Goal: Task Accomplishment & Management: Use online tool/utility

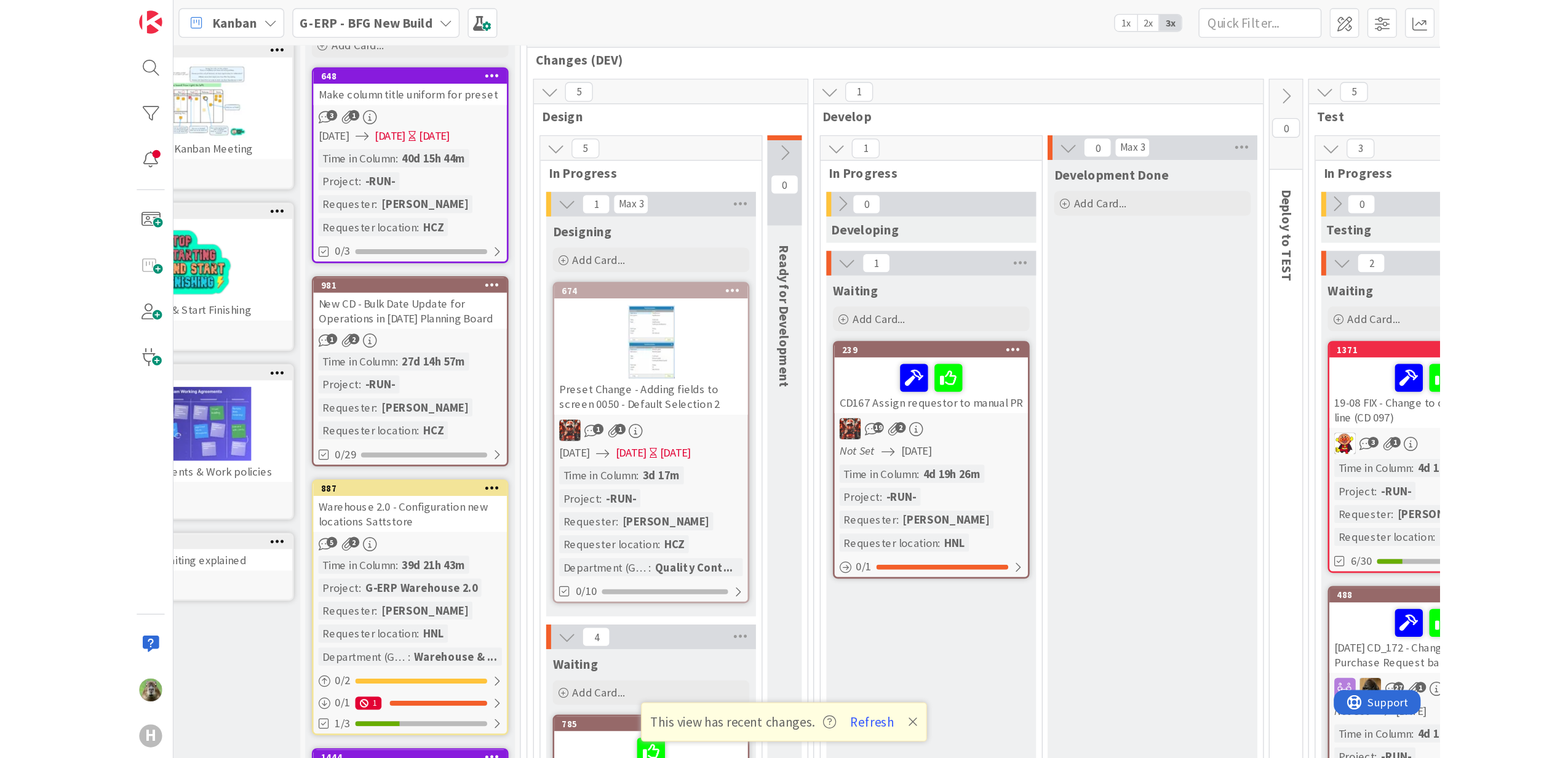
scroll to position [99, 67]
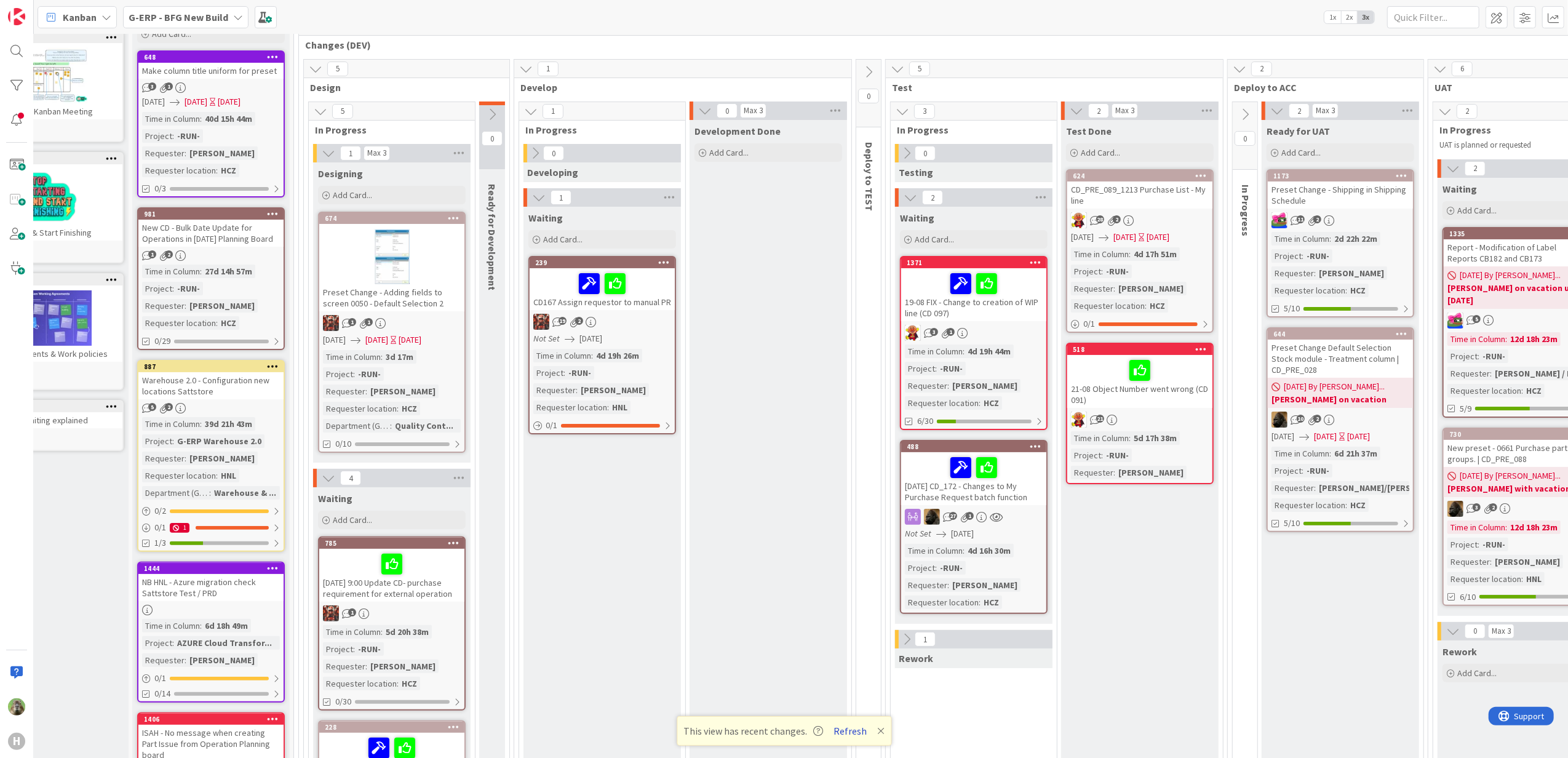
click at [852, 580] on button "Refresh" at bounding box center [850, 731] width 42 height 16
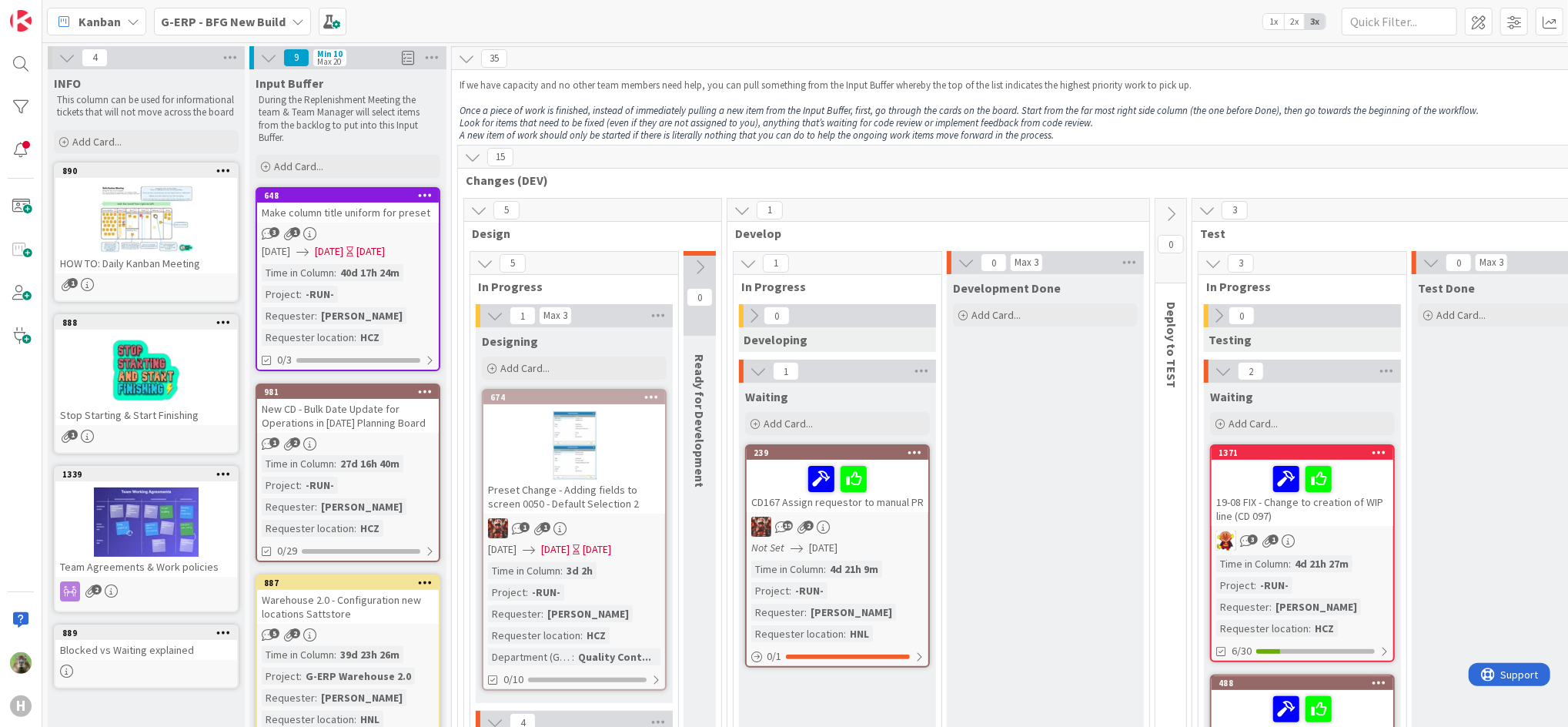
click at [375, 120] on p "During the Replenishment Meeting the team & Team Manager will select items from…" at bounding box center [348, 119] width 179 height 50
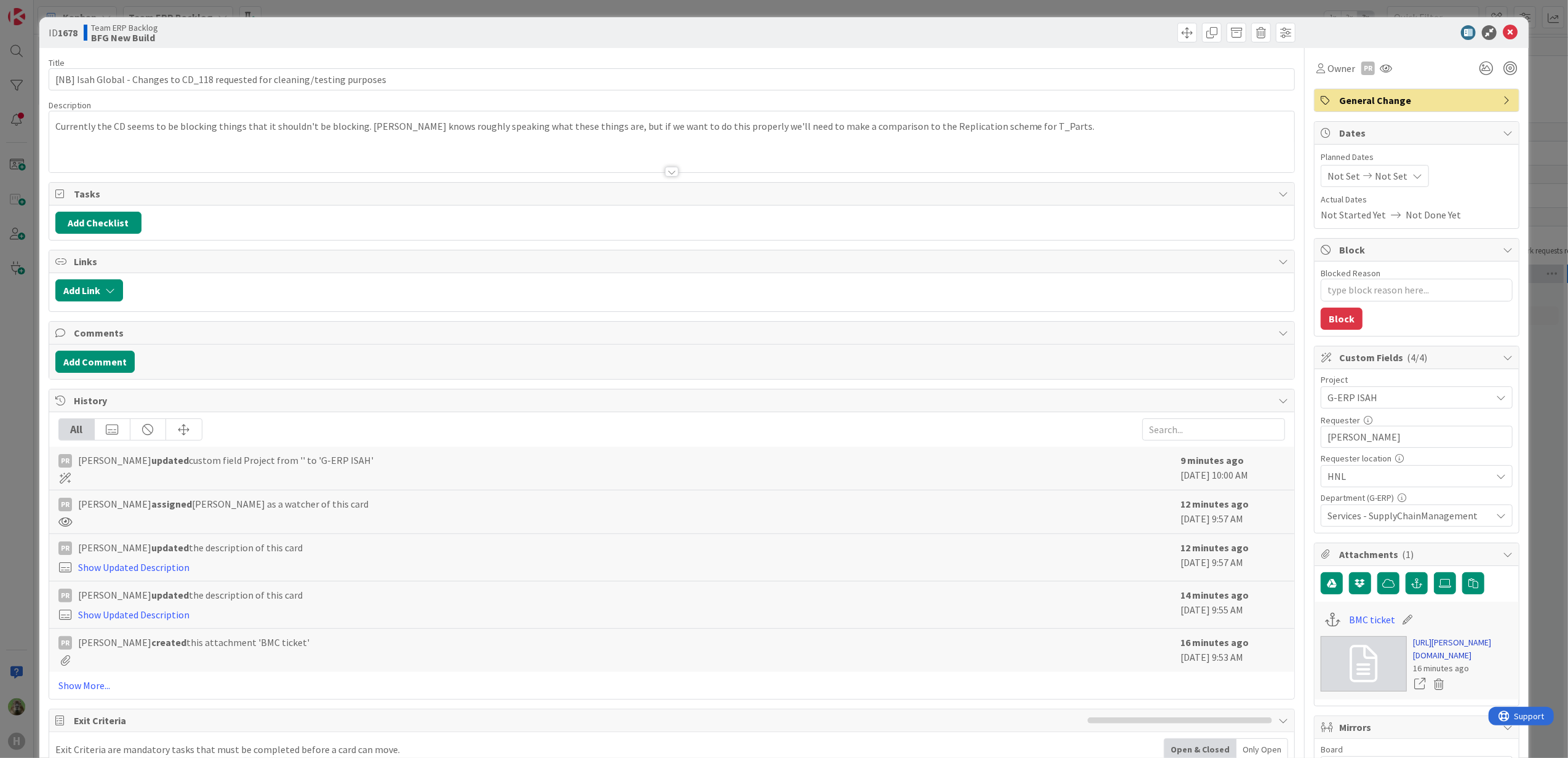
click at [1413, 662] on link "https://huisman-smartit.onbmc.com/smartit/app/#/workorder/AGGHEXFAF704DATA6D19T…" at bounding box center [1462, 649] width 99 height 26
click at [342, 129] on p "Currently the CD seems to be blocking things that it shouldn't be blocking. Kar…" at bounding box center [672, 126] width 1233 height 14
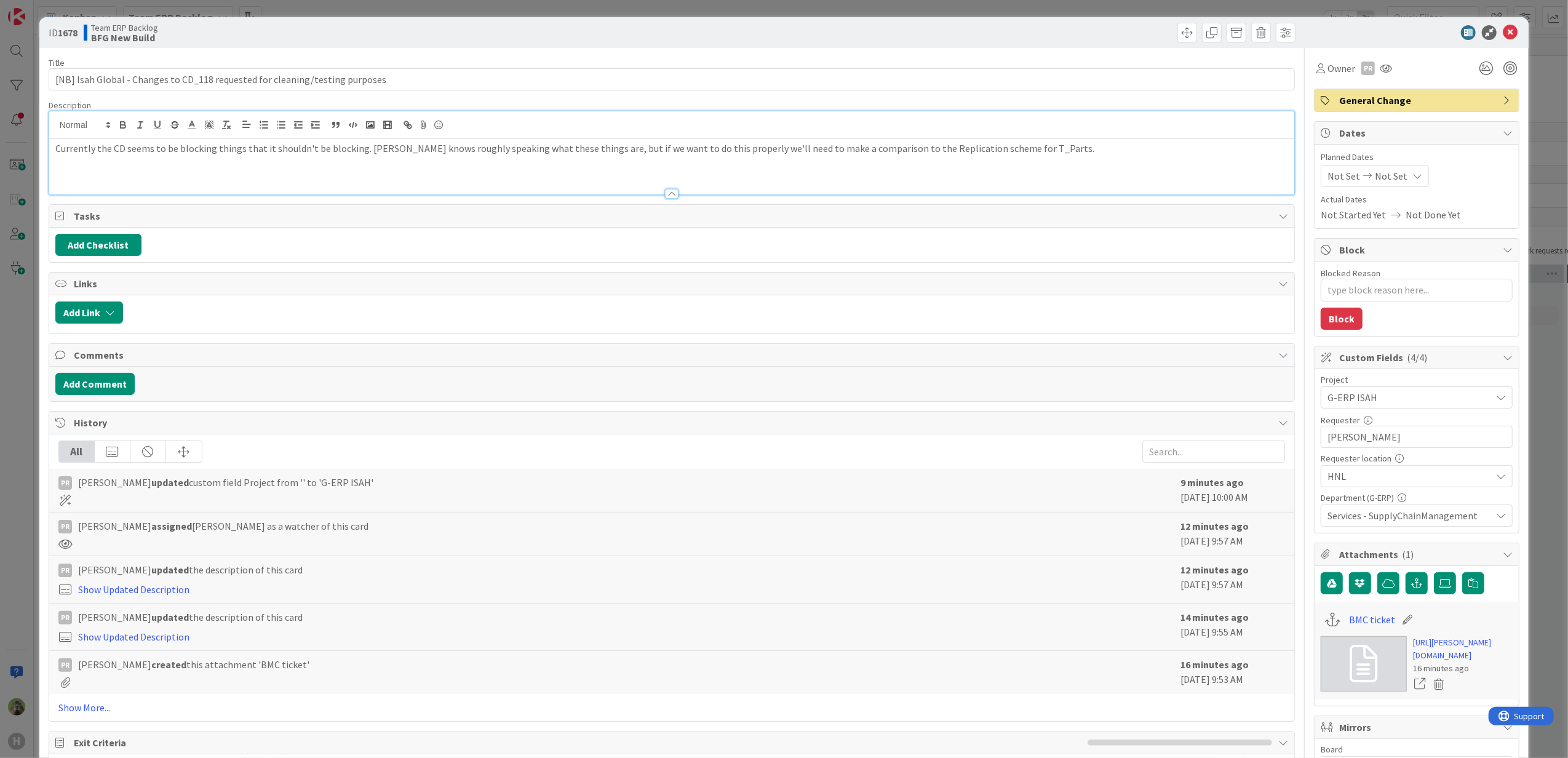
click at [436, 160] on div "Currently the CD seems to be blocking things that it shouldn't be blocking. Kar…" at bounding box center [672, 166] width 1246 height 55
click at [1381, 526] on div "Services - SupplyChainManagement" at bounding box center [1416, 515] width 192 height 22
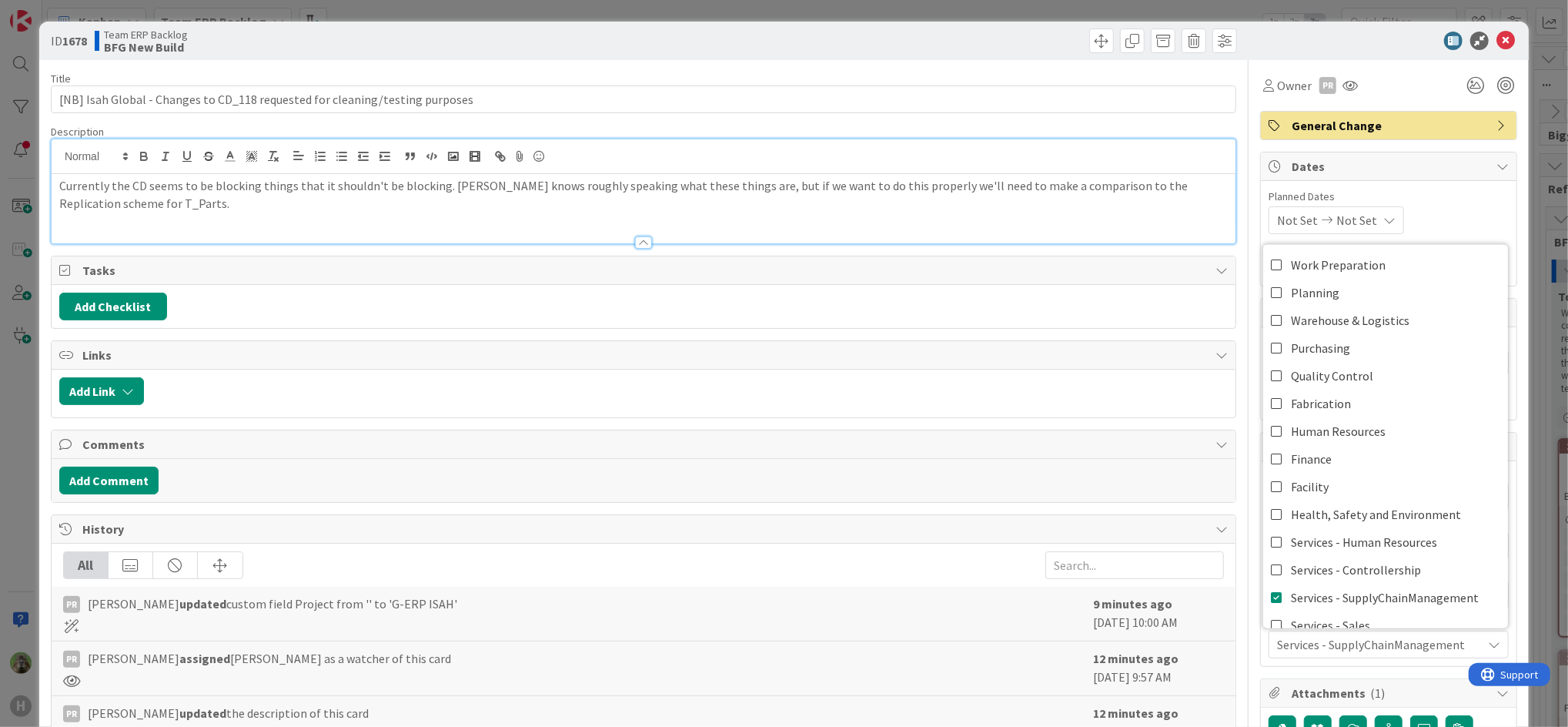
click at [383, 204] on p "Currently the CD seems to be blocking things that it shouldn't be blocking. Kar…" at bounding box center [643, 194] width 1169 height 34
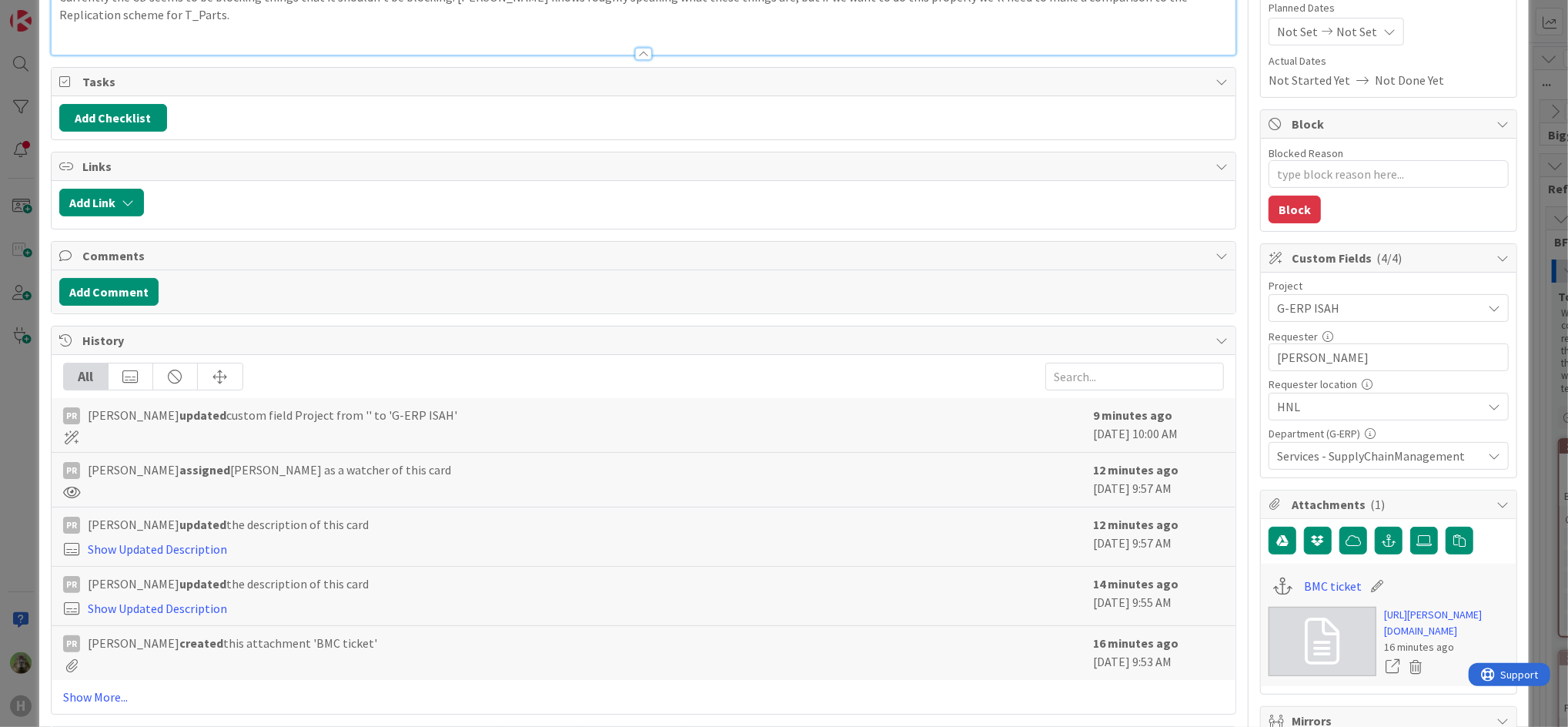
scroll to position [205, 0]
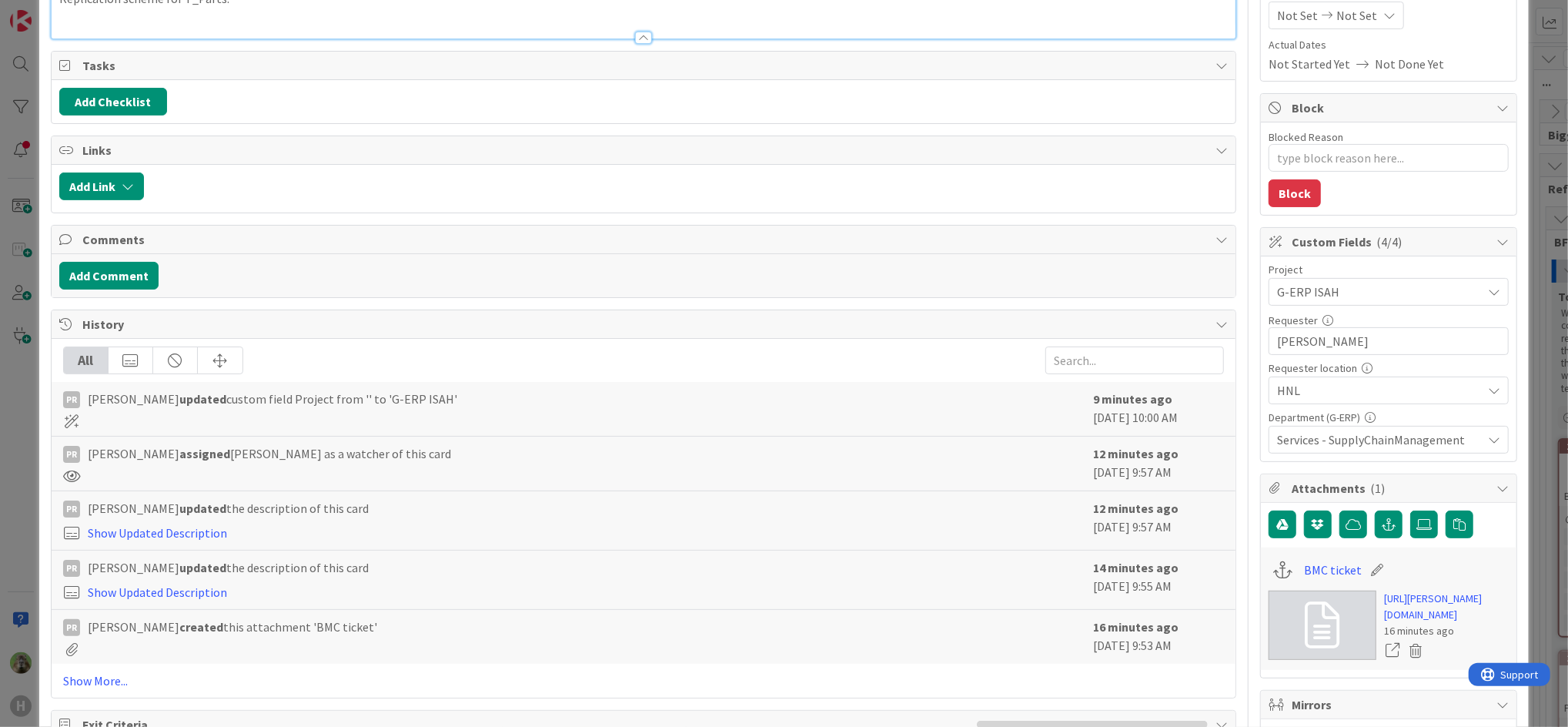
click at [1405, 435] on span "Services - SupplyChainManagement" at bounding box center [1379, 439] width 205 height 18
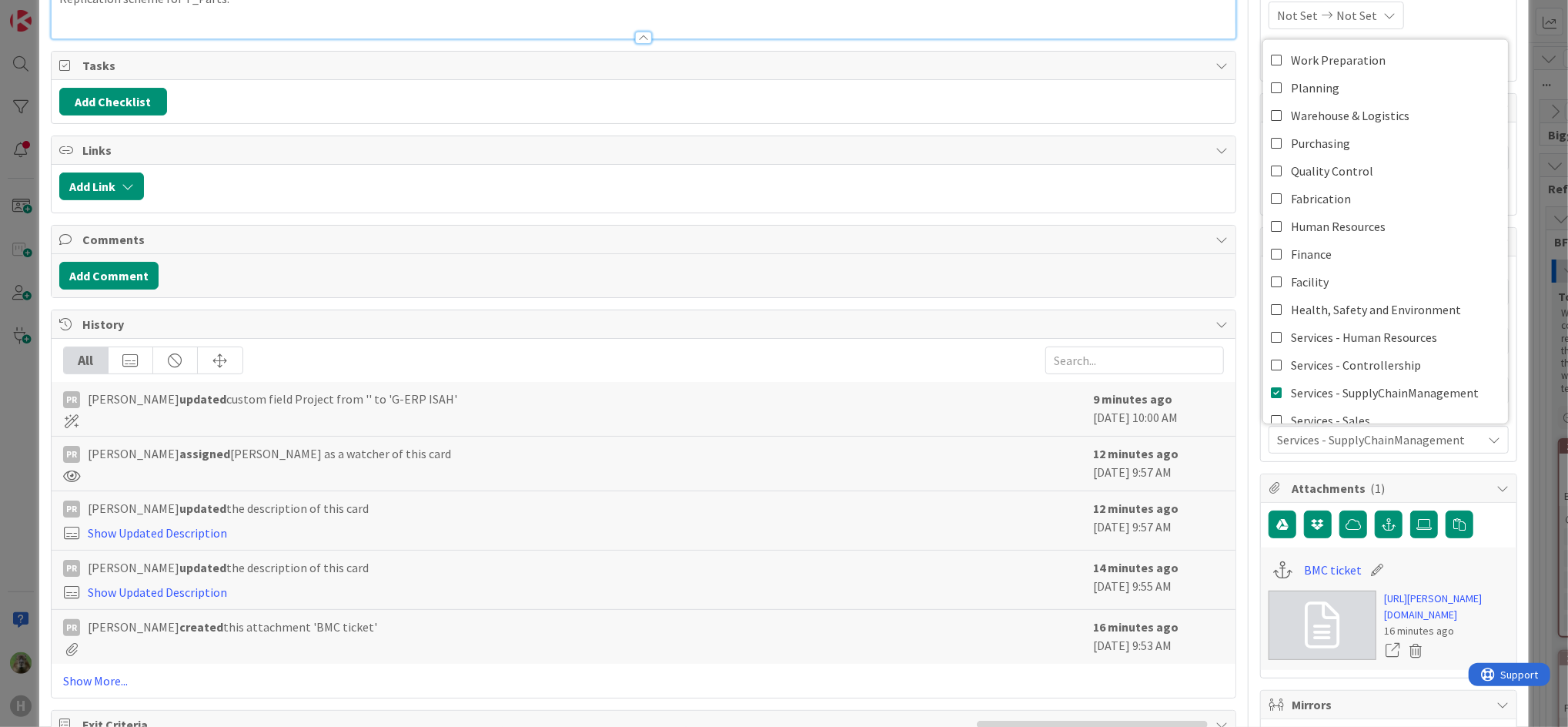
scroll to position [0, 0]
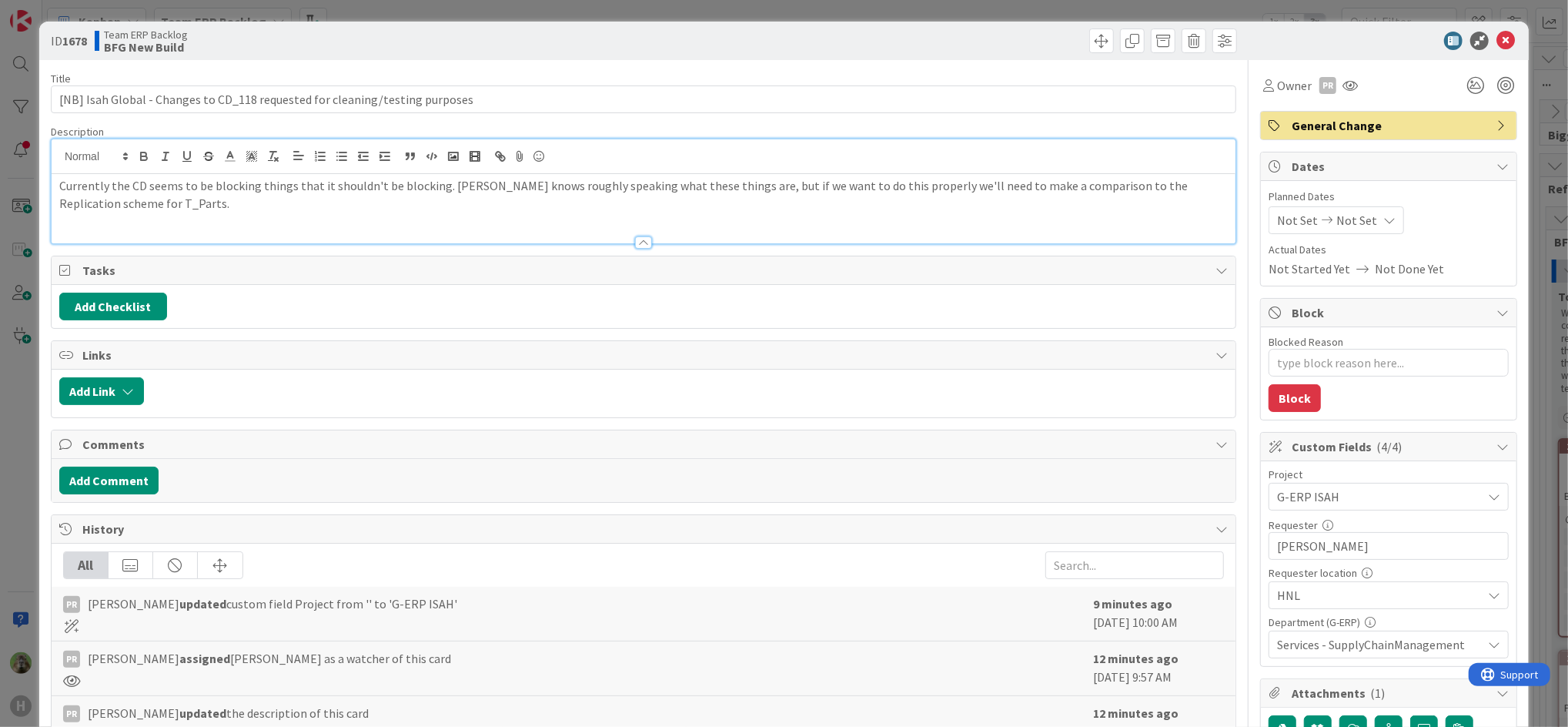
click at [1357, 643] on span "Services - SupplyChainManagement" at bounding box center [1379, 644] width 205 height 18
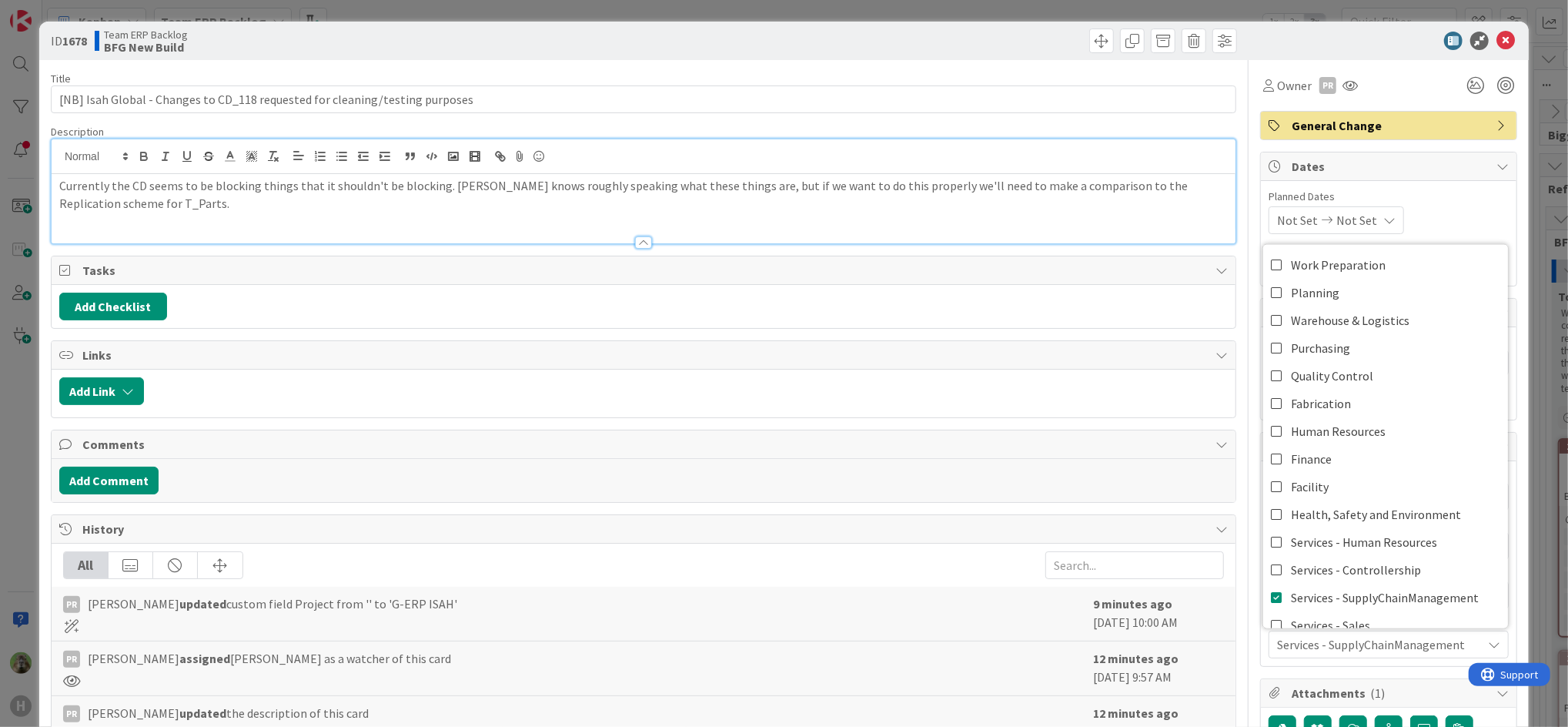
click at [1425, 207] on div "Not Set Not Set" at bounding box center [1389, 220] width 240 height 28
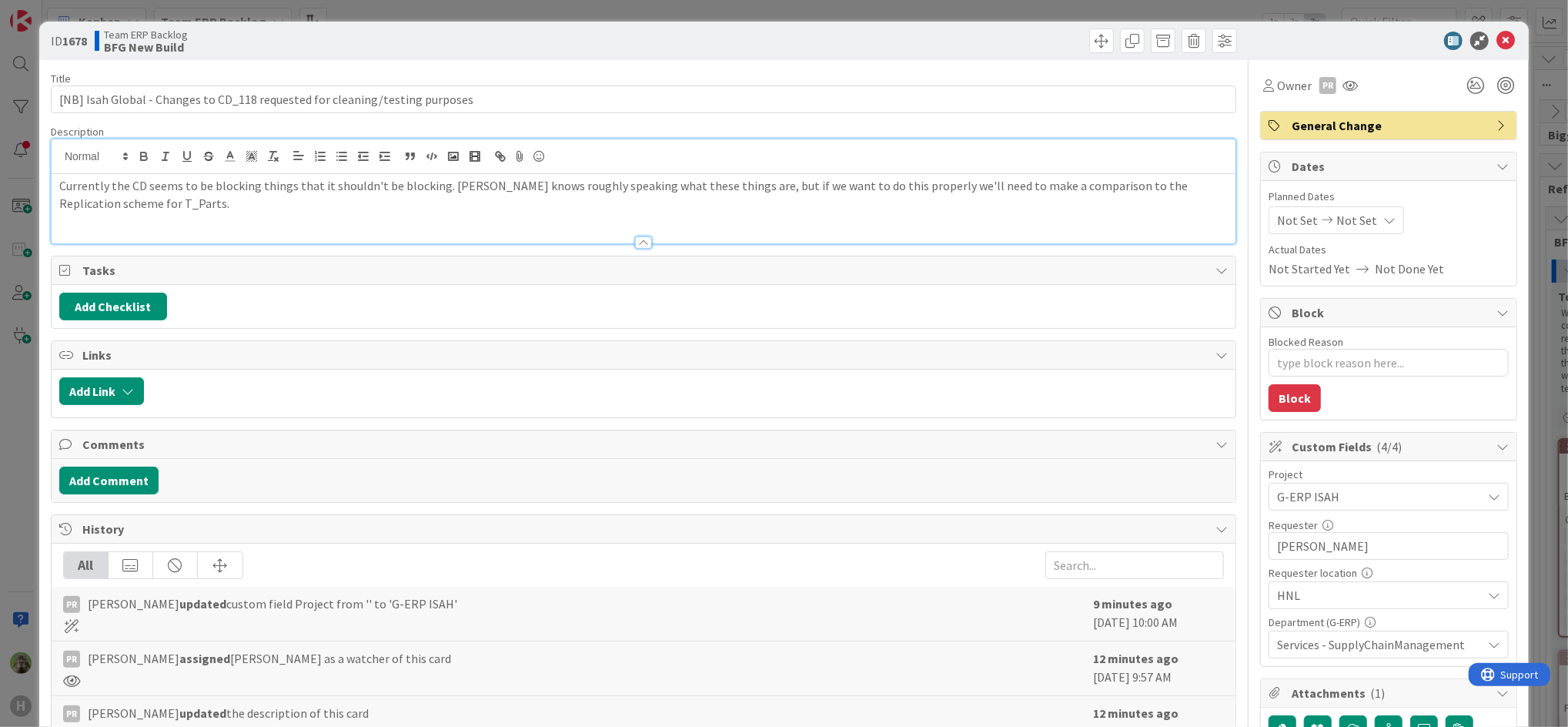
click at [1401, 617] on div "Department (G-ERP)" at bounding box center [1389, 623] width 240 height 11
click at [1387, 665] on div "Project G-ERP ISAH Requester 11 / 32 Karel Broer Requester location HNL Departm…" at bounding box center [1389, 564] width 256 height 205
click at [1384, 646] on span "Services - SupplyChainManagement" at bounding box center [1379, 644] width 205 height 18
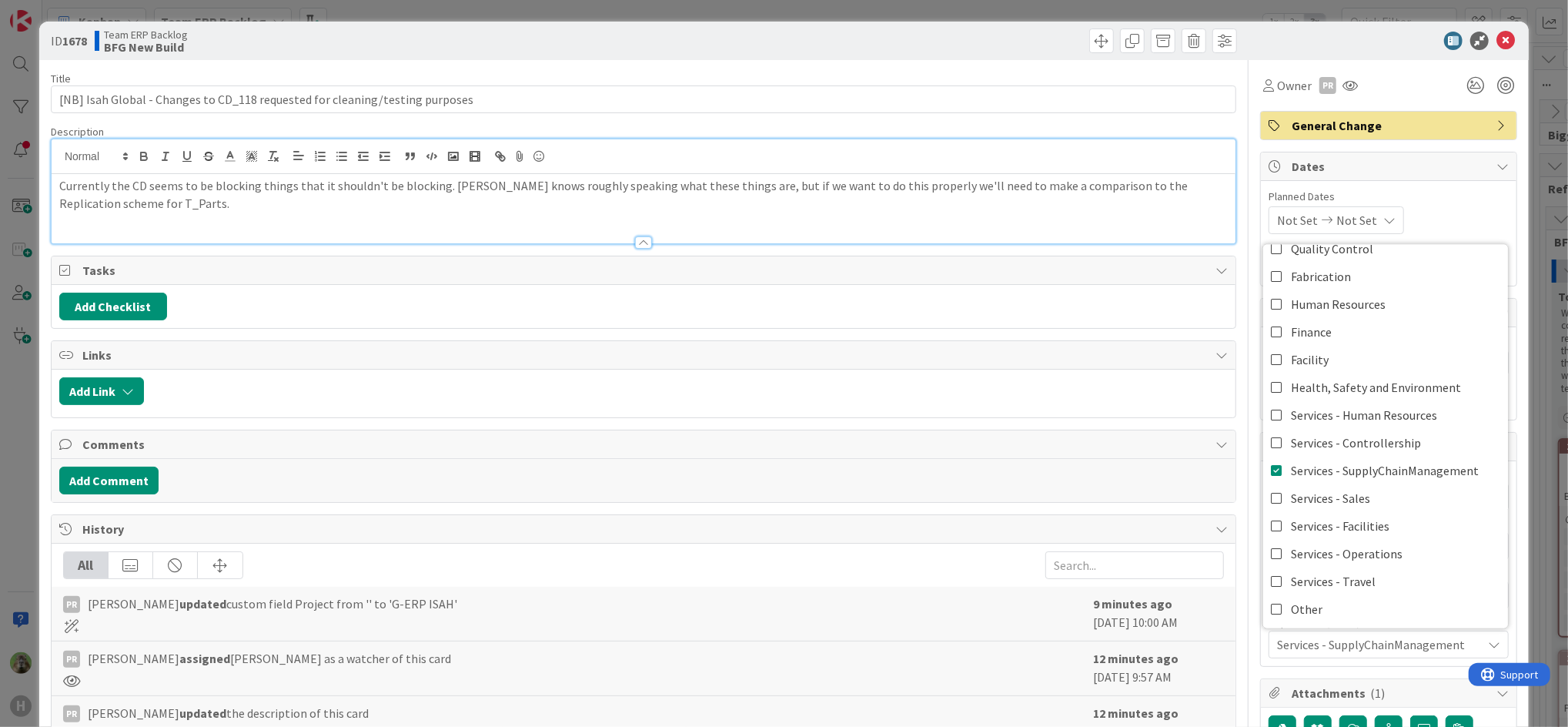
click at [782, 73] on div "Title 76 / 128" at bounding box center [643, 78] width 1185 height 14
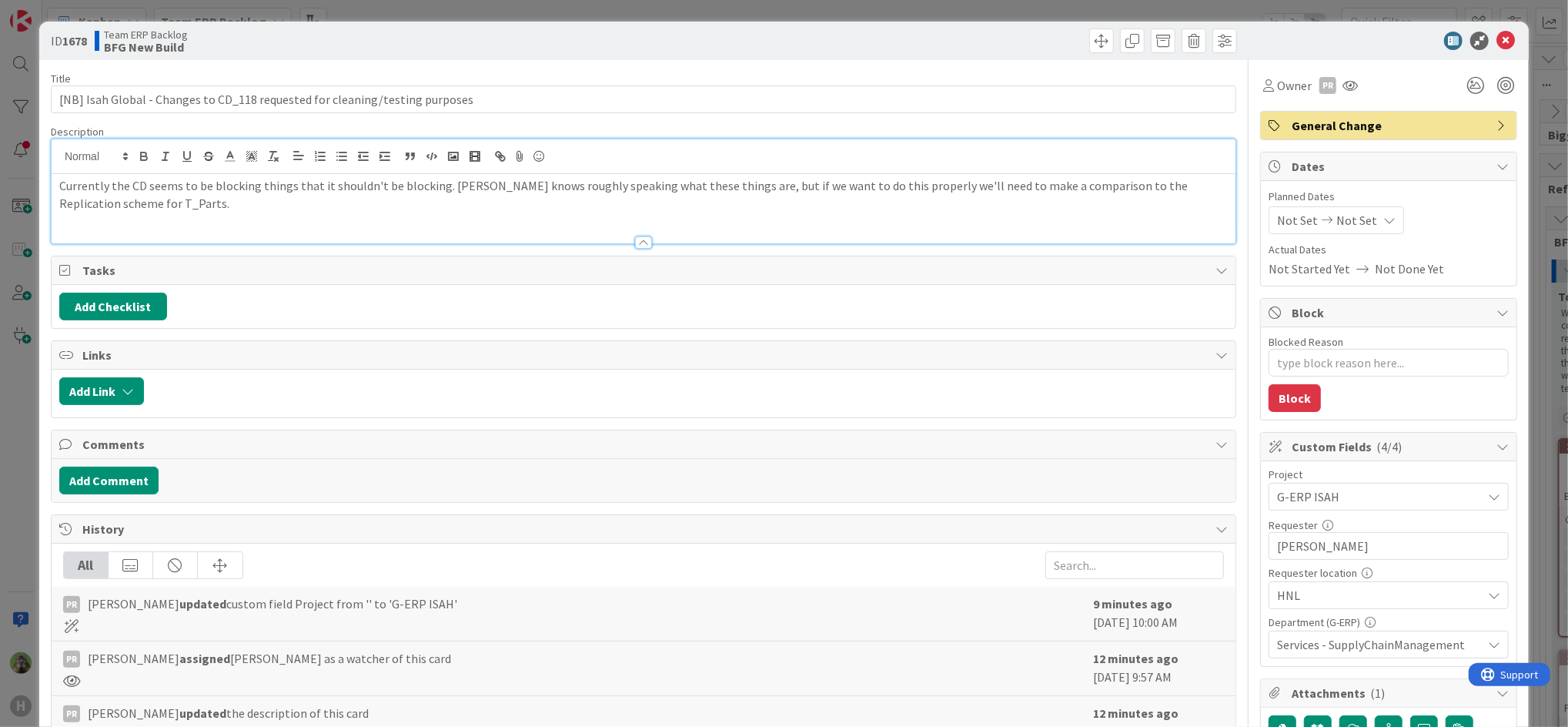
click at [281, 211] on p "Currently the CD seems to be blocking things that it shouldn't be blocking. Kar…" at bounding box center [643, 194] width 1169 height 34
click at [26, 426] on div "ID 1678 Team ERP Backlog BFG New Build Title 76 / 128 [NB] Isah Global - Change…" at bounding box center [784, 364] width 1568 height 727
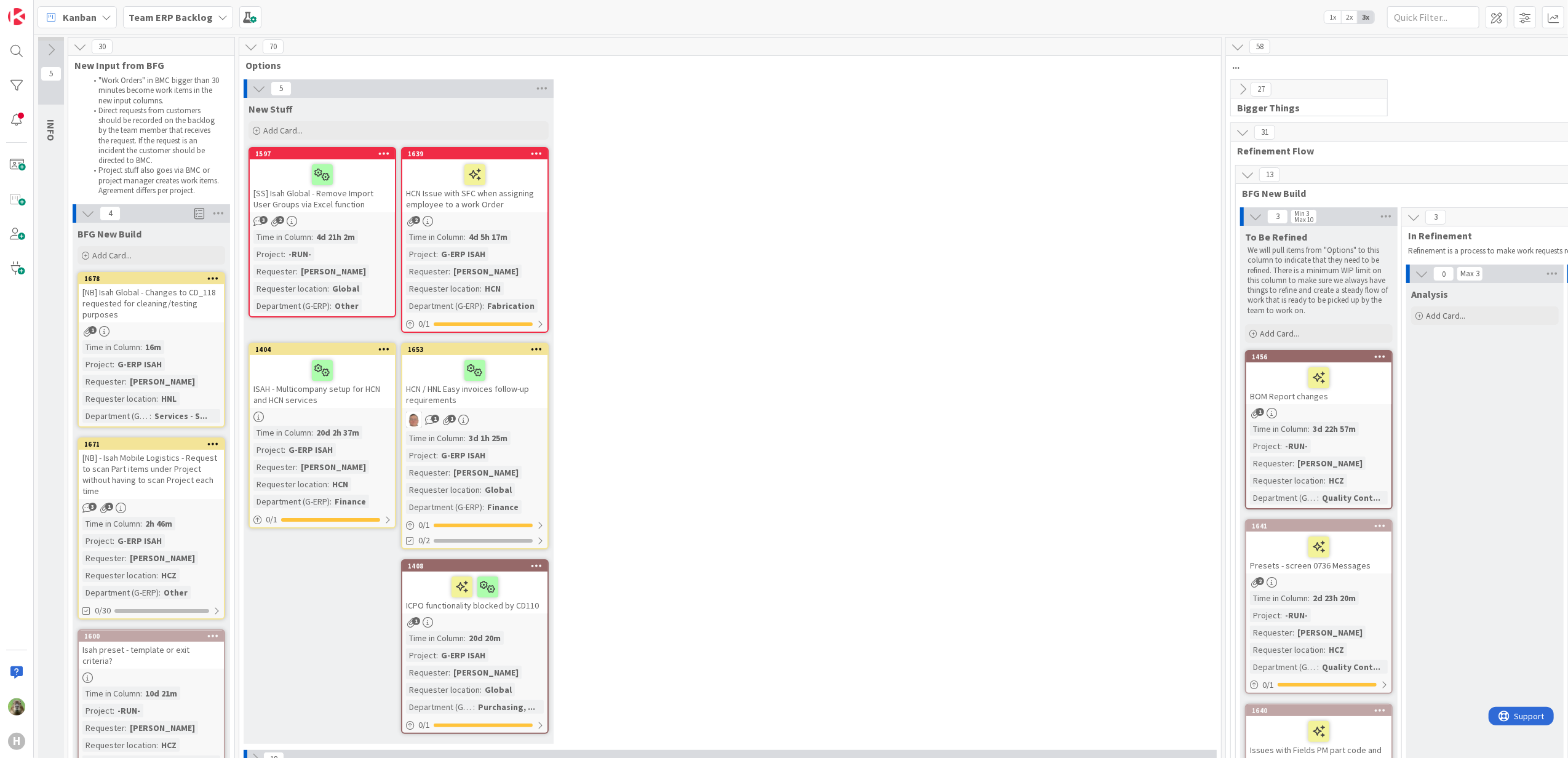
click at [192, 506] on div "3 1" at bounding box center [152, 508] width 145 height 10
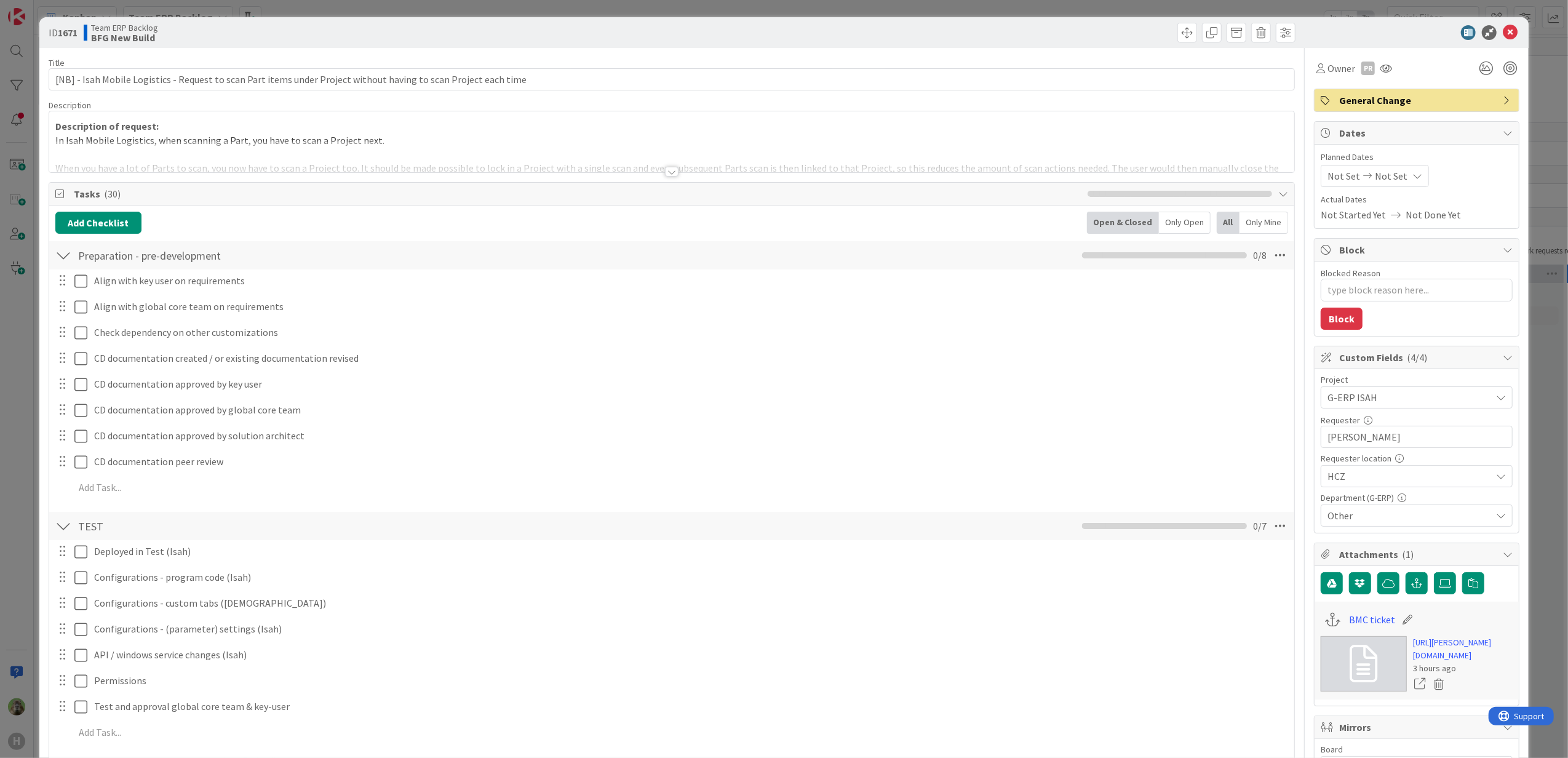
click at [548, 161] on div at bounding box center [672, 156] width 1246 height 31
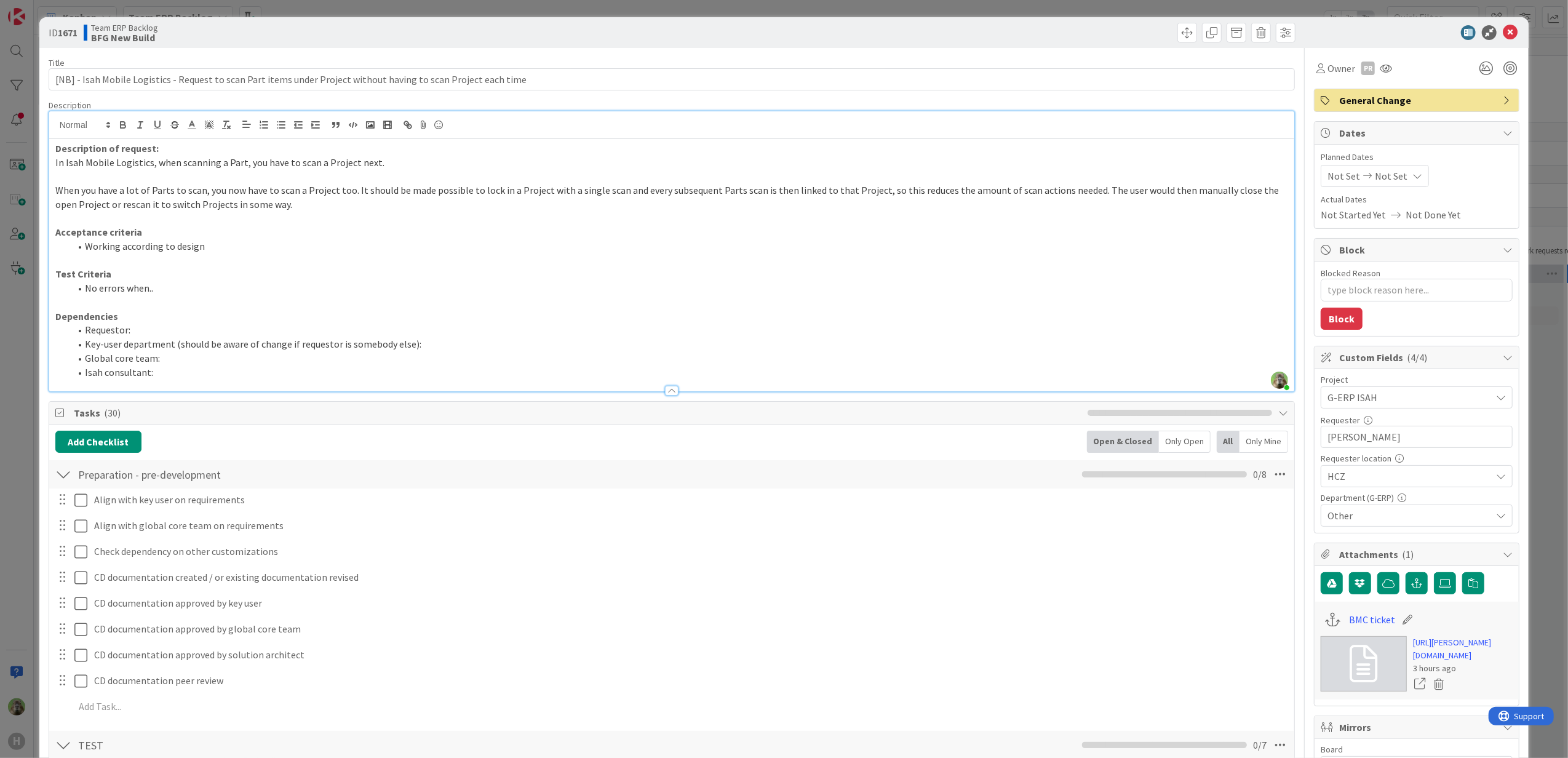
drag, startPoint x: 1445, startPoint y: 528, endPoint x: 1437, endPoint y: 538, distance: 12.8
click at [1437, 515] on span "Other" at bounding box center [1409, 515] width 164 height 15
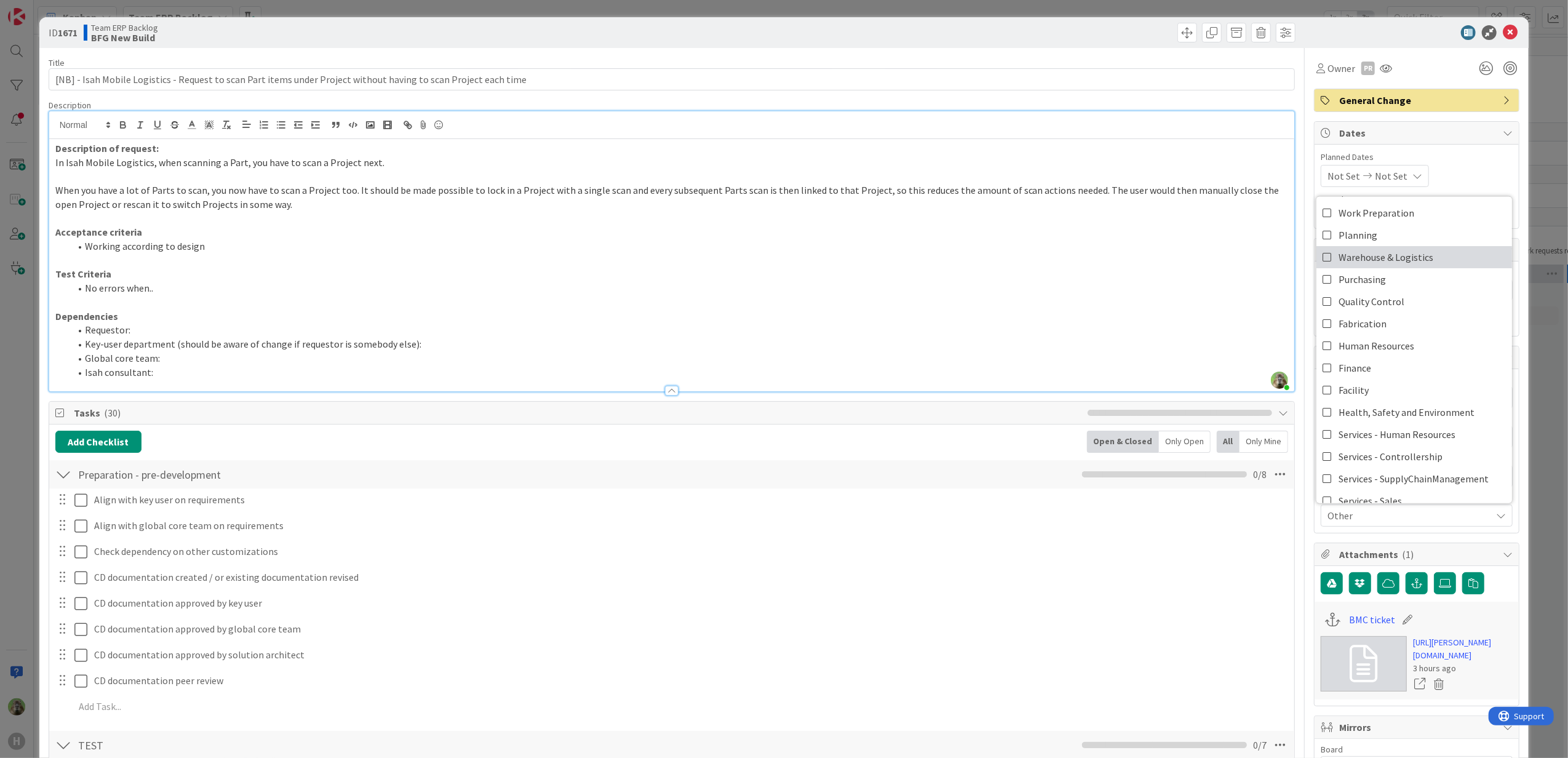
click at [1403, 264] on span "Warehouse & Logistics" at bounding box center [1386, 256] width 95 height 18
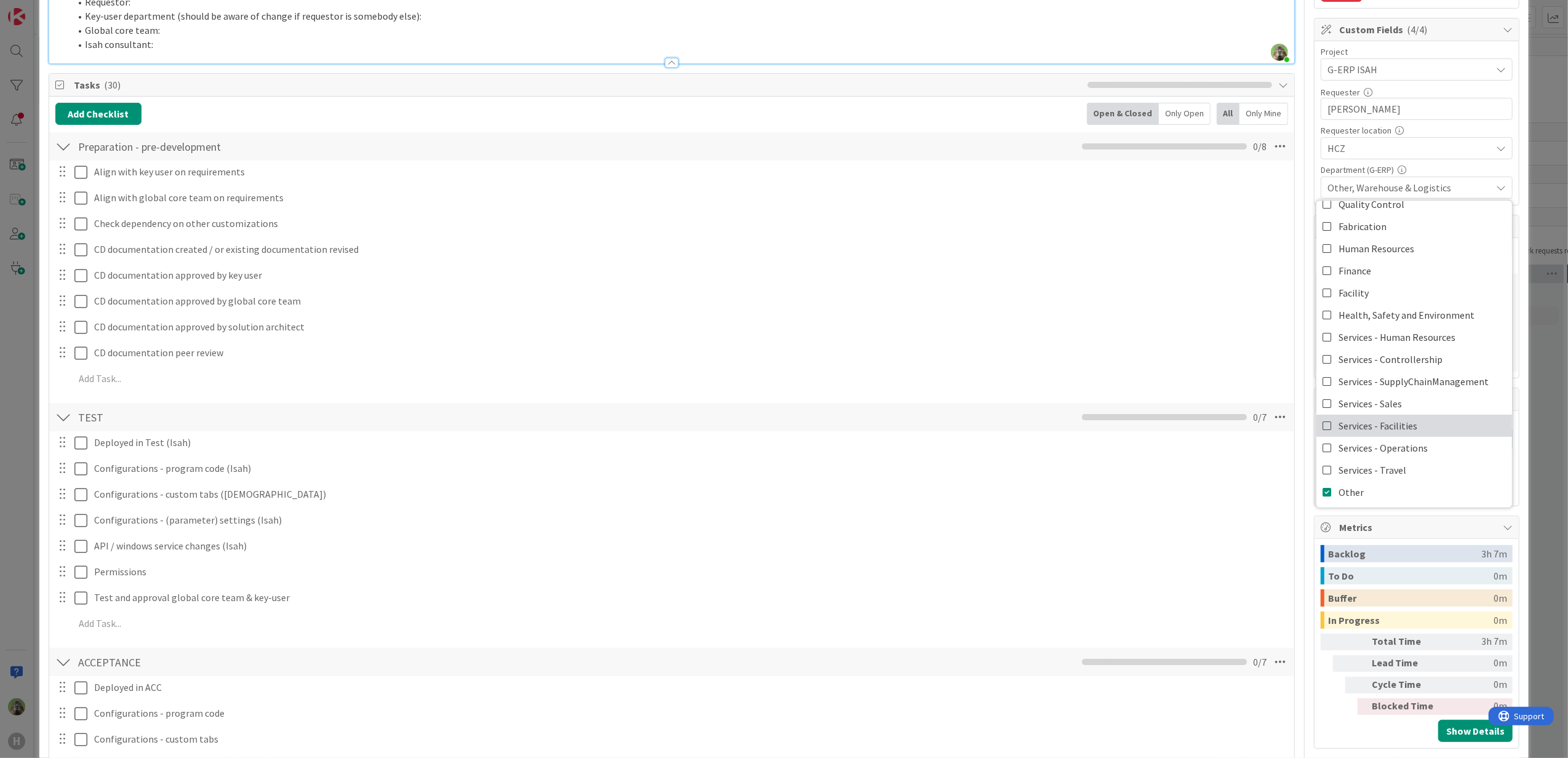
scroll to position [102, 0]
click at [1353, 483] on link "Other" at bounding box center [1414, 490] width 196 height 22
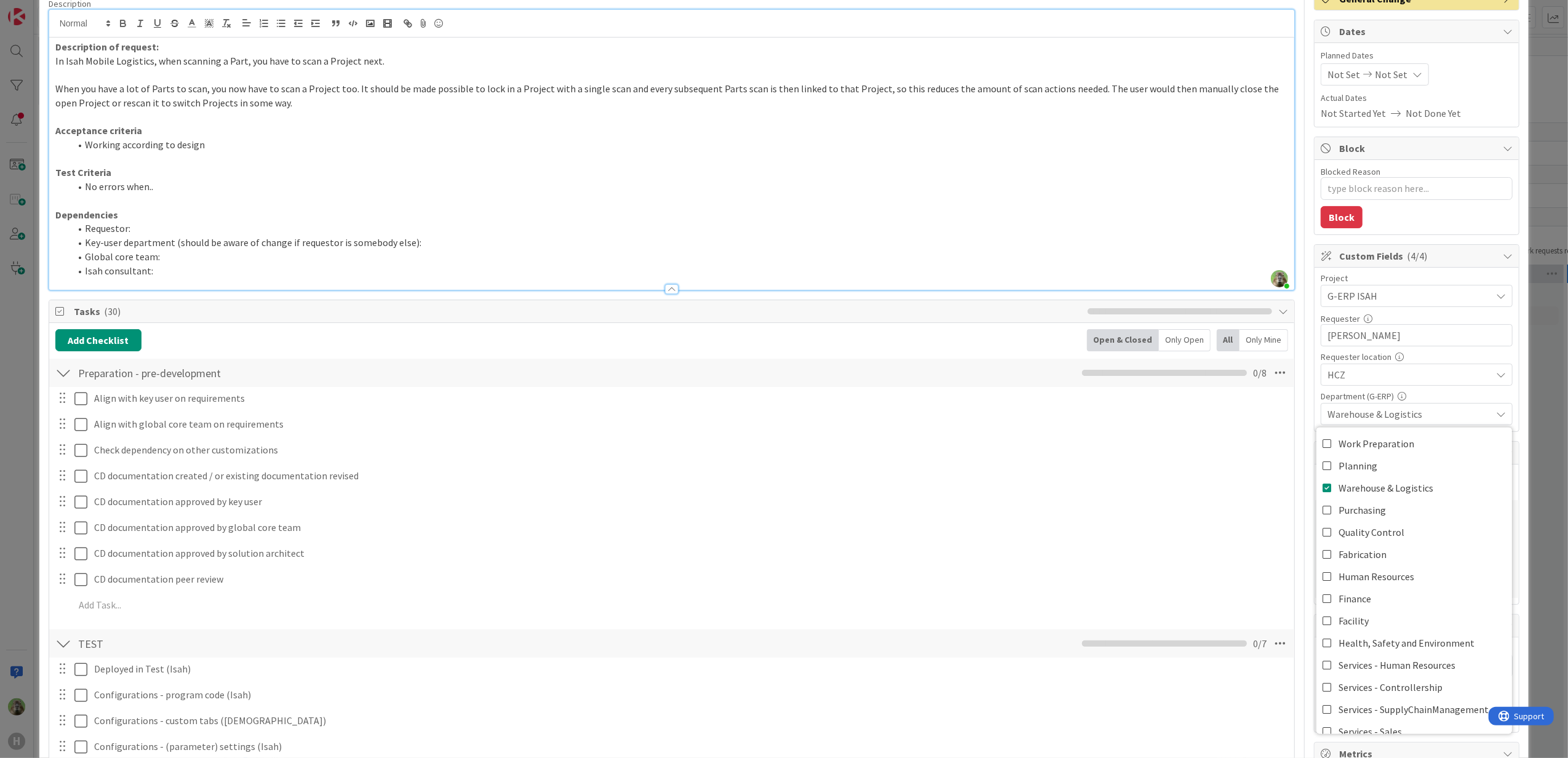
scroll to position [82, 0]
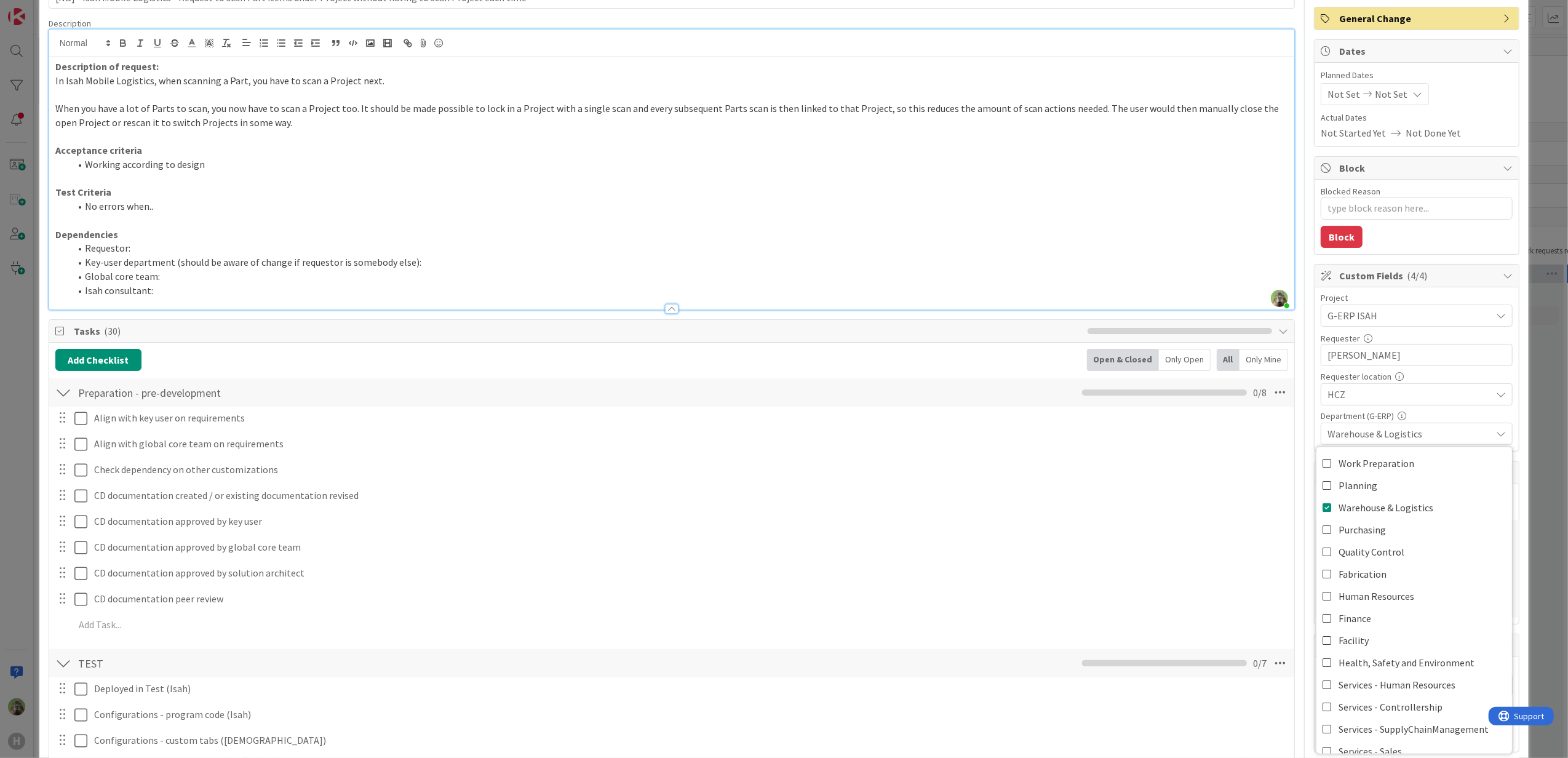
click at [861, 213] on li "No errors when.." at bounding box center [679, 206] width 1218 height 14
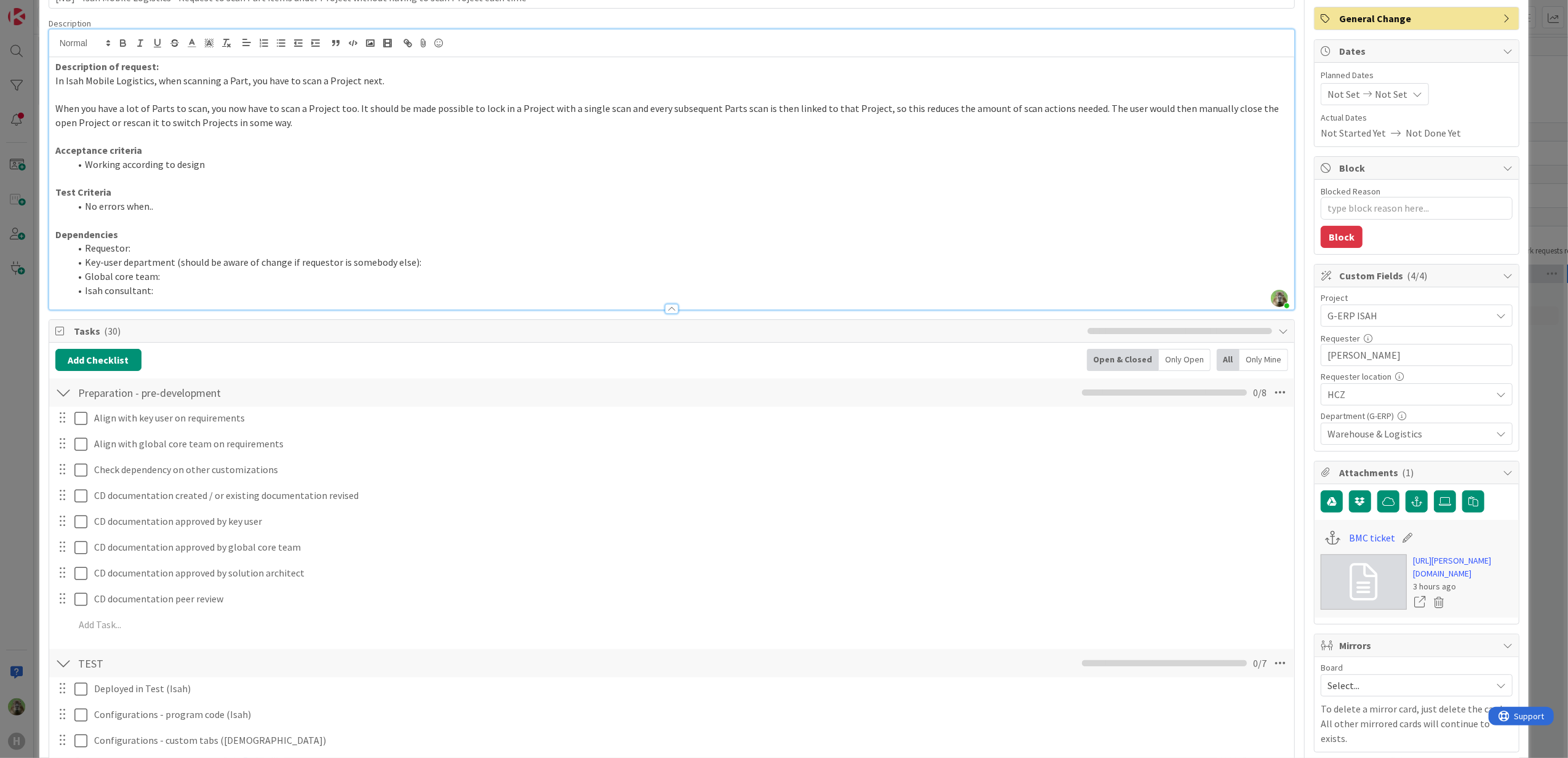
scroll to position [0, 0]
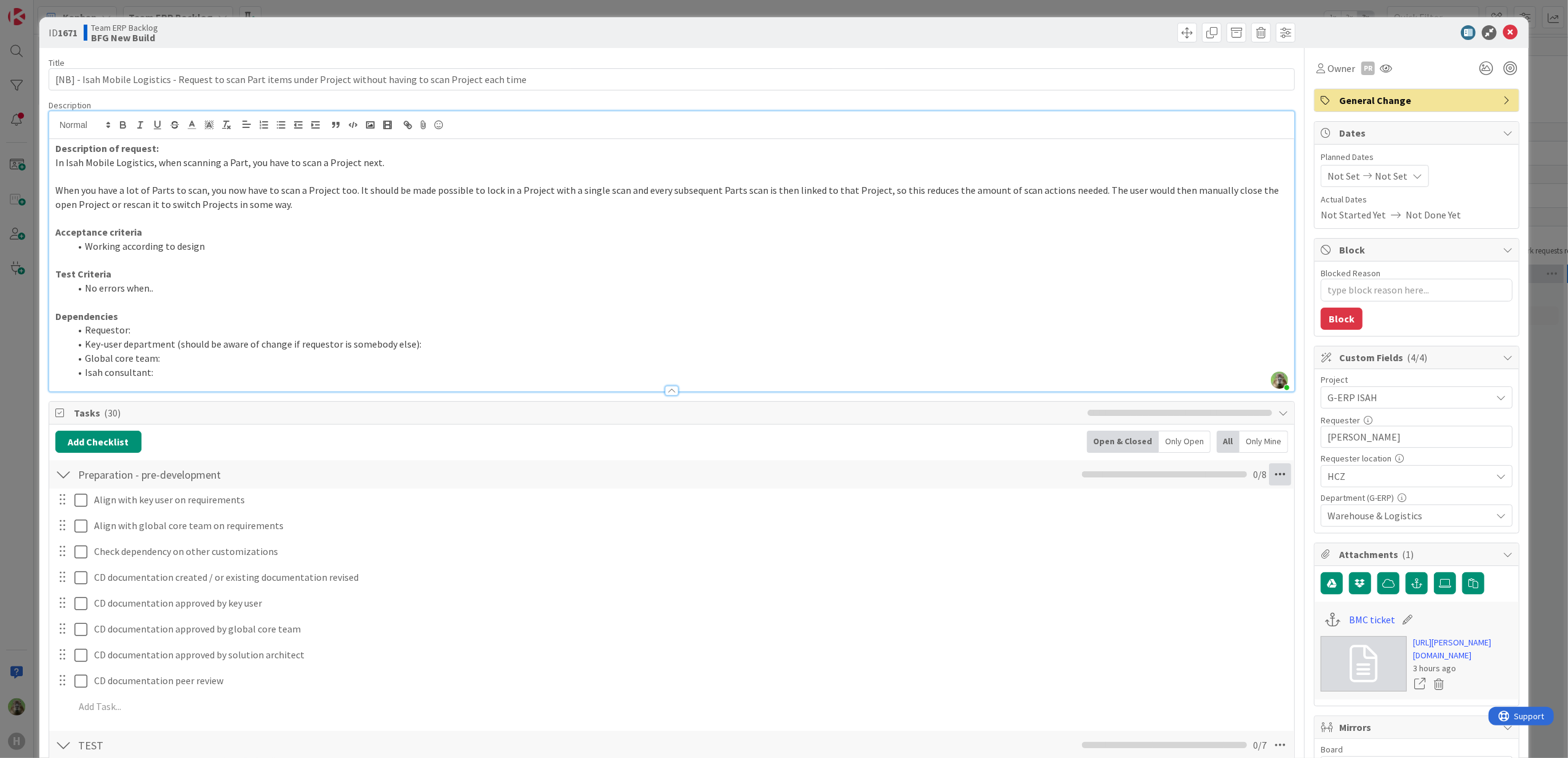
click at [1269, 476] on icon at bounding box center [1279, 474] width 22 height 22
click at [1195, 599] on link "Delete Checklist" at bounding box center [1196, 592] width 185 height 18
click at [1123, 541] on button "Delete" at bounding box center [1139, 534] width 46 height 22
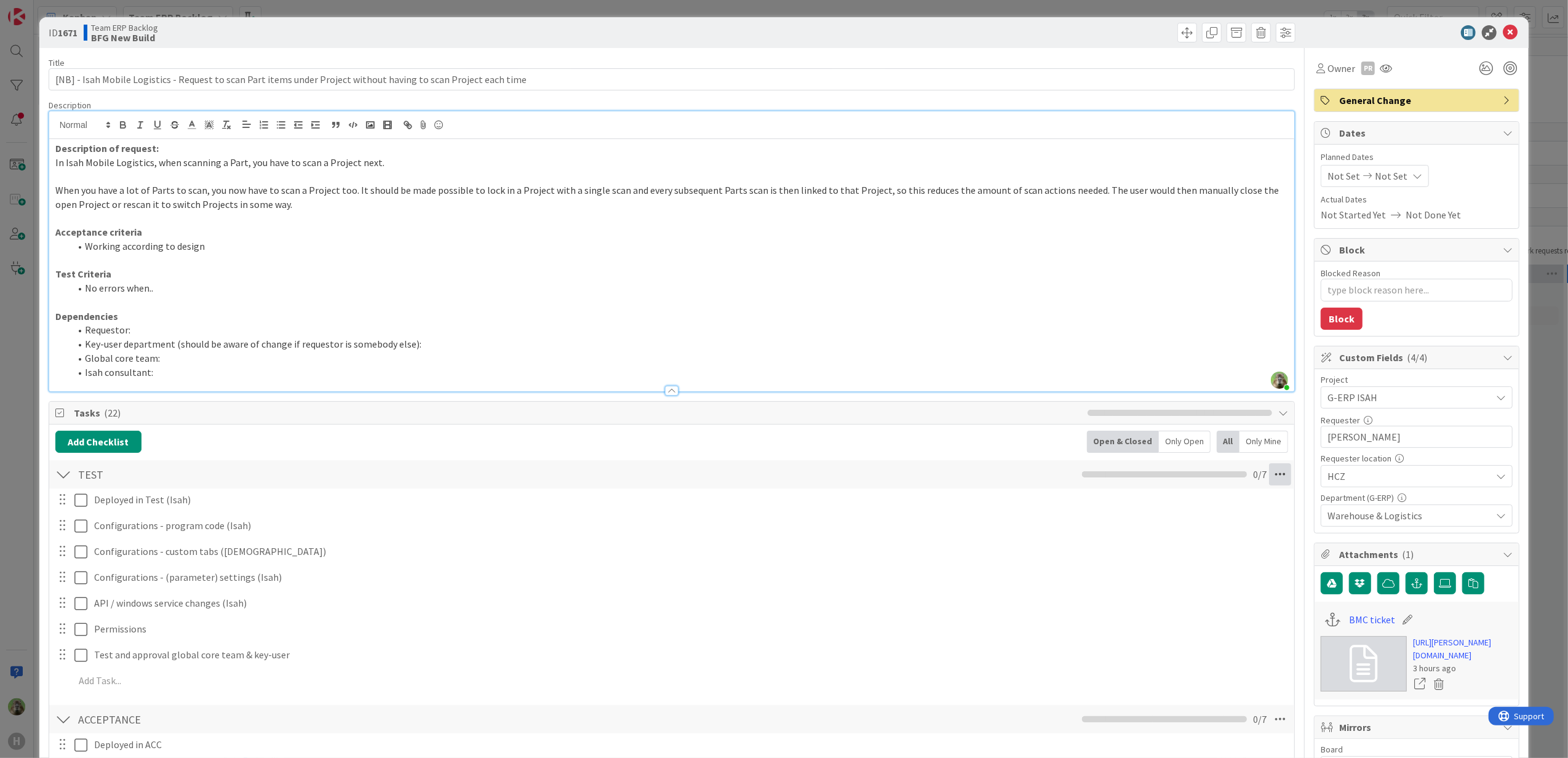
click at [1269, 470] on icon at bounding box center [1279, 474] width 22 height 22
click at [1216, 589] on link "Delete Checklist" at bounding box center [1196, 592] width 185 height 18
click at [1125, 535] on button "Delete" at bounding box center [1139, 534] width 46 height 22
click at [1269, 485] on icon at bounding box center [1279, 474] width 22 height 22
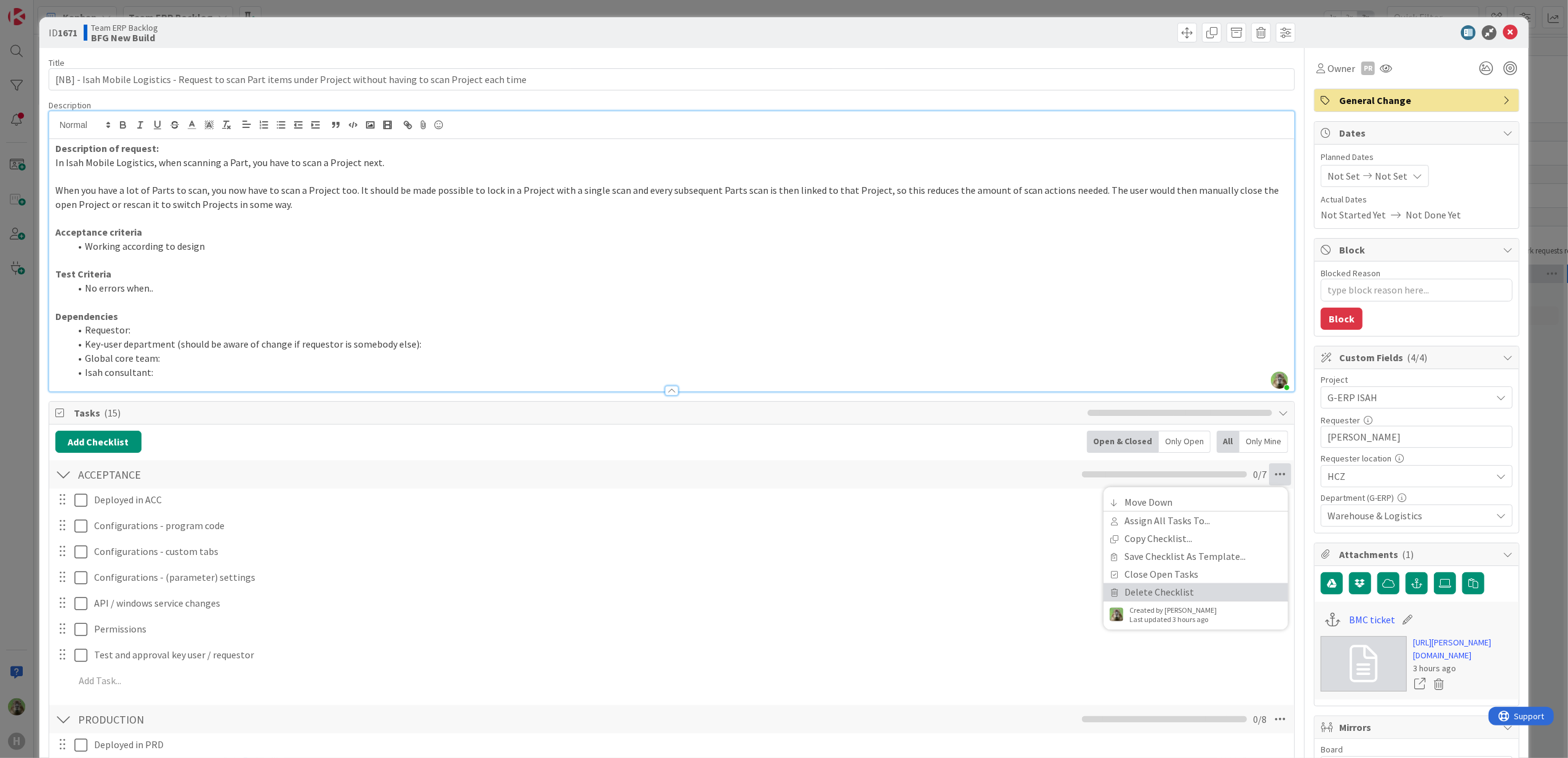
click at [1174, 594] on link "Delete Checklist" at bounding box center [1196, 592] width 185 height 18
click at [1129, 540] on button "Delete" at bounding box center [1139, 534] width 46 height 22
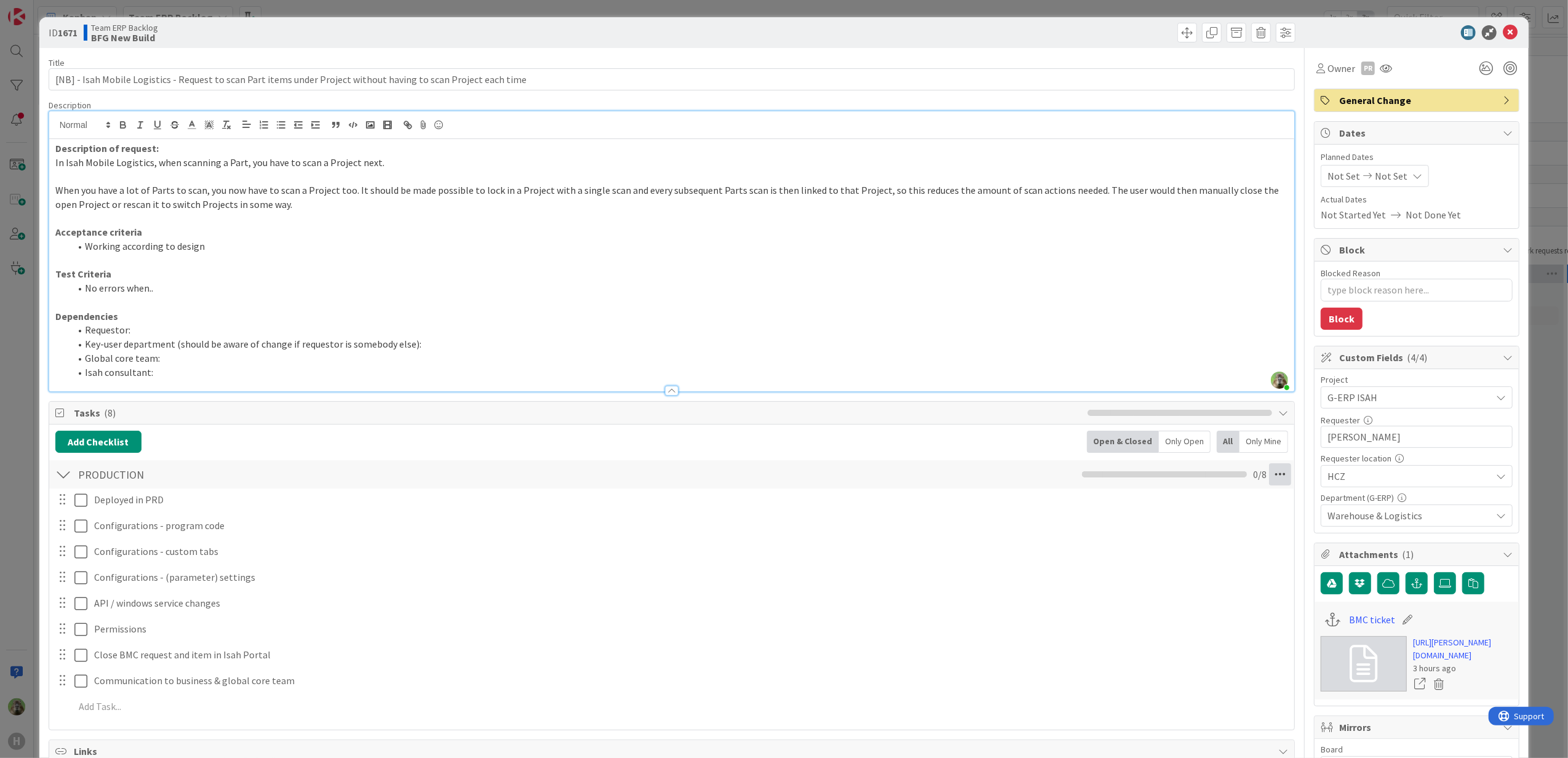
click at [1269, 476] on icon at bounding box center [1279, 474] width 22 height 22
click at [1229, 573] on link "Delete Checklist" at bounding box center [1196, 574] width 185 height 18
click at [1118, 534] on button "Delete" at bounding box center [1139, 534] width 46 height 22
type textarea "x"
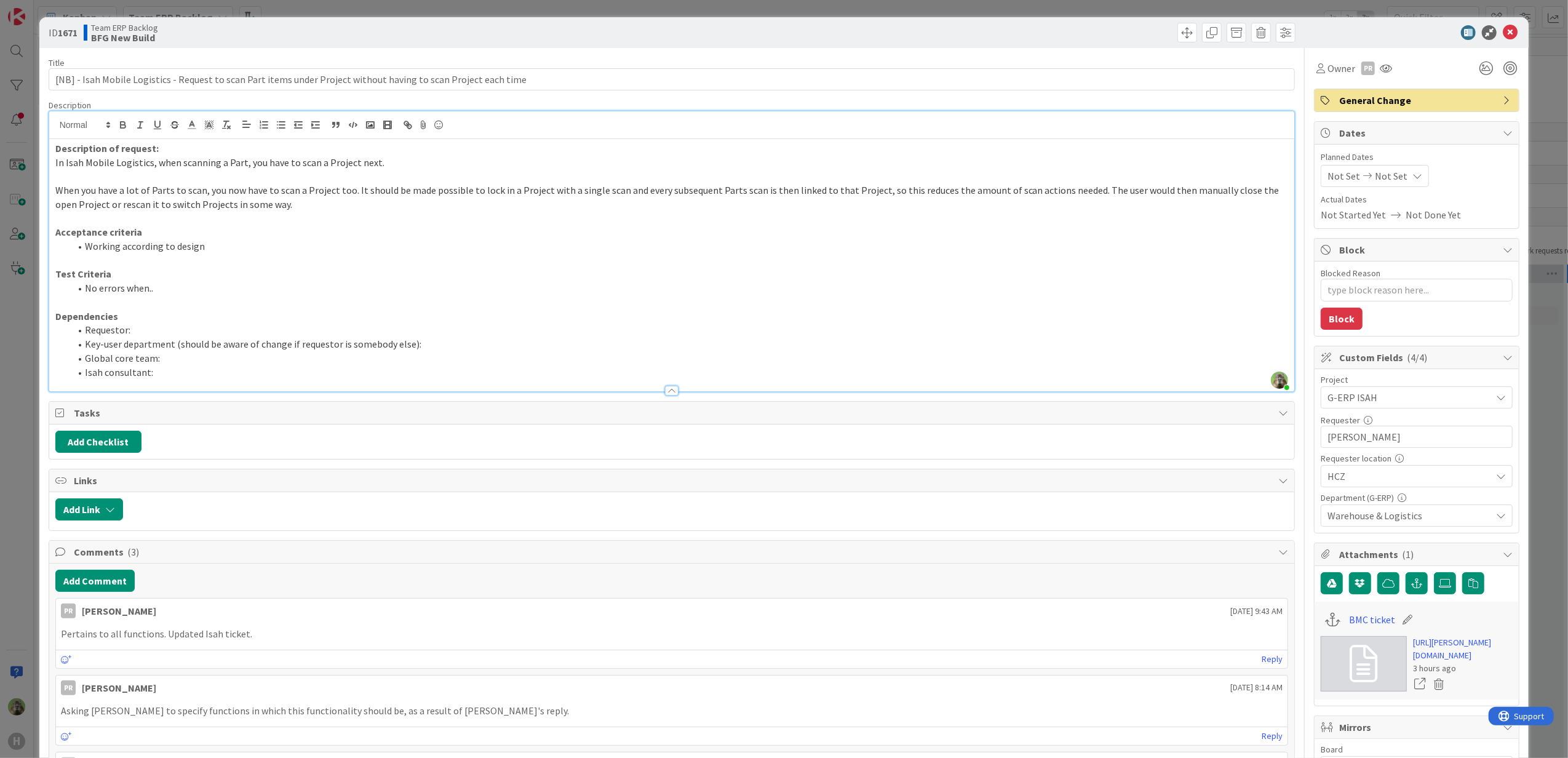
click at [239, 333] on li "Requestor:" at bounding box center [679, 330] width 1218 height 14
type textarea "x"
copy li "Martin Vojtek"
click at [18, 317] on div "ID 1671 Team ERP Backlog BFG New Build Title 112 / 128 [NB] - Isah Mobile Logis…" at bounding box center [784, 379] width 1568 height 758
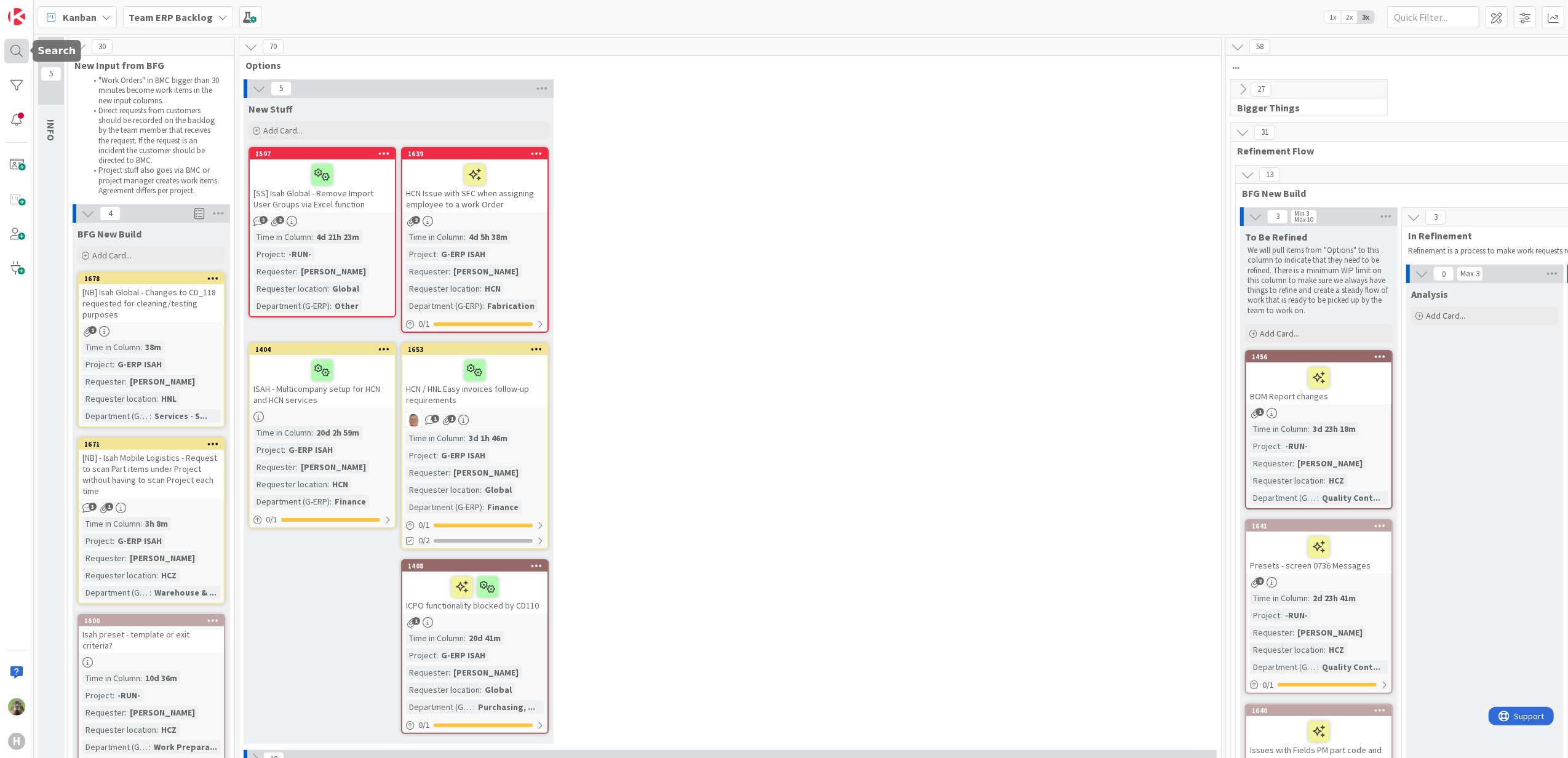
click at [21, 53] on div at bounding box center [17, 51] width 25 height 25
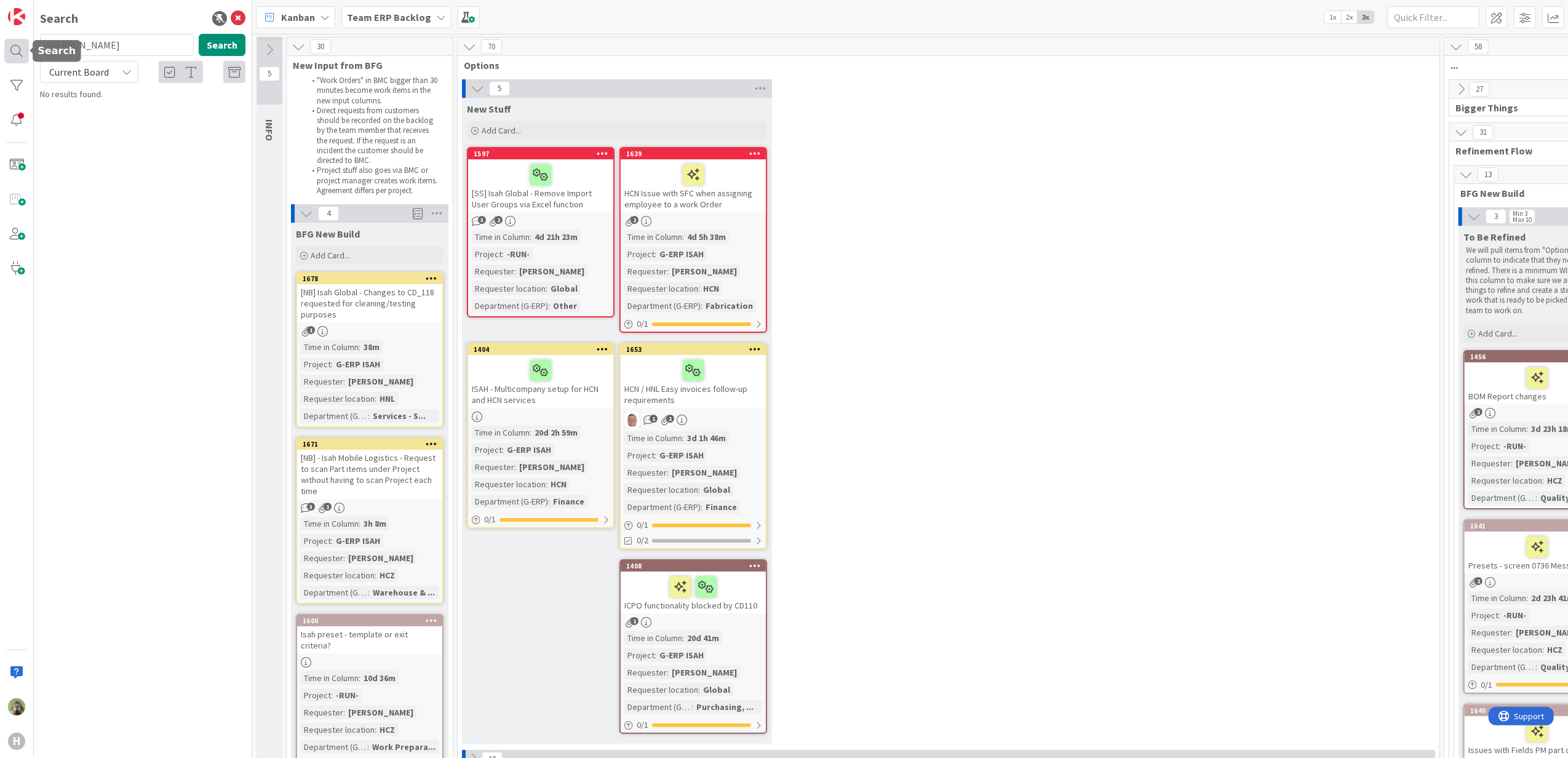
type input "Martin Vojtek"
click at [123, 69] on icon at bounding box center [126, 71] width 10 height 10
drag, startPoint x: 107, startPoint y: 121, endPoint x: 111, endPoint y: 109, distance: 12.6
click at [107, 121] on span "All Boards" at bounding box center [110, 124] width 128 height 18
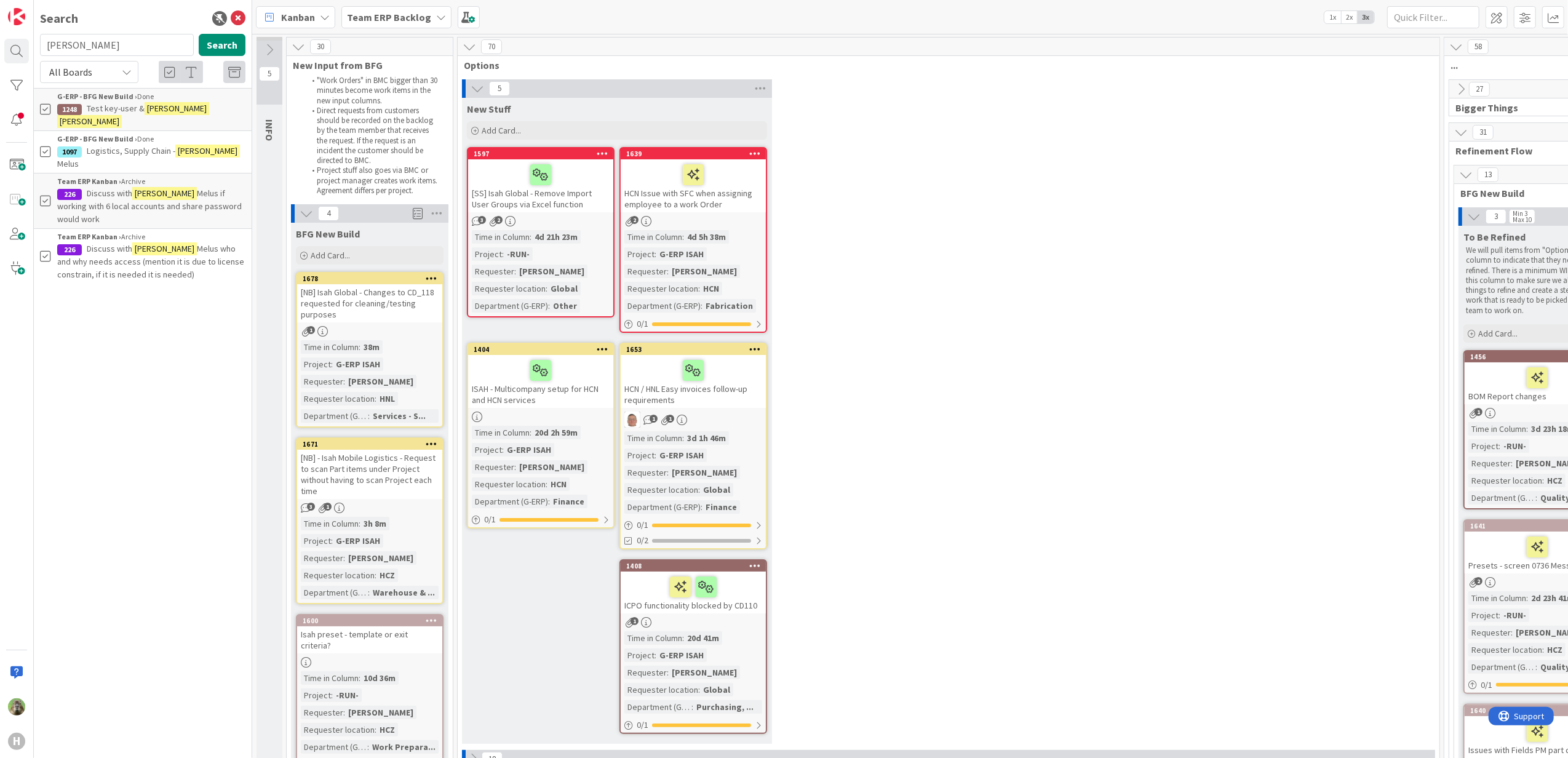
click at [207, 111] on p "Test key-user & Martin Vojtek" at bounding box center [152, 115] width 189 height 26
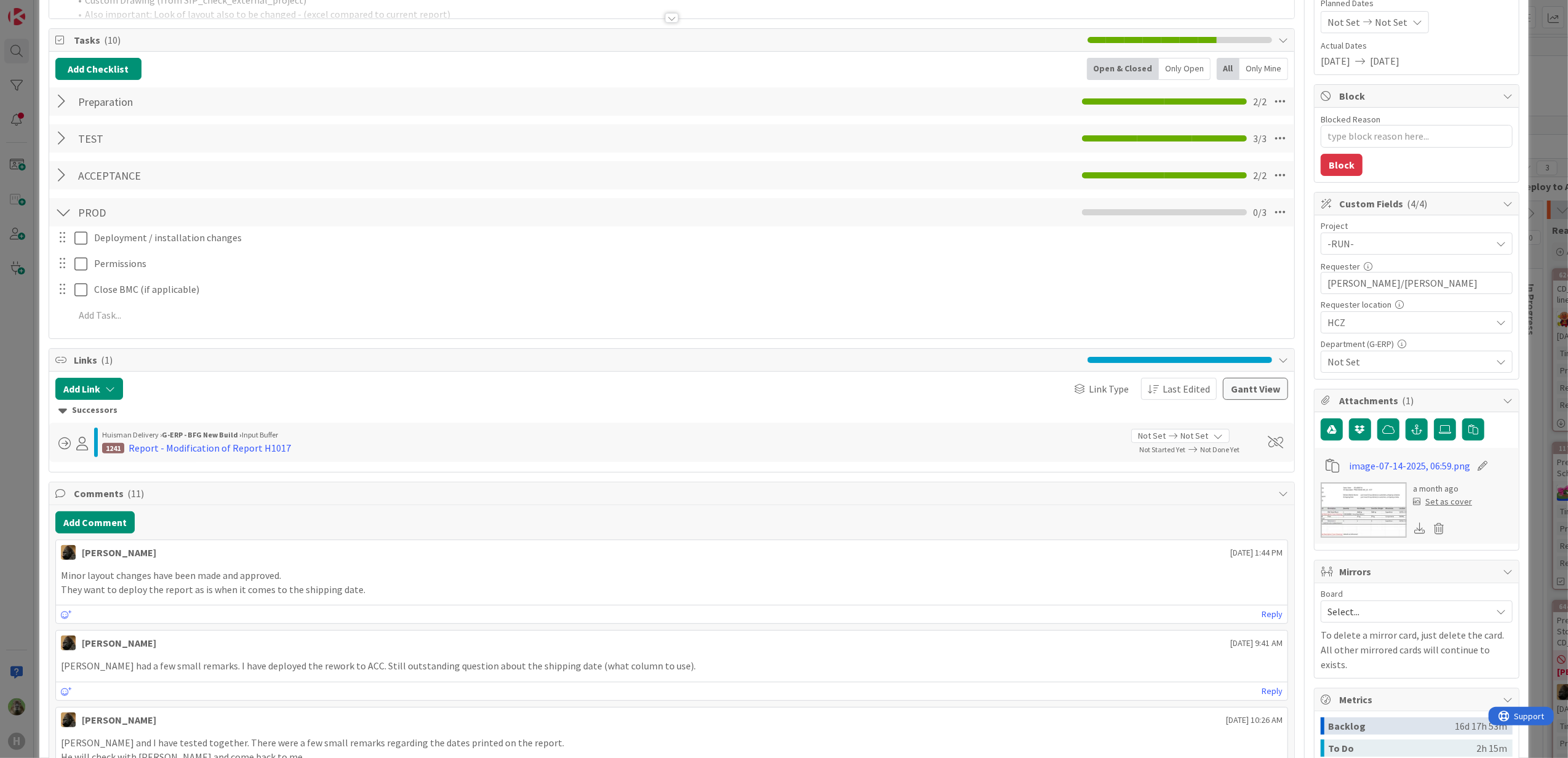
scroll to position [164, 0]
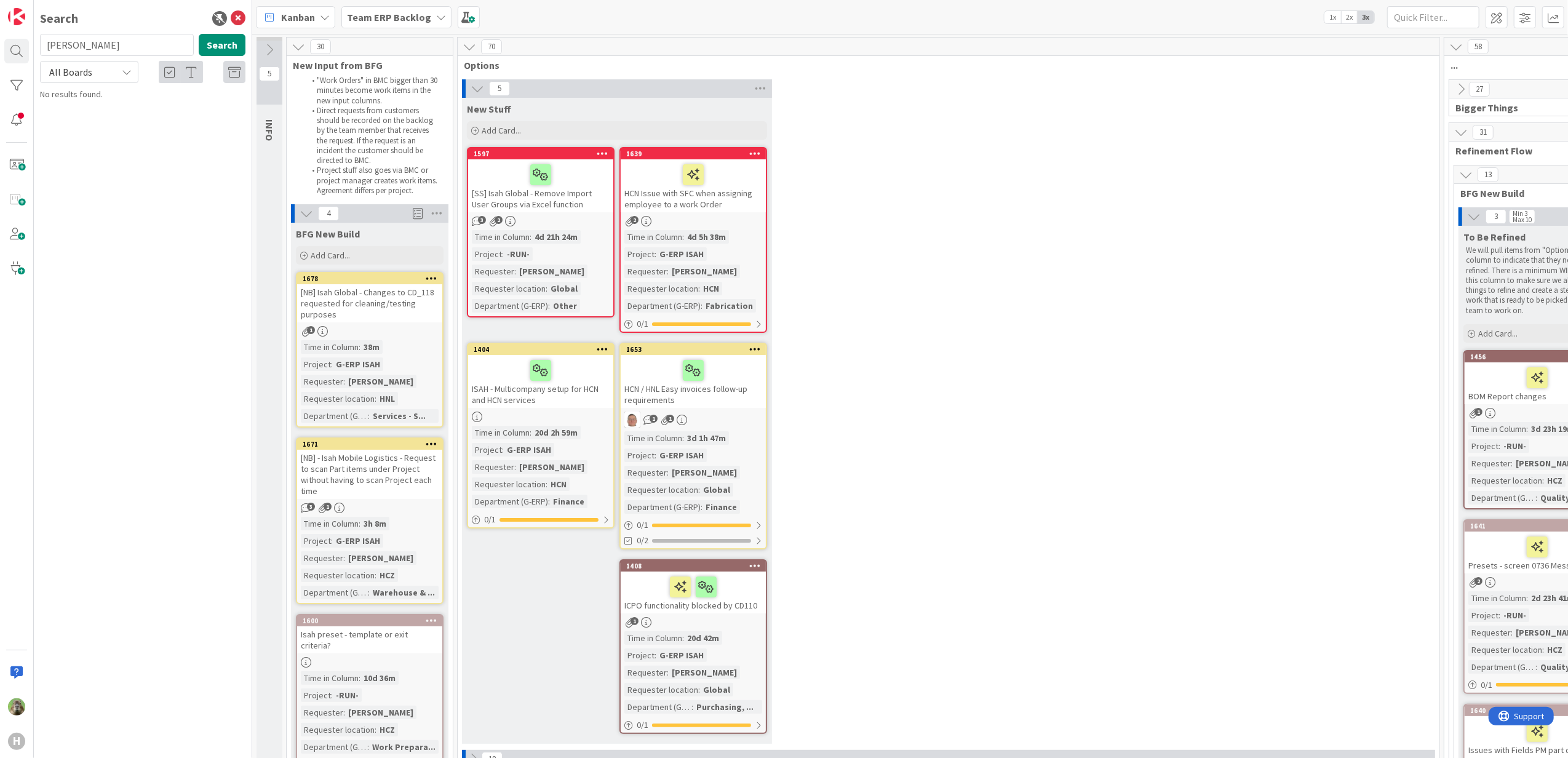
click at [416, 482] on div "[NB] - Isah Mobile Logistics - Request to scan Part items under Project without…" at bounding box center [369, 474] width 145 height 49
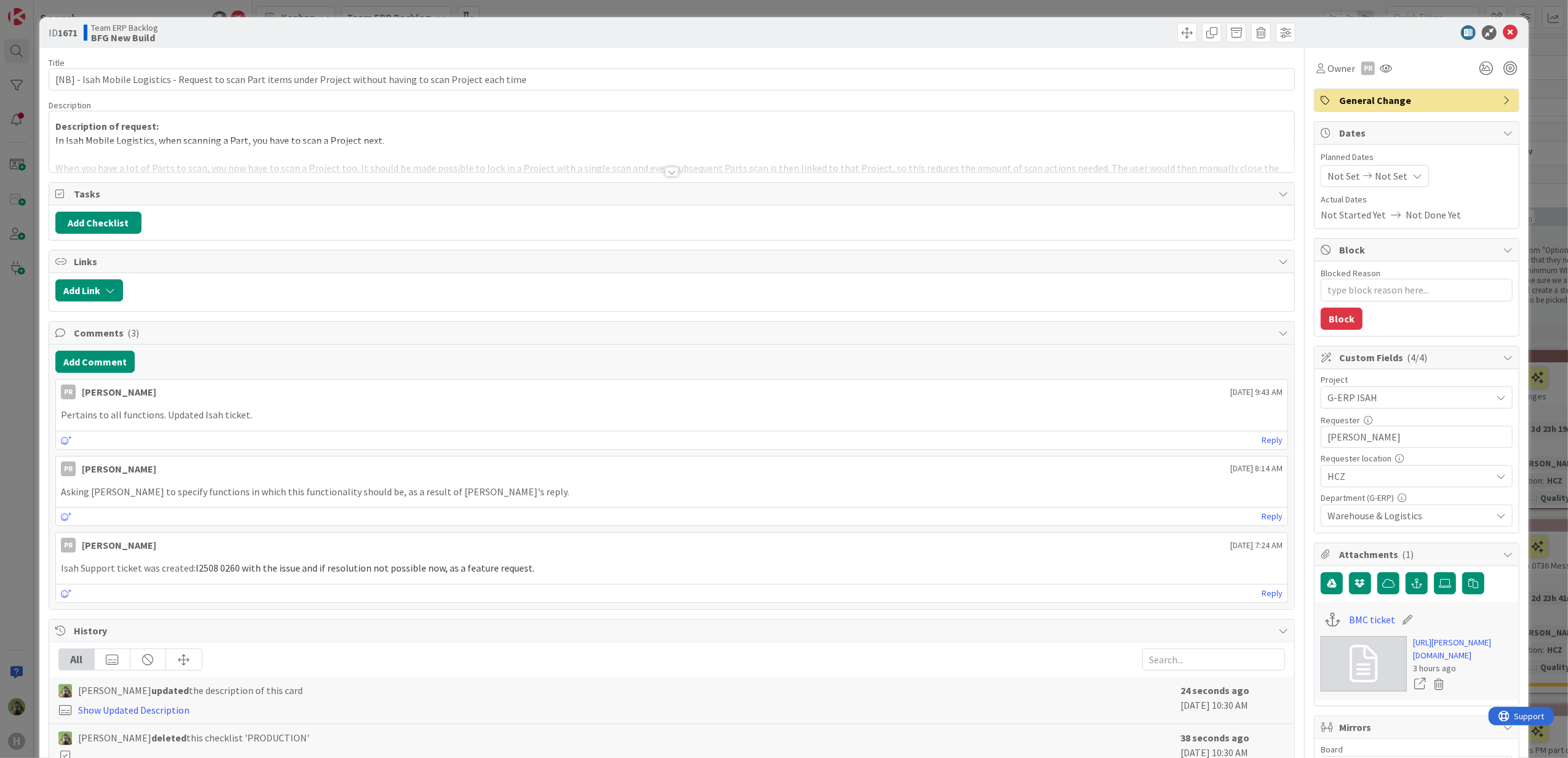
type textarea "x"
click at [694, 155] on div at bounding box center [672, 156] width 1246 height 31
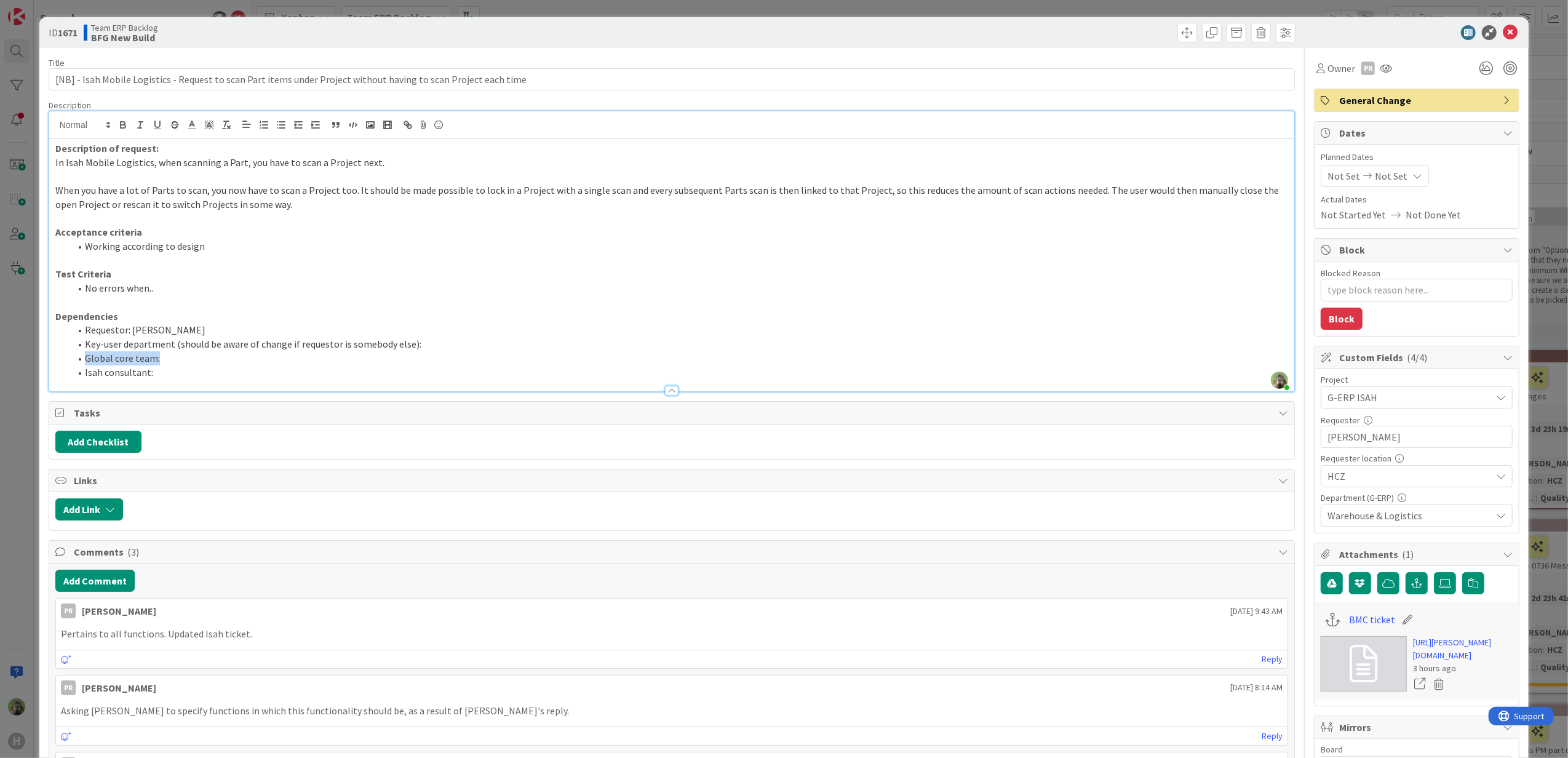
click at [452, 350] on ol "Requestor: Martin Vojtek Key-user department (should be aware of change if requ…" at bounding box center [672, 351] width 1233 height 56
click at [453, 350] on li "Key-user department (should be aware of change if requestor is somebody else):" at bounding box center [679, 344] width 1218 height 14
click at [459, 345] on li "Key-user department (should be aware of change if requestor is somebody else):" at bounding box center [679, 344] width 1218 height 14
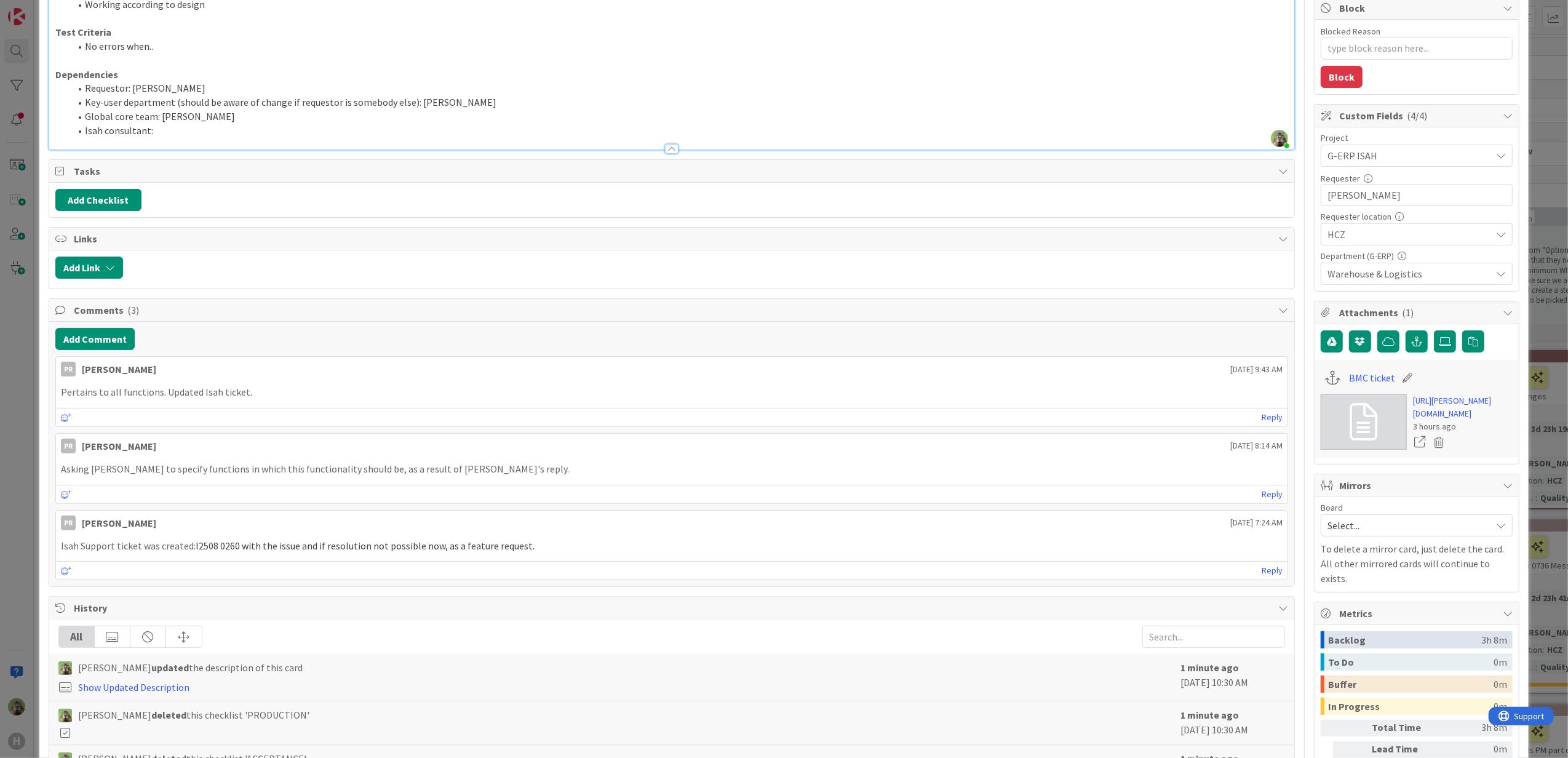
scroll to position [246, 0]
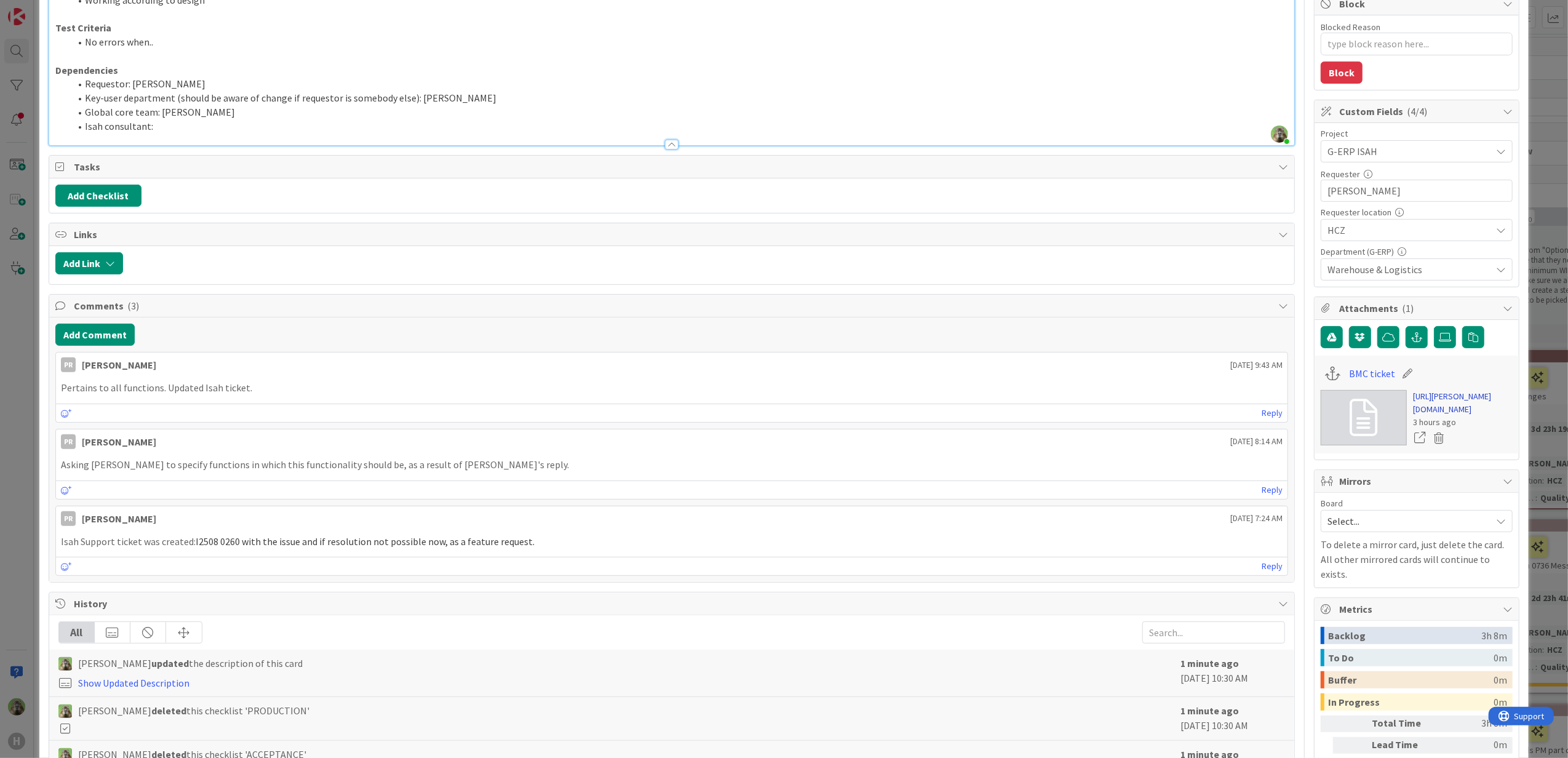
click at [1465, 404] on link "https://huisman-smartit.onbmc.com/smartit/app/#/incident/AGGGSPRFBRQVHASWLYAPSW…" at bounding box center [1462, 403] width 99 height 26
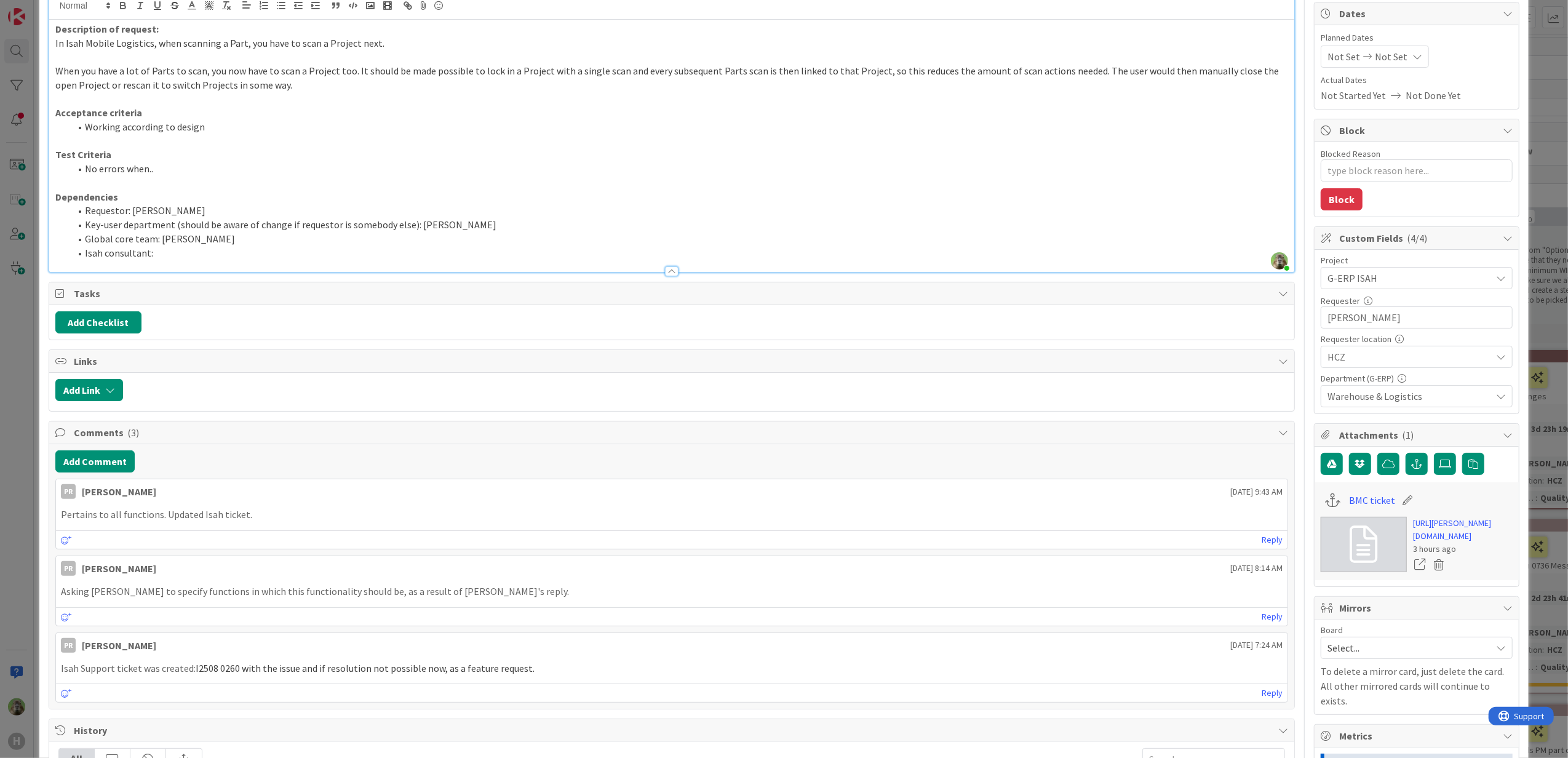
scroll to position [0, 0]
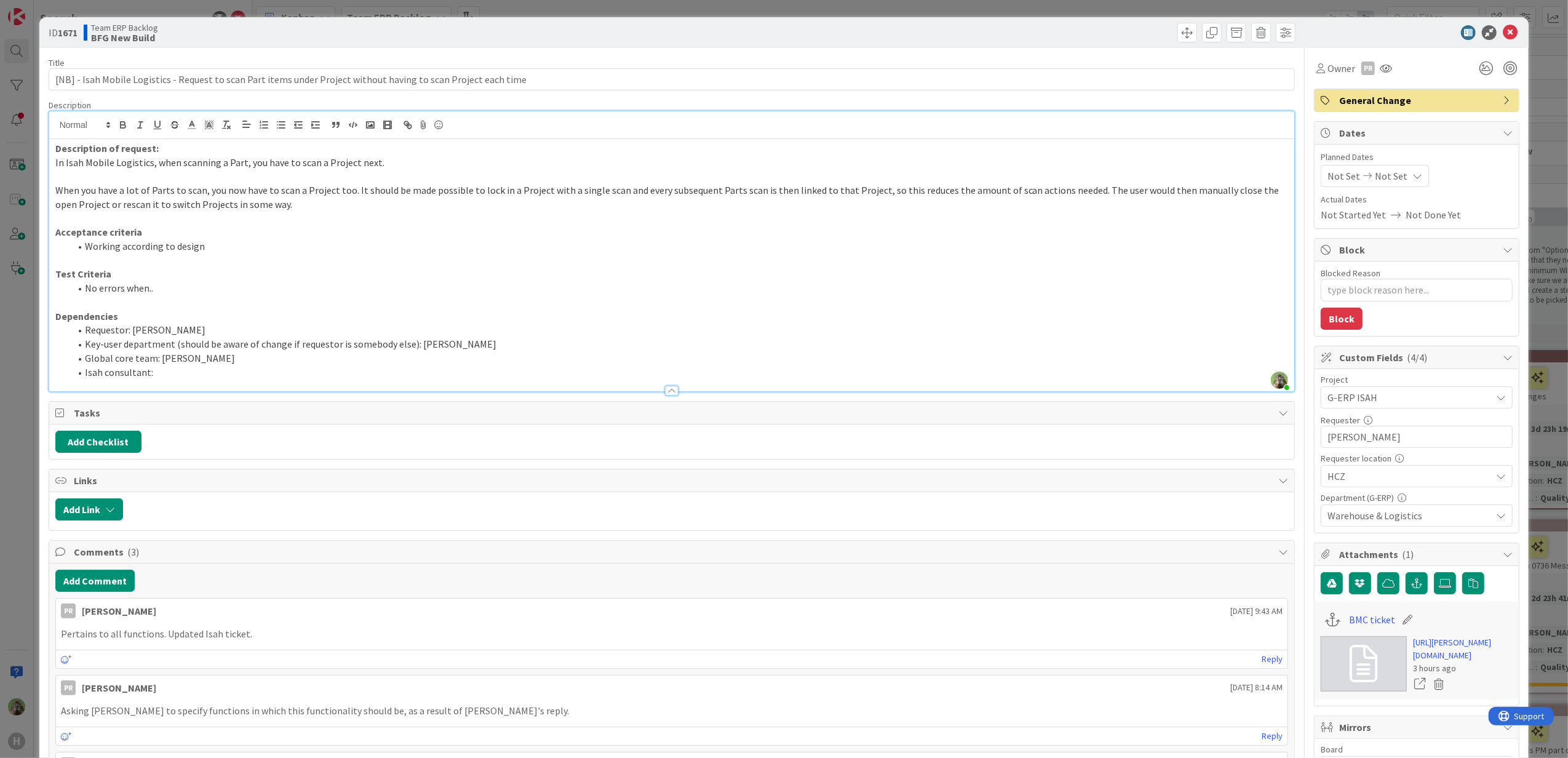
click at [25, 359] on div "ID 1671 Team ERP Backlog BFG New Build Title 112 / 128 [NB] - Isah Mobile Logis…" at bounding box center [784, 379] width 1568 height 758
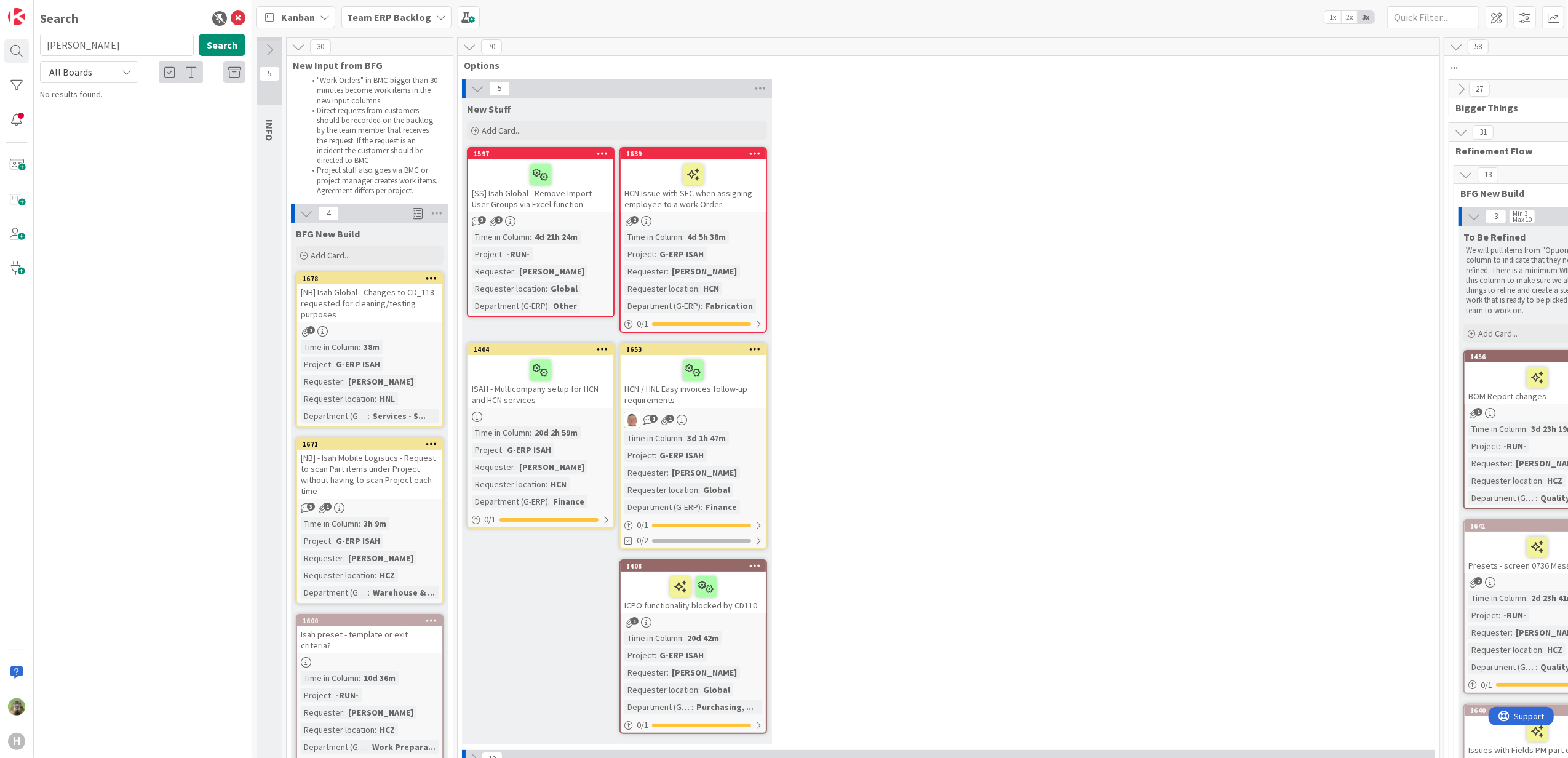
click at [412, 311] on div "[NB] Isah Global - Changes to CD_118 requested for cleaning/testing purposes" at bounding box center [369, 303] width 145 height 38
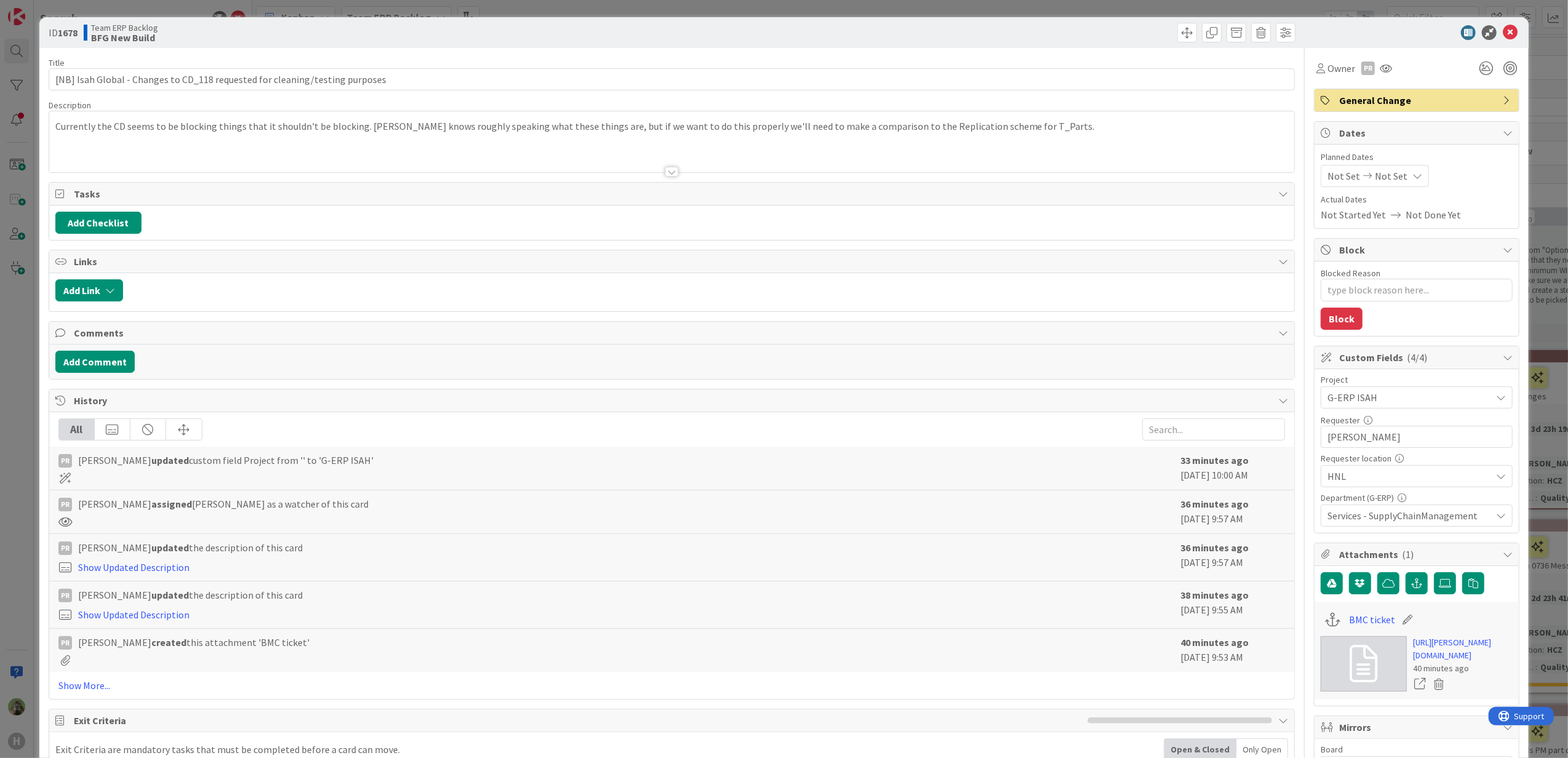
click at [434, 139] on div "Currently the CD seems to be blocking things that it shouldn't be blocking. Kar…" at bounding box center [672, 144] width 1246 height 55
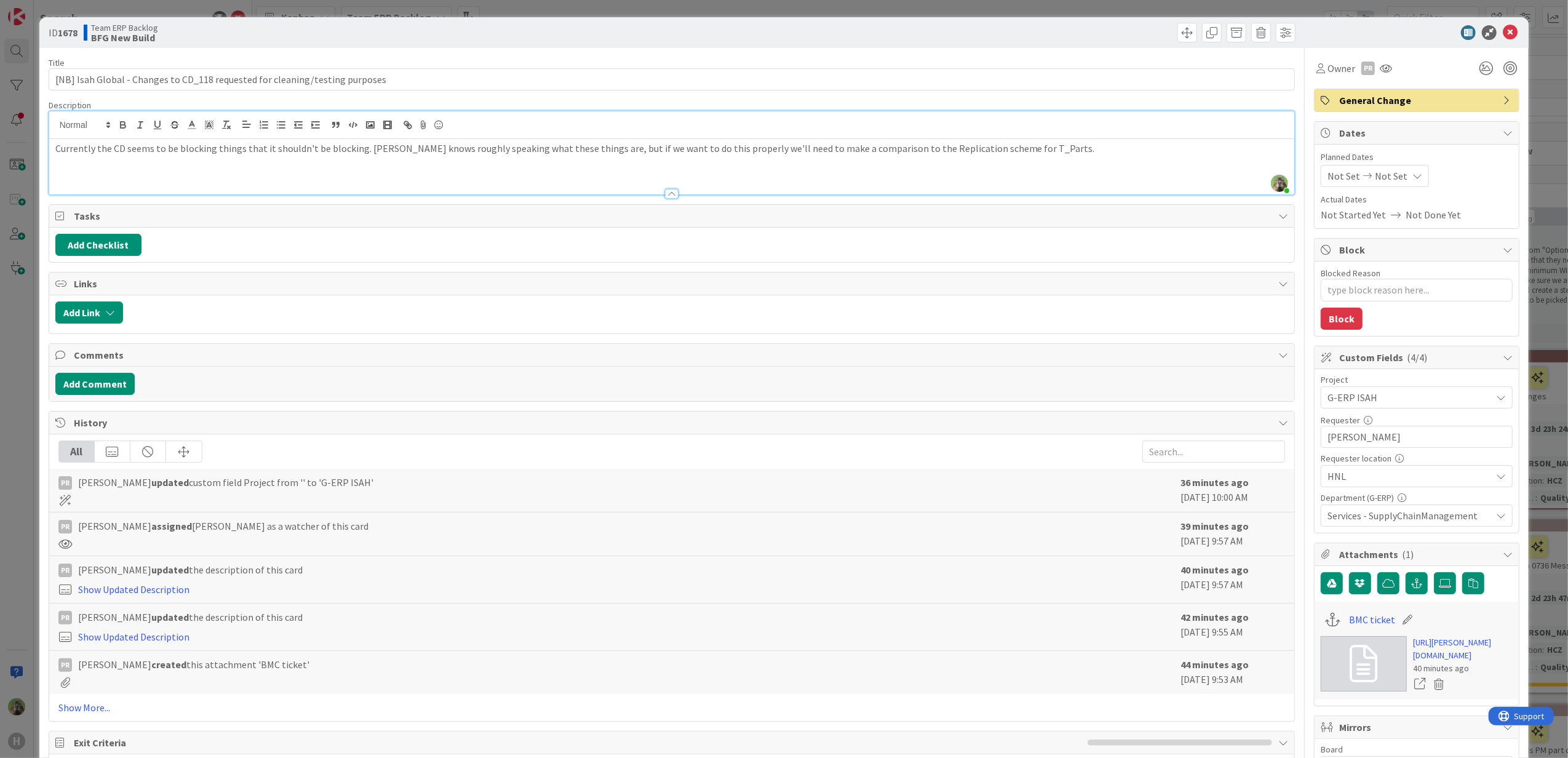
click at [63, 160] on div "Currently the CD seems to be blocking things that it shouldn't be blocking. Kar…" at bounding box center [672, 166] width 1246 height 55
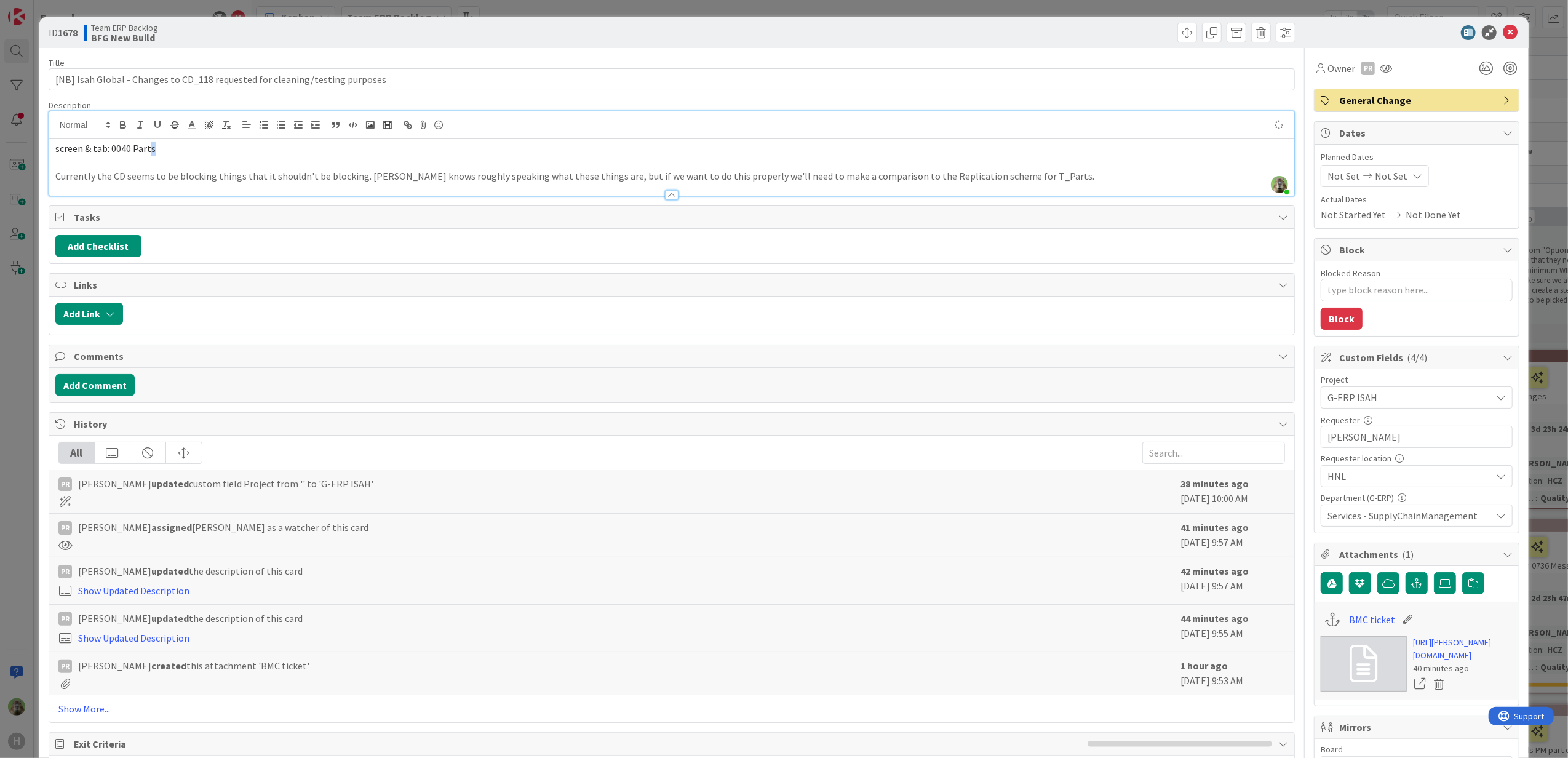
type textarea "x"
drag, startPoint x: 199, startPoint y: 150, endPoint x: -4, endPoint y: 111, distance: 206.7
click at [0, 111] on html "H Search Martin Vojtek Search All Boards Current Board All Boards No results fo…" at bounding box center [784, 379] width 1568 height 758
click at [59, 145] on span "screen & tab: 0040 Parts" at bounding box center [105, 148] width 100 height 12
click at [292, 146] on p "Screen & tab: 0040 Parts" at bounding box center [672, 148] width 1233 height 14
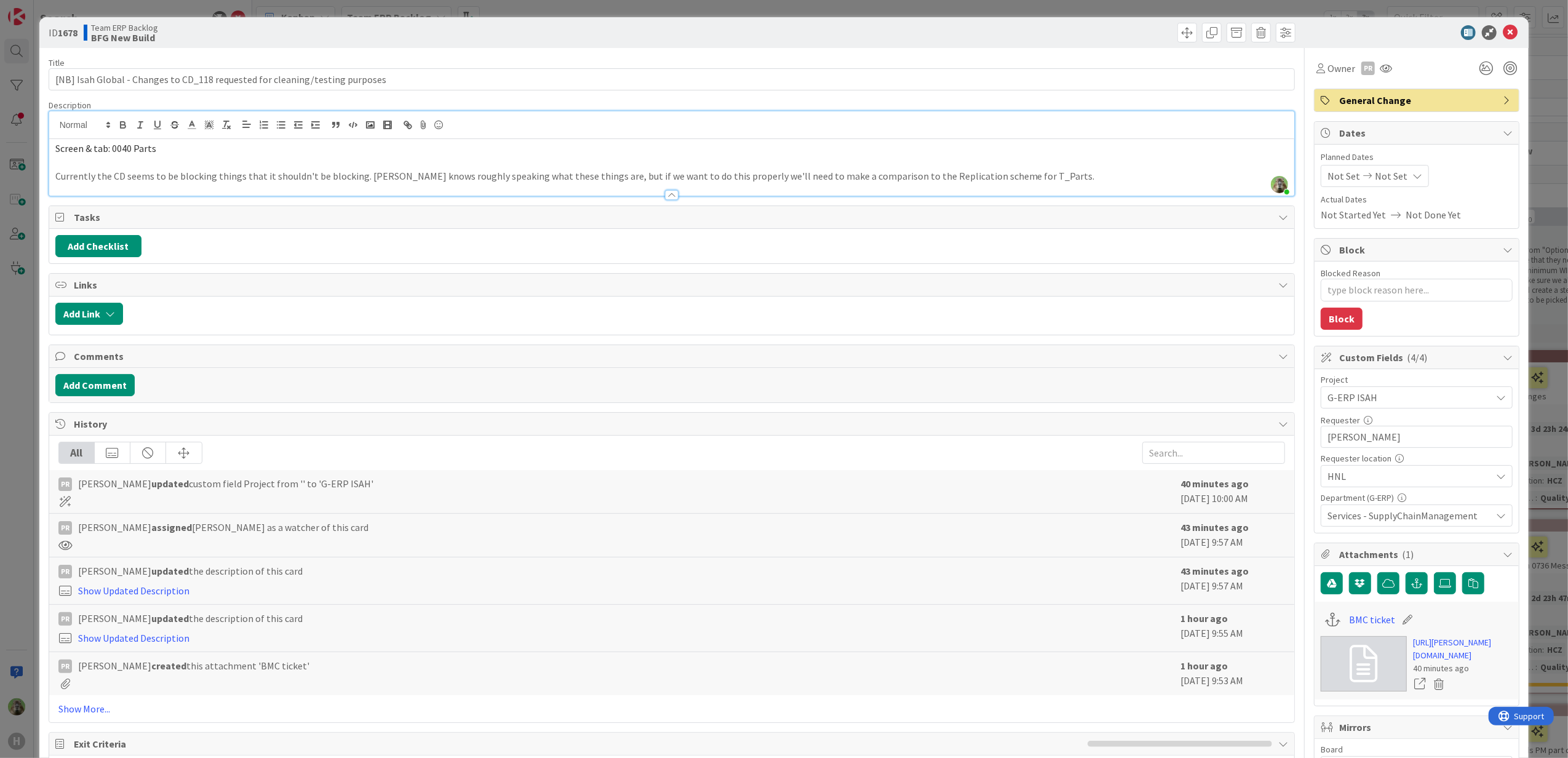
click at [1050, 180] on p "Currently the CD seems to be blocking things that it shouldn't be blocking. Kar…" at bounding box center [672, 176] width 1233 height 14
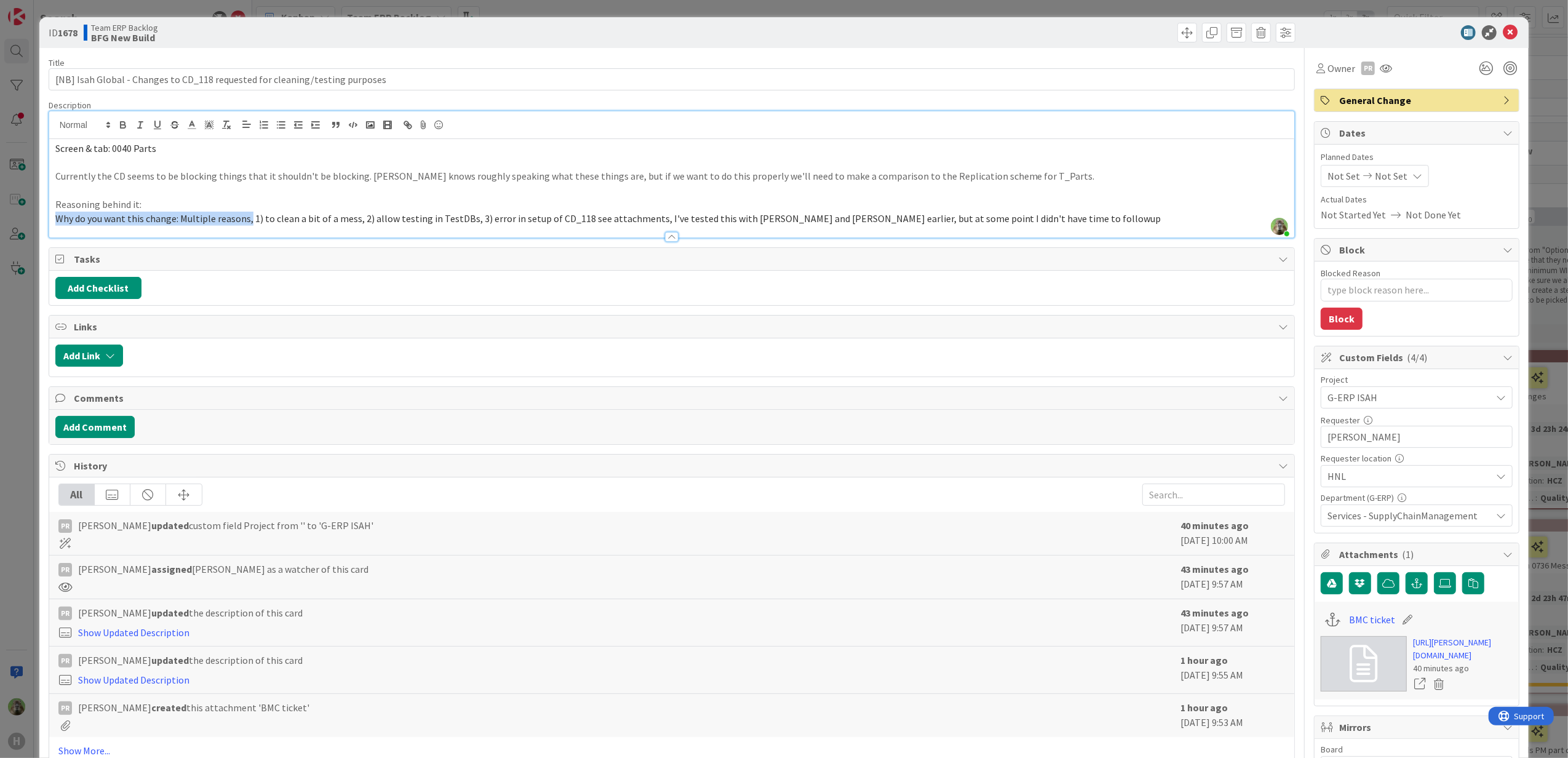
drag, startPoint x: 247, startPoint y: 220, endPoint x: 50, endPoint y: 214, distance: 197.1
click at [50, 214] on div "Screen & tab: 0040 Parts Currently the CD seems to be blocking things that it s…" at bounding box center [672, 188] width 1246 height 99
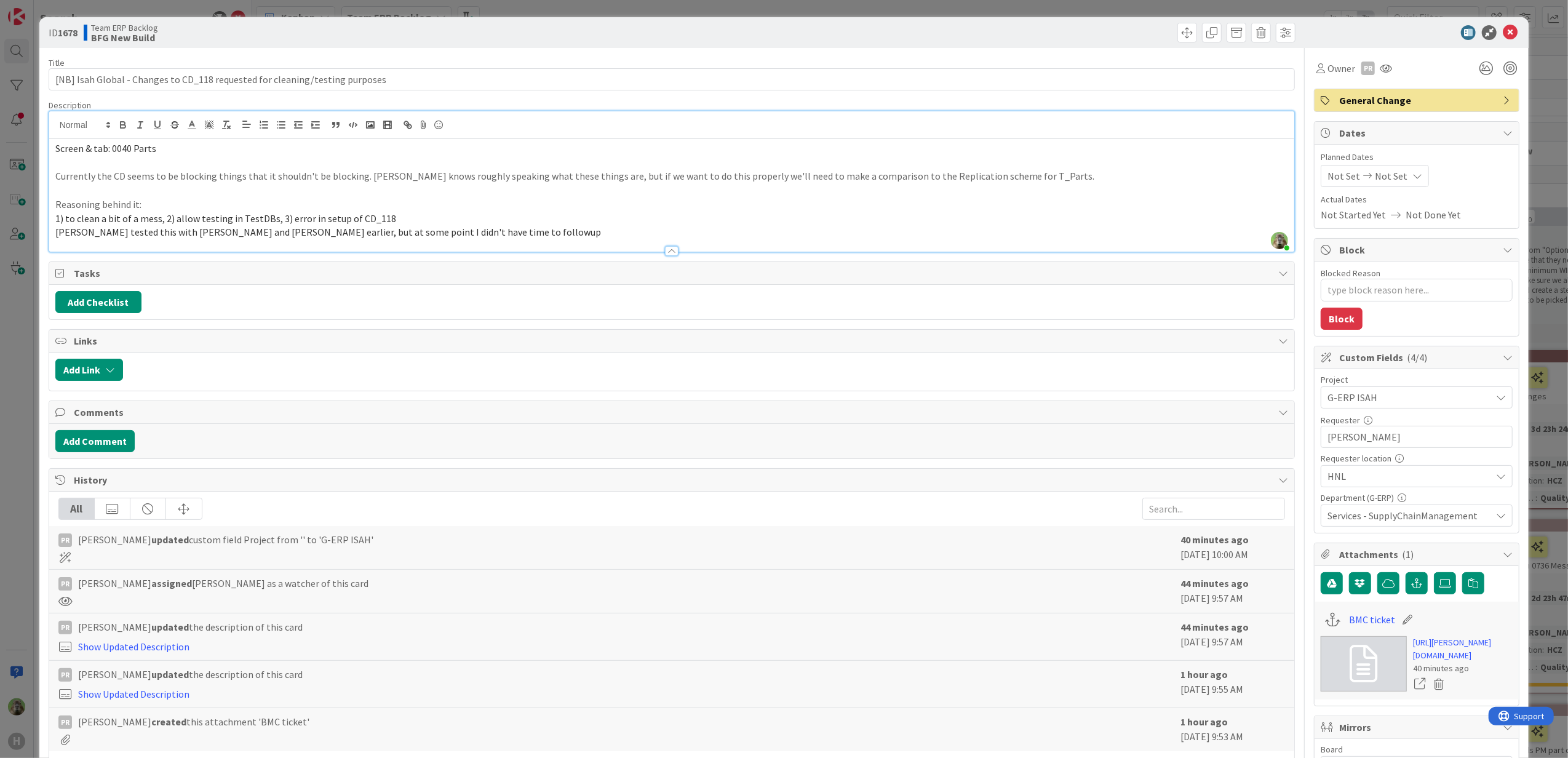
click at [355, 240] on div at bounding box center [672, 245] width 1246 height 13
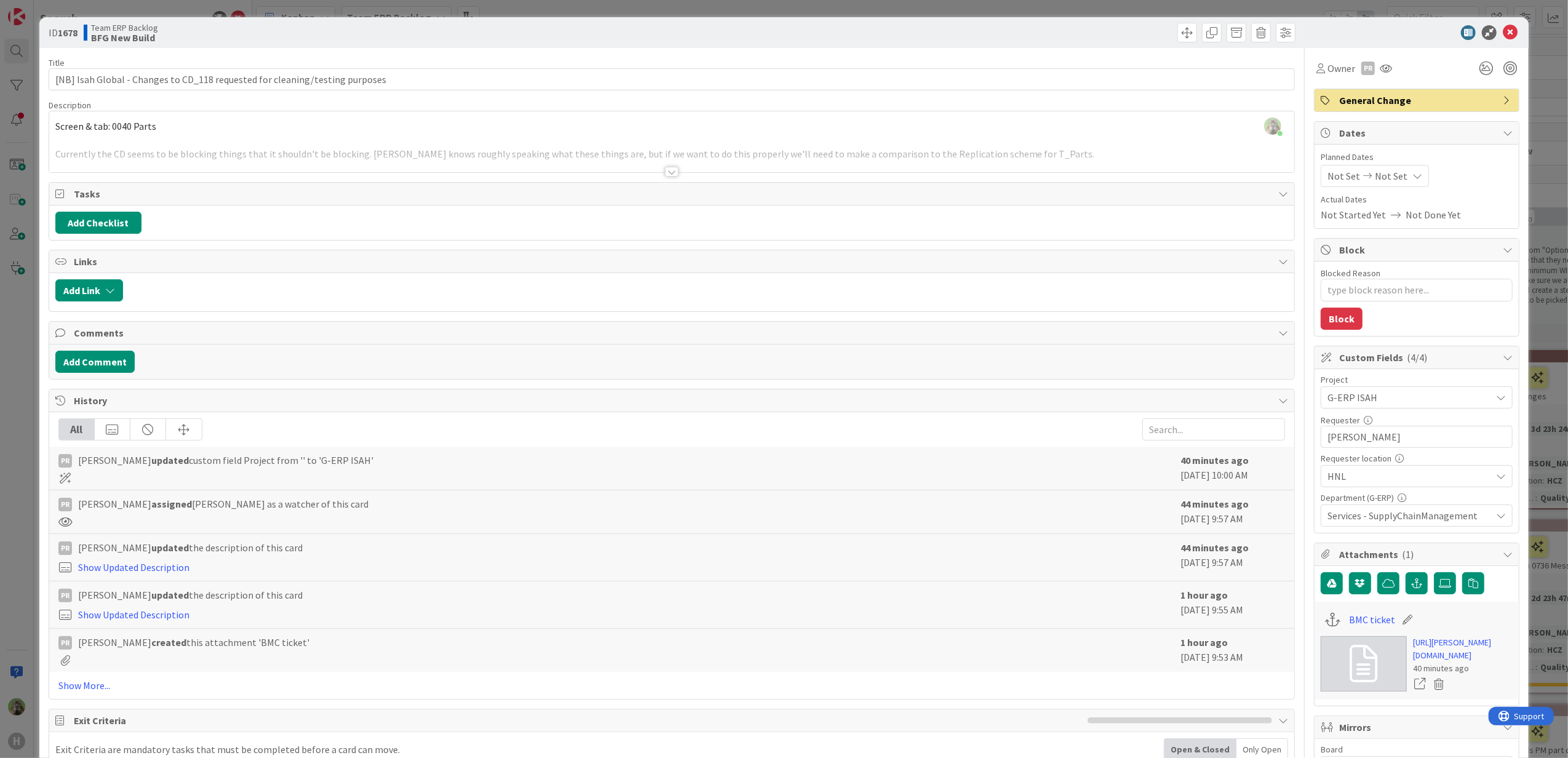
click at [557, 135] on p at bounding box center [672, 141] width 1233 height 14
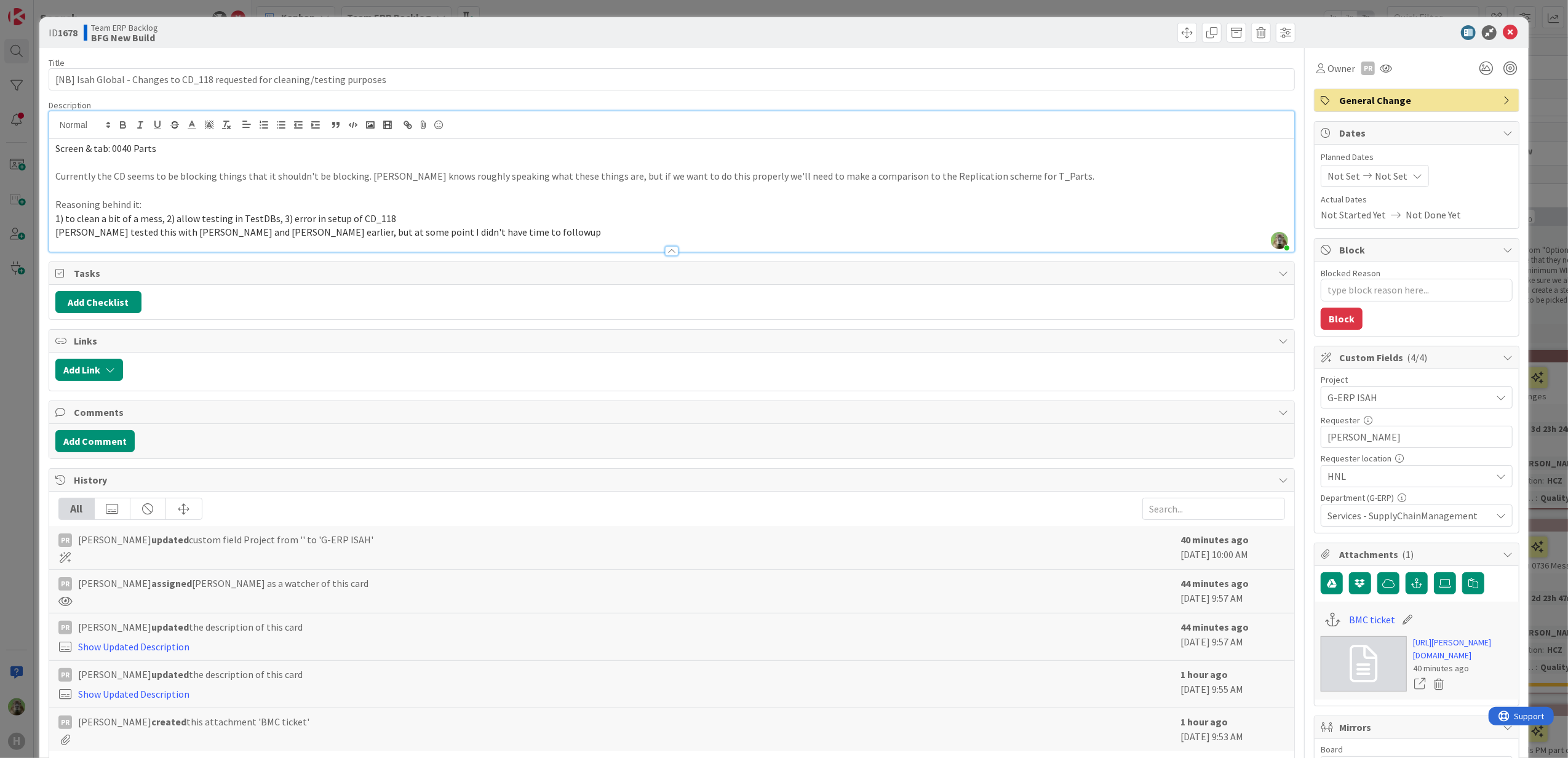
click at [362, 231] on span "Karel tested this with Tim Boor and Ben Francis earlier, but at some point I di…" at bounding box center [328, 231] width 546 height 12
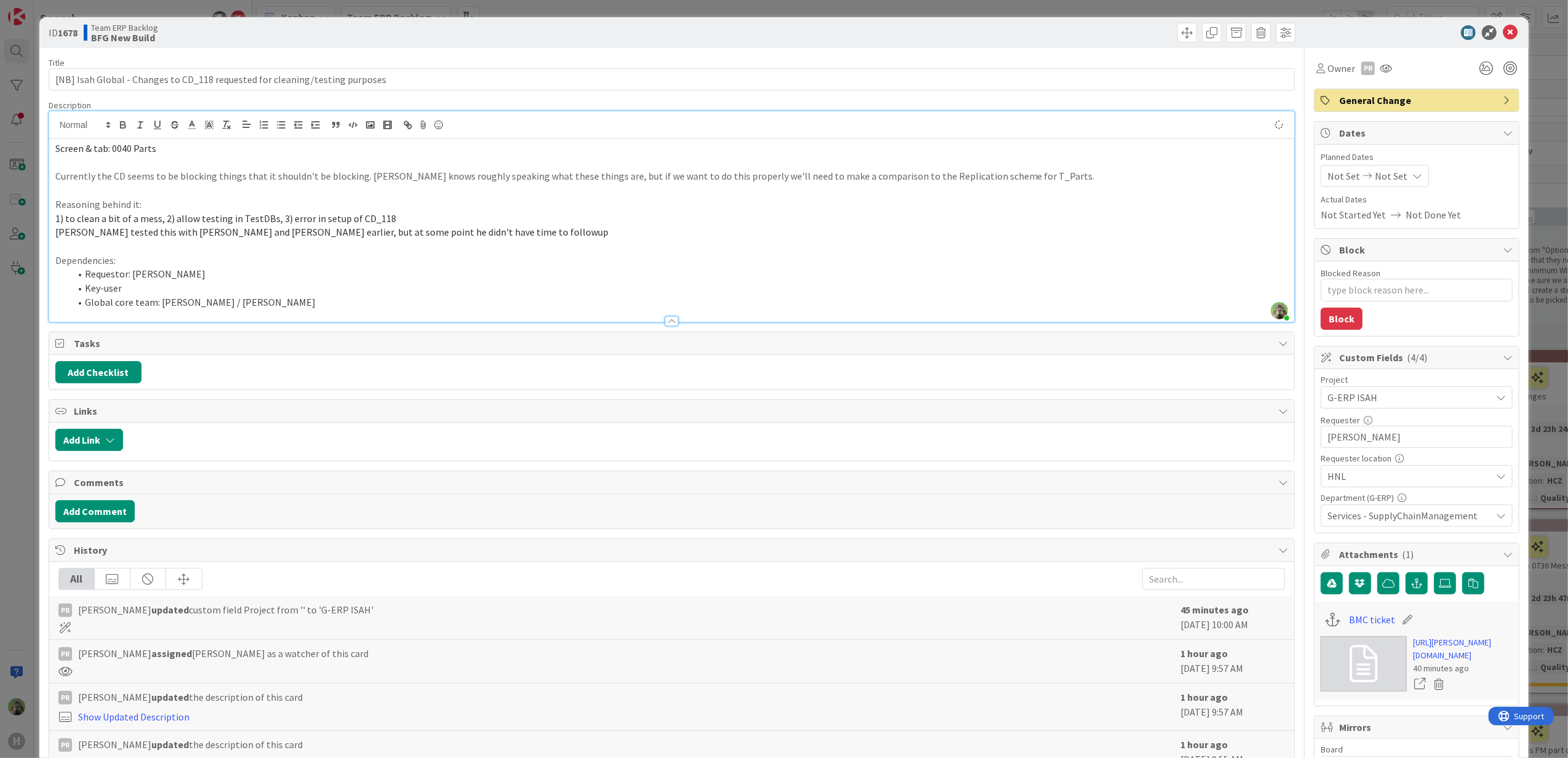
type textarea "x"
click at [136, 373] on button "Add Checklist" at bounding box center [98, 372] width 86 height 22
type input "Checklost"
type textarea "x"
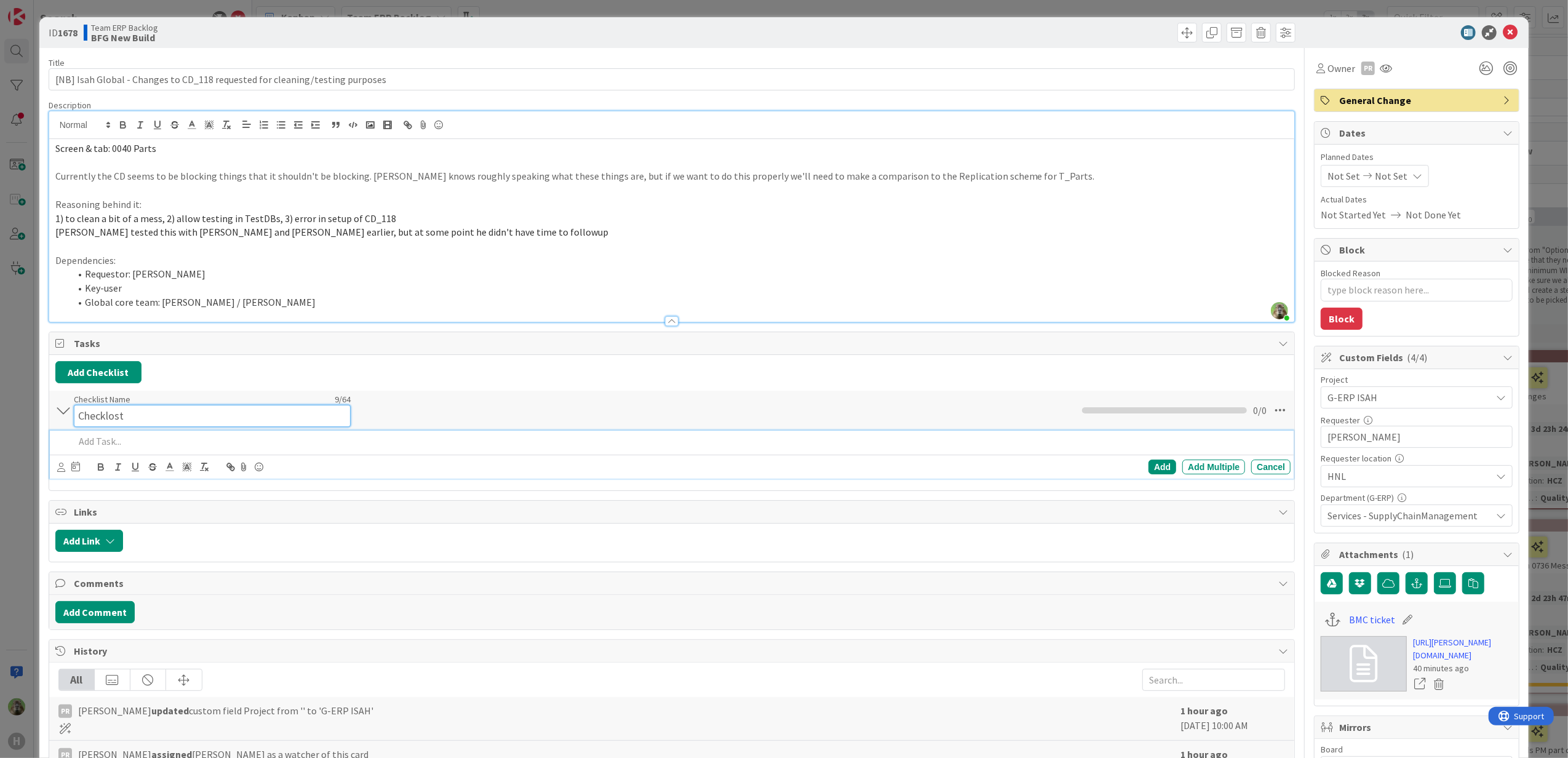
click at [177, 404] on div "Checklist Name 9 / 64 Checklost" at bounding box center [212, 410] width 277 height 33
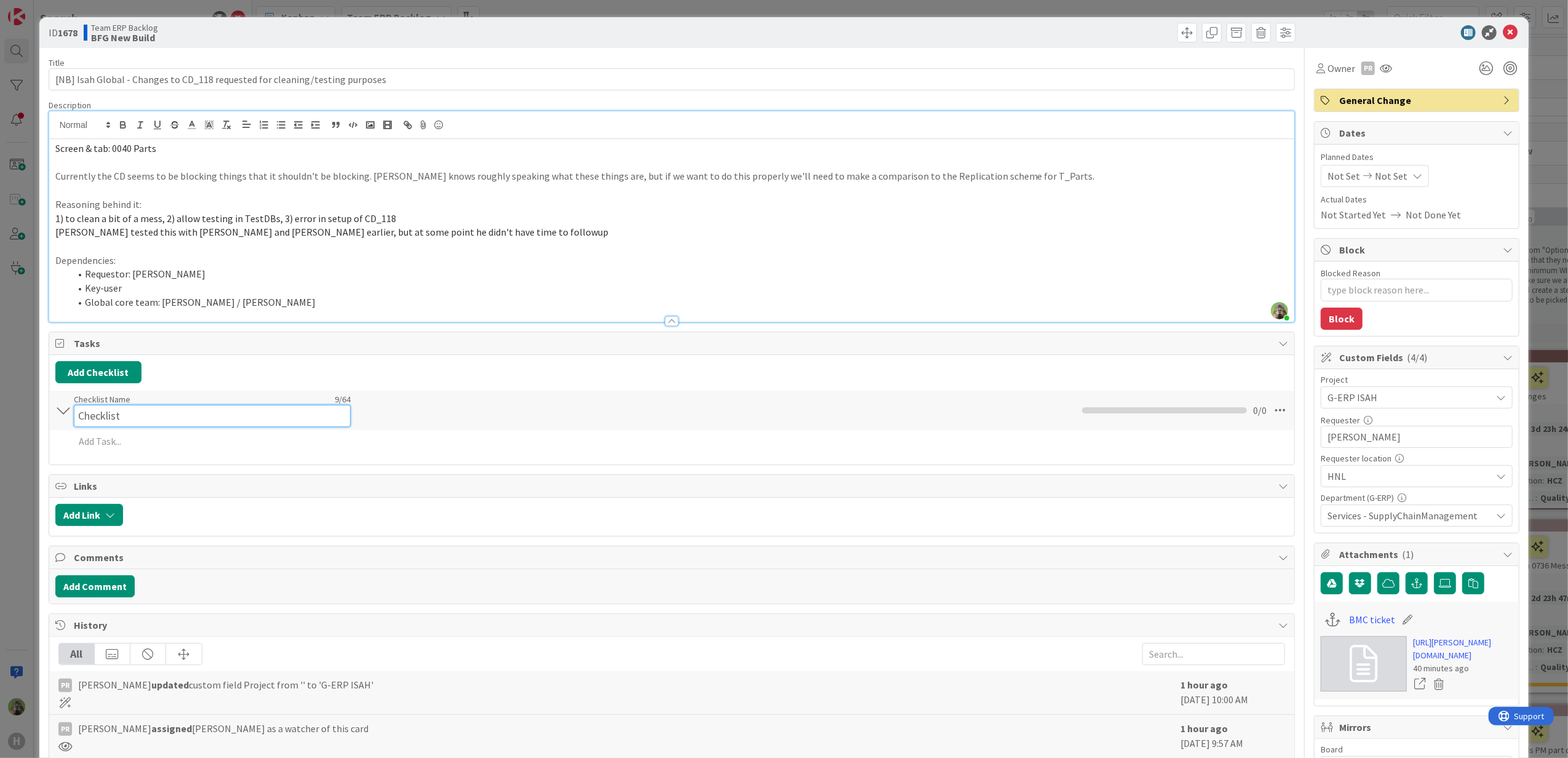
type input "Checklist"
click at [224, 411] on input "Checklist" at bounding box center [212, 415] width 277 height 22
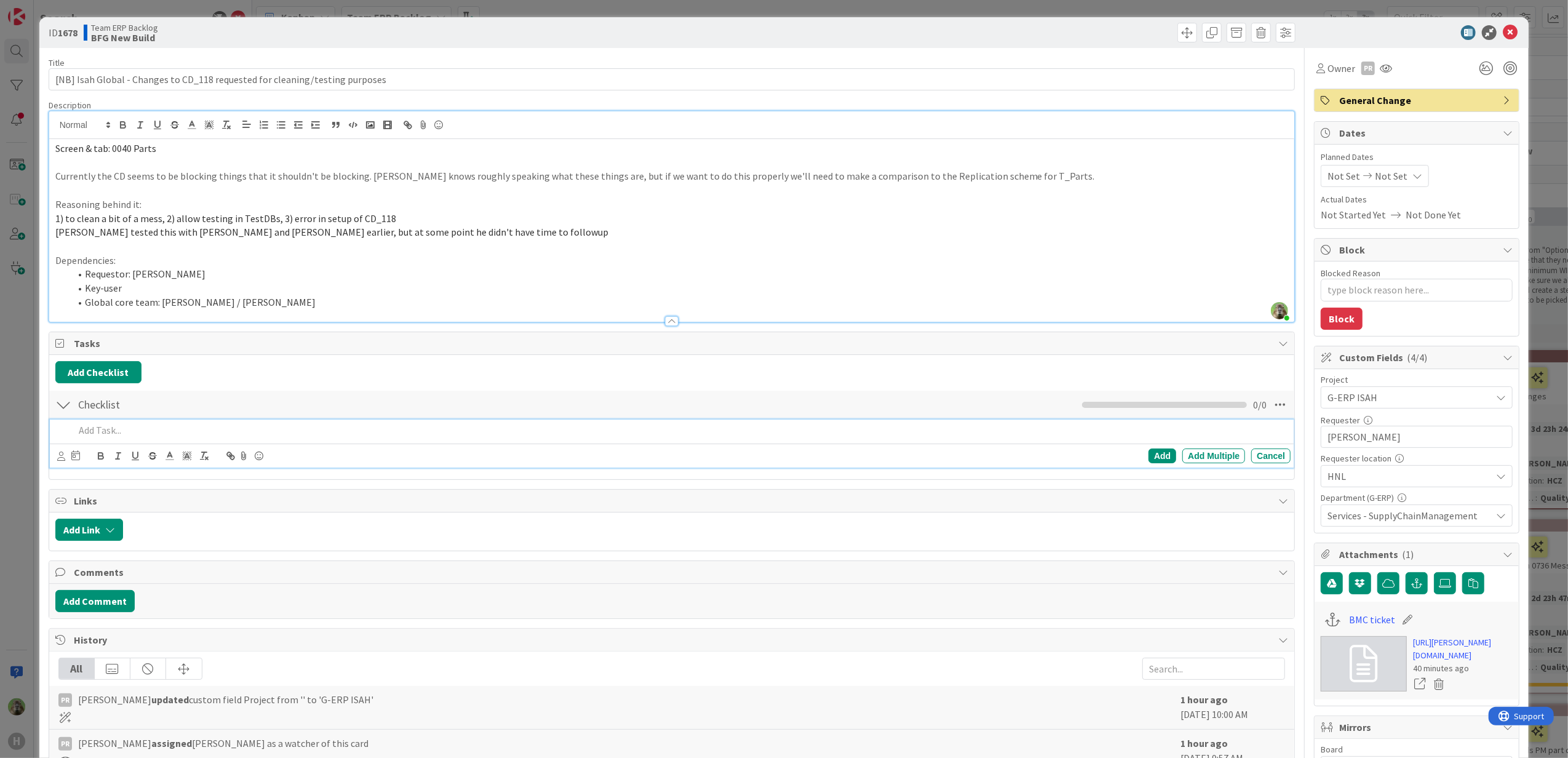
click at [217, 431] on div at bounding box center [680, 431] width 1222 height 22
click at [1151, 453] on div "Add" at bounding box center [1162, 455] width 27 height 15
type textarea "x"
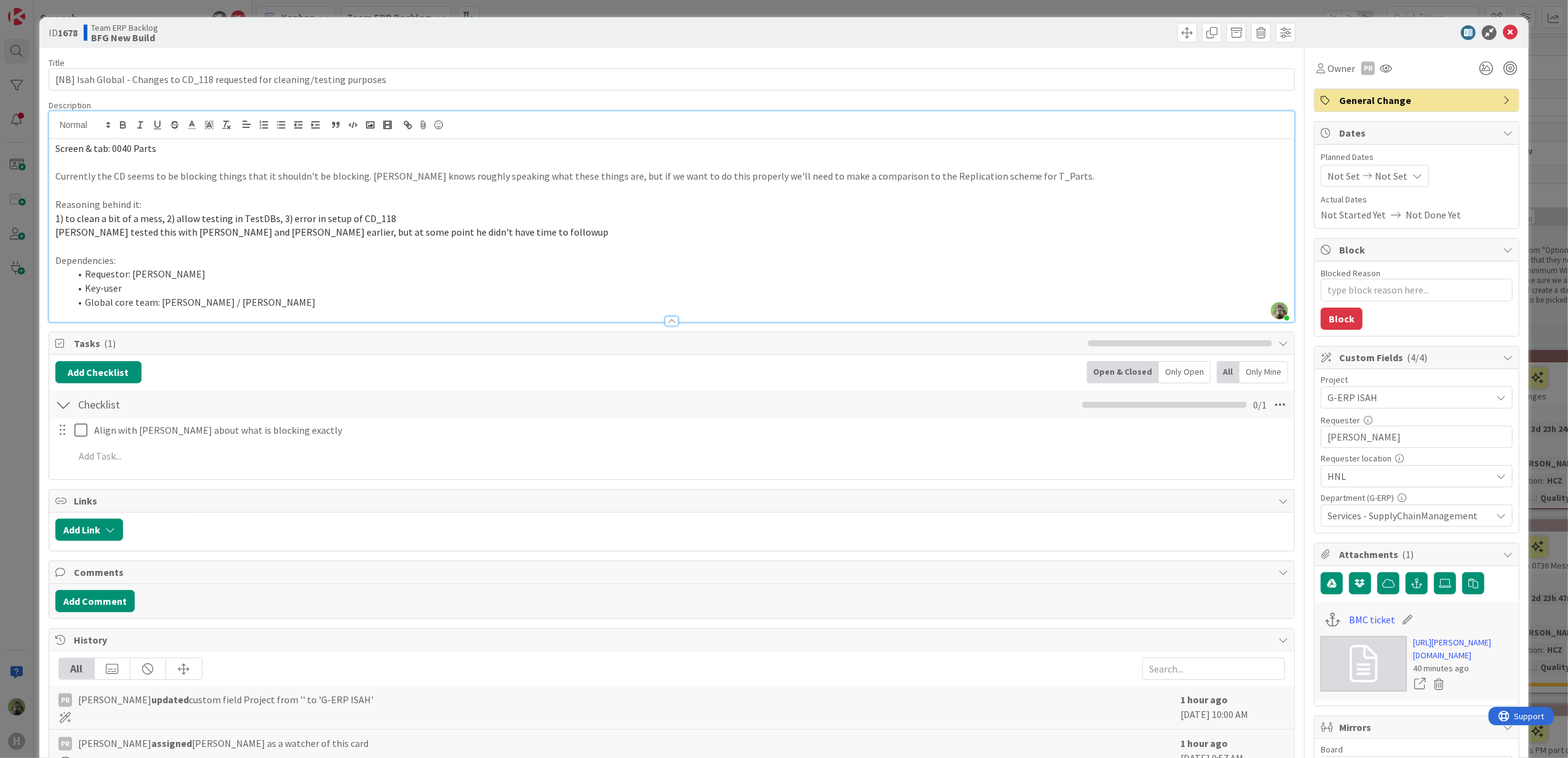
click at [6, 443] on div "ID 1678 Team ERP Backlog BFG New Build Title 76 / 128 [NB] Isah Global - Change…" at bounding box center [784, 379] width 1568 height 758
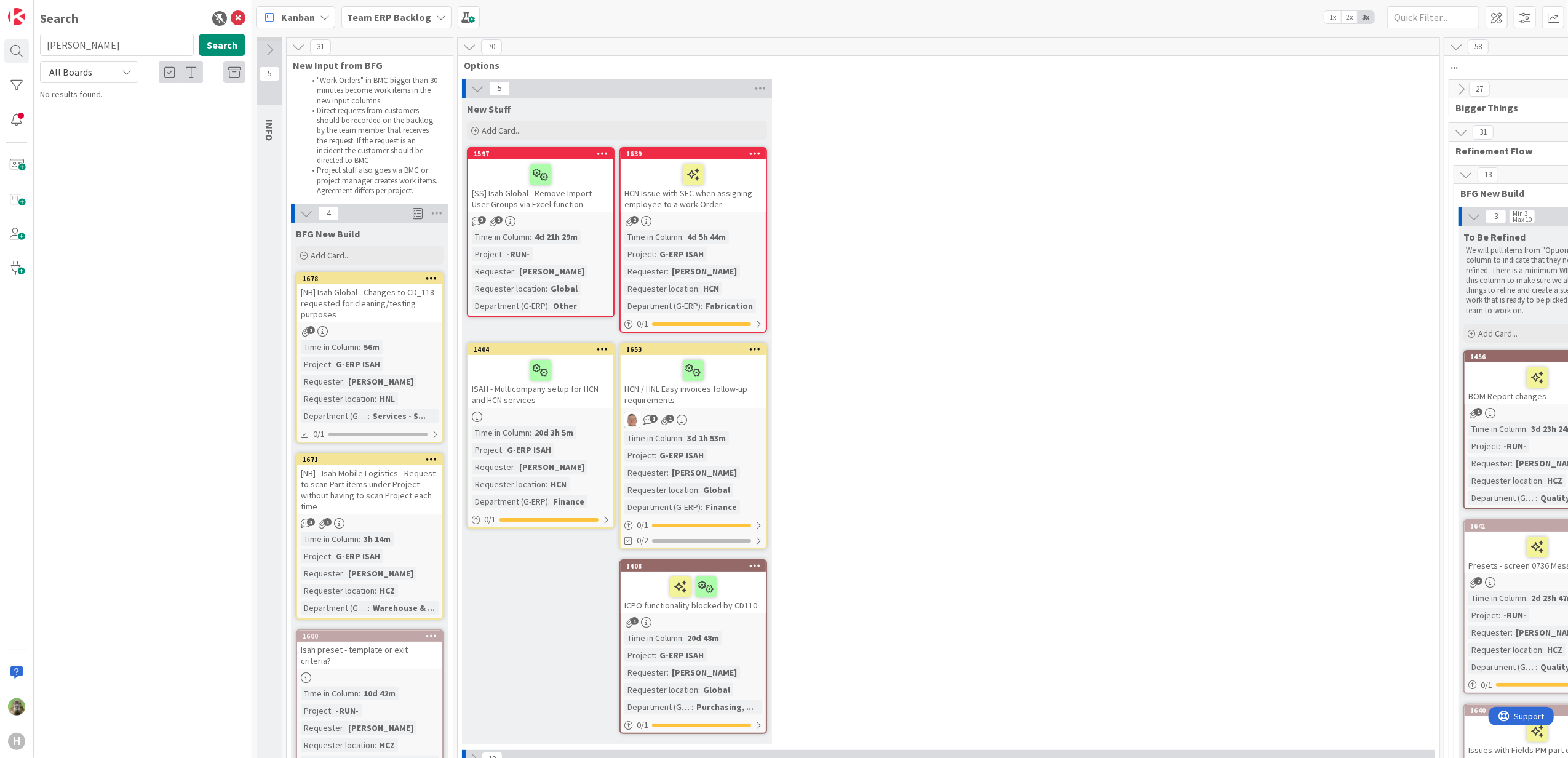
click at [950, 399] on div "5 New Stuff Add Card... 1639 HCN Issue with SFC when assigning employee to a wo…" at bounding box center [948, 415] width 977 height 671
click at [244, 21] on icon at bounding box center [238, 18] width 15 height 15
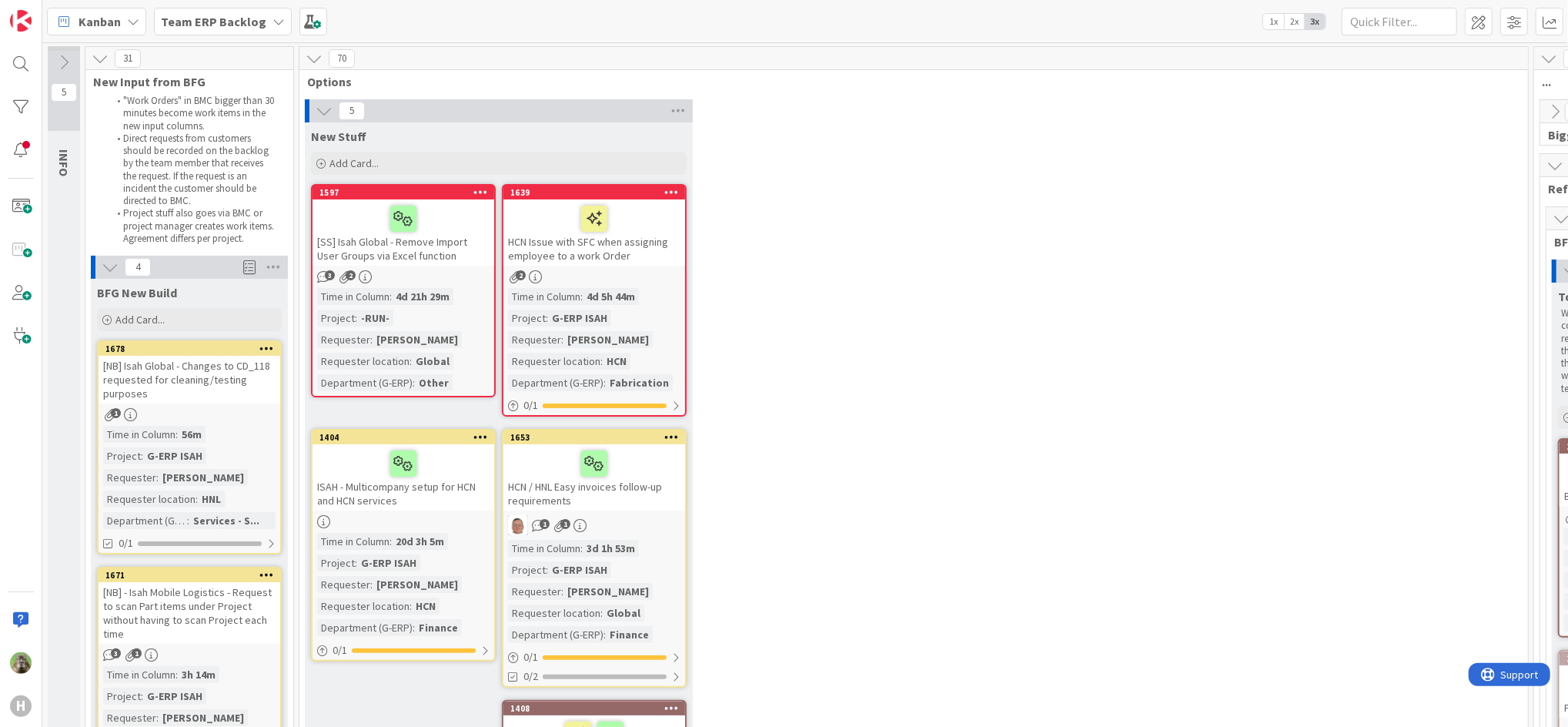
click at [772, 164] on div "5 New Stuff Add Card... 1639 HCN Issue with SFC when assigning employee to a wo…" at bounding box center [914, 519] width 1223 height 839
click at [823, 141] on div "5 New Stuff Add Card... 1639 HCN Issue with SFC when assigning employee to a wo…" at bounding box center [914, 519] width 1223 height 839
click at [818, 260] on div "5 New Stuff Add Card... 1639 HCN Issue with SFC when assigning employee to a wo…" at bounding box center [914, 519] width 1223 height 839
click at [834, 267] on div "5 New Stuff Add Card... 1639 HCN Issue with SFC when assigning employee to a wo…" at bounding box center [914, 519] width 1223 height 839
click at [22, 59] on div at bounding box center [21, 64] width 31 height 31
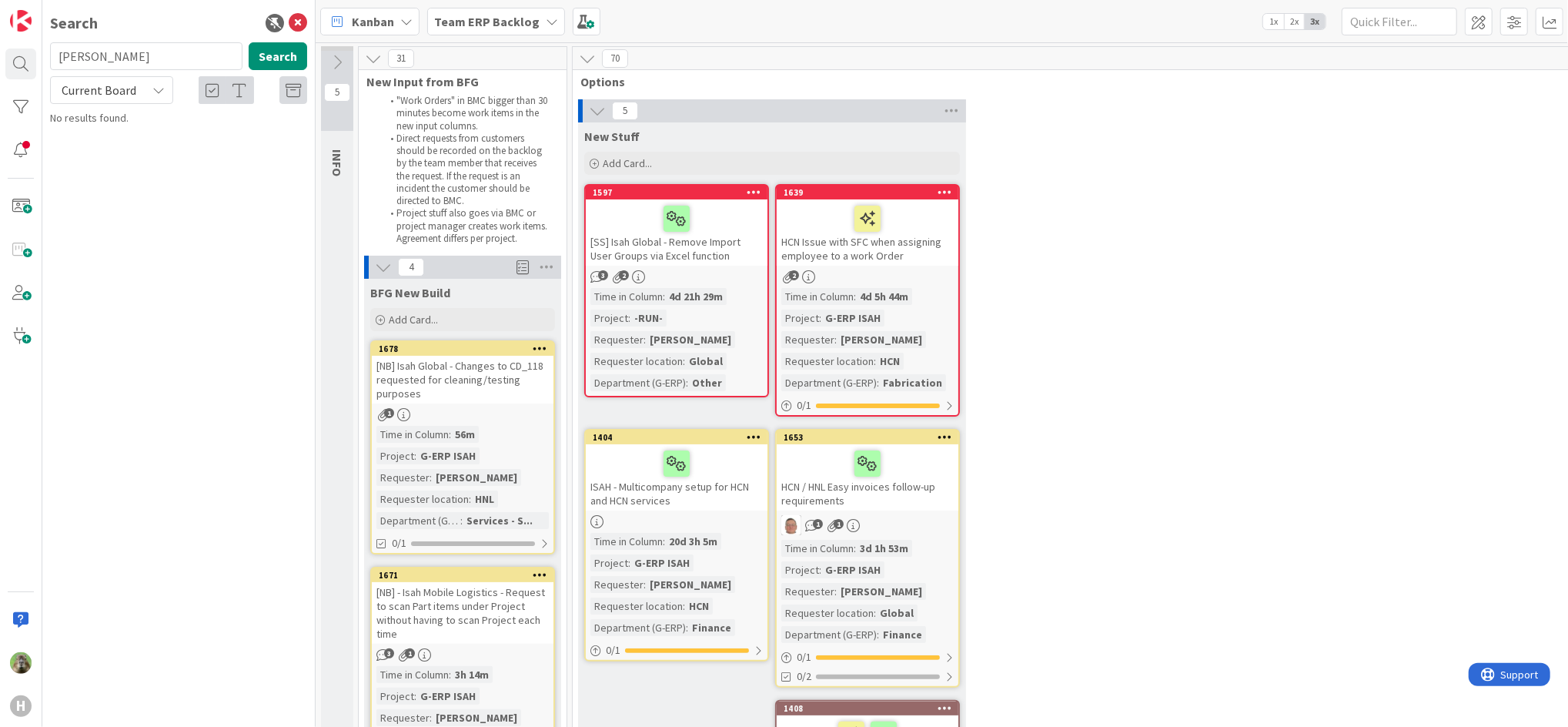
type input "g"
type input "fms"
click at [251, 132] on span "NB HNL - Azure migration check" at bounding box center [179, 135] width 143 height 14
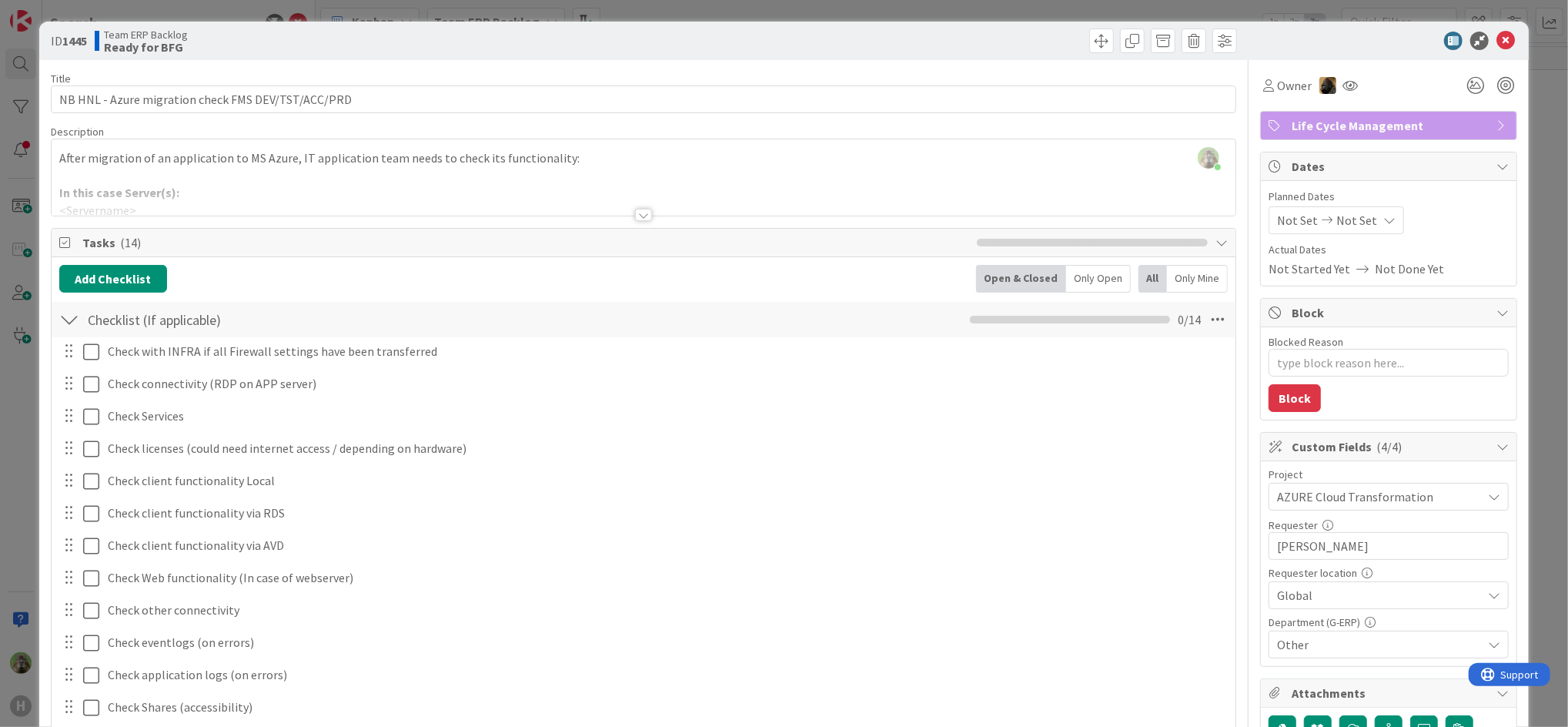
scroll to position [513, 0]
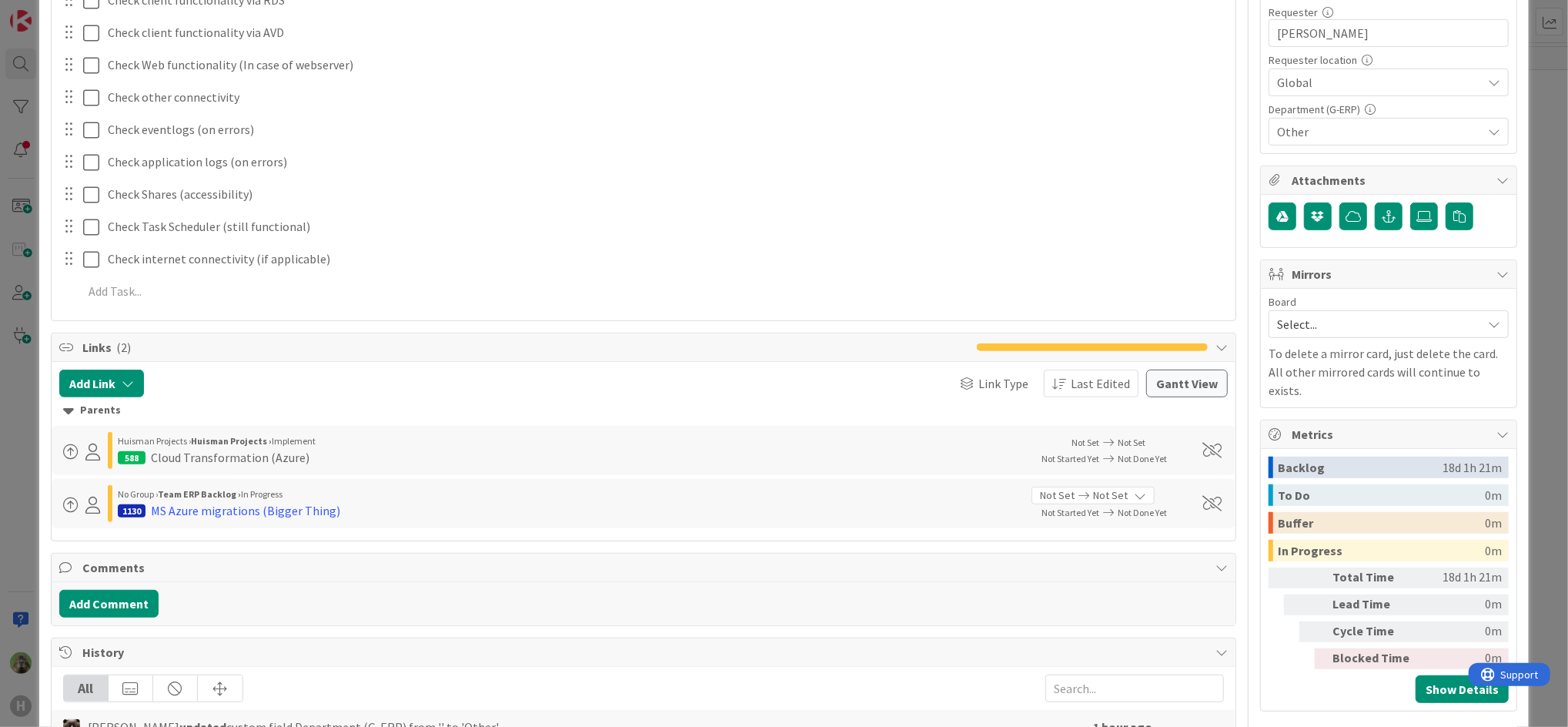
click at [16, 430] on div "ID 1445 Team ERP Backlog Ready for BFG Title 50 / 128 NB HNL - Azure migration …" at bounding box center [784, 364] width 1568 height 727
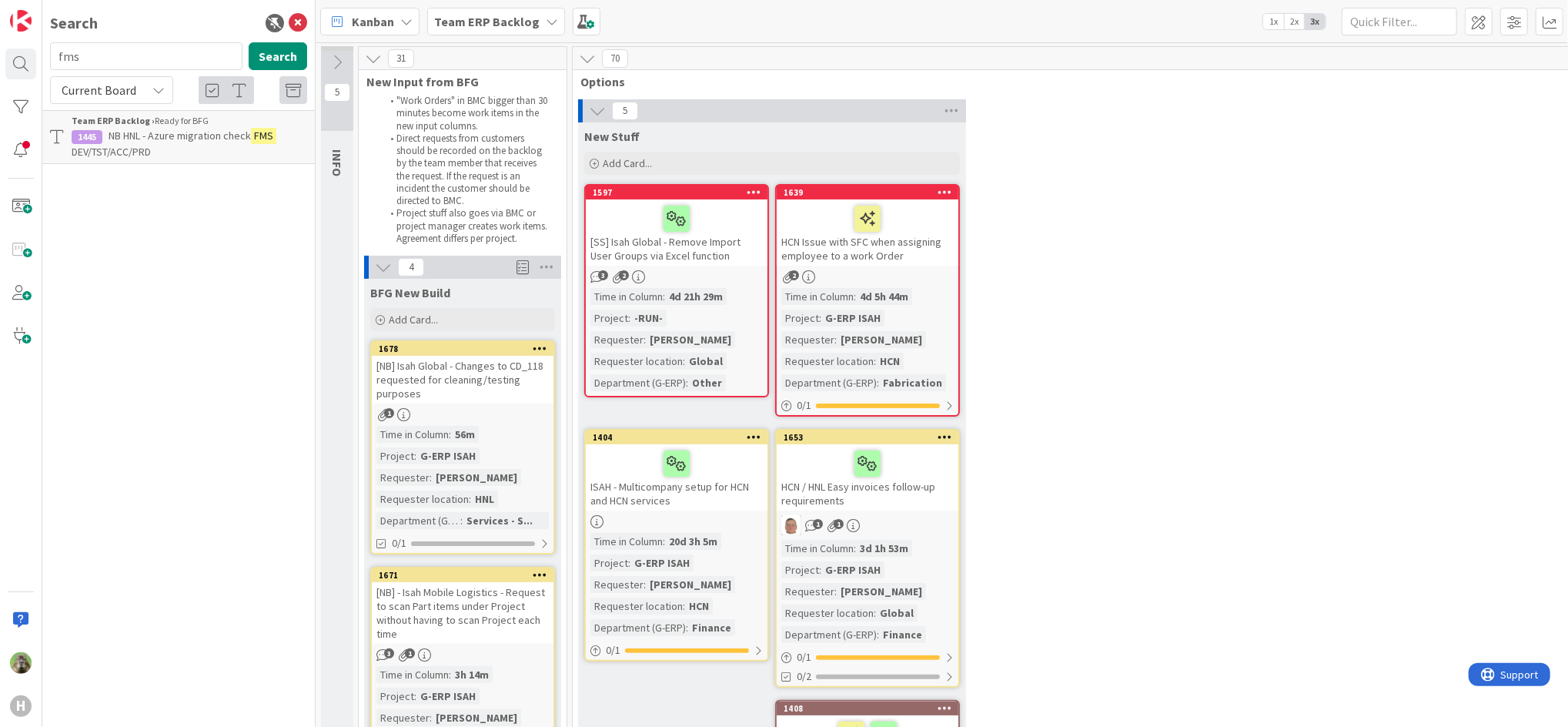
click at [285, 26] on div "Search" at bounding box center [179, 22] width 257 height 23
click at [296, 21] on icon at bounding box center [297, 22] width 18 height 18
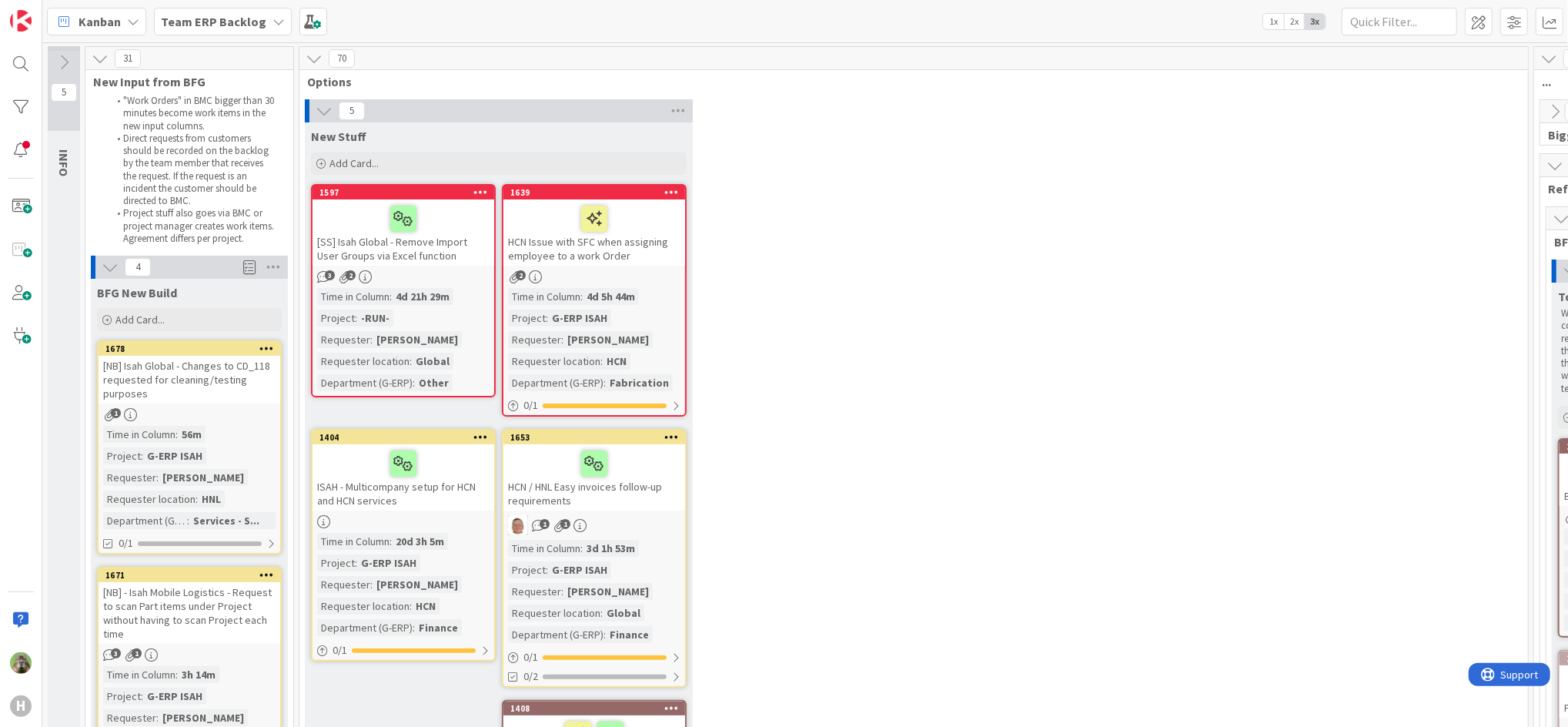
click at [203, 12] on span "Team ERP Backlog" at bounding box center [214, 21] width 105 height 18
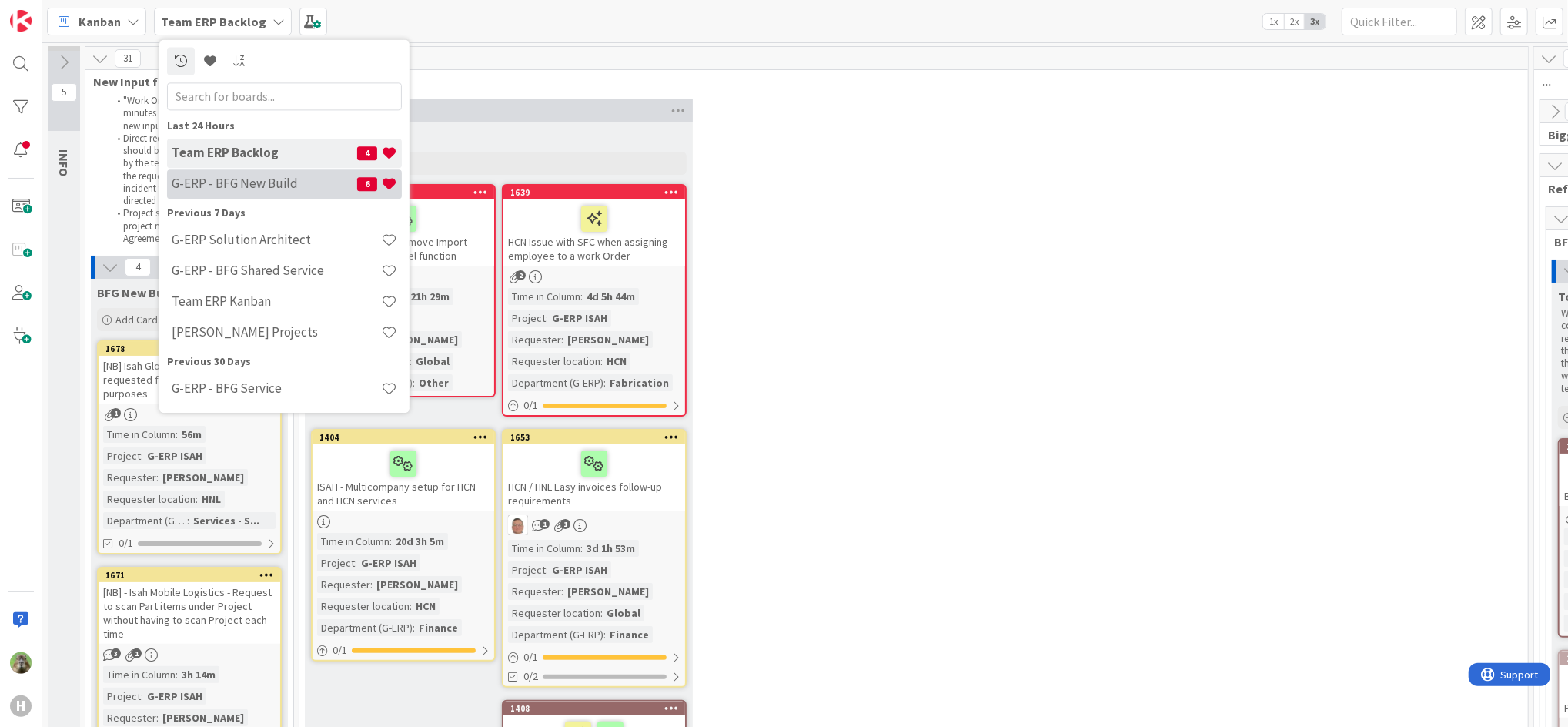
click at [247, 180] on h4 "G-ERP - BFG New Build" at bounding box center [264, 183] width 186 height 15
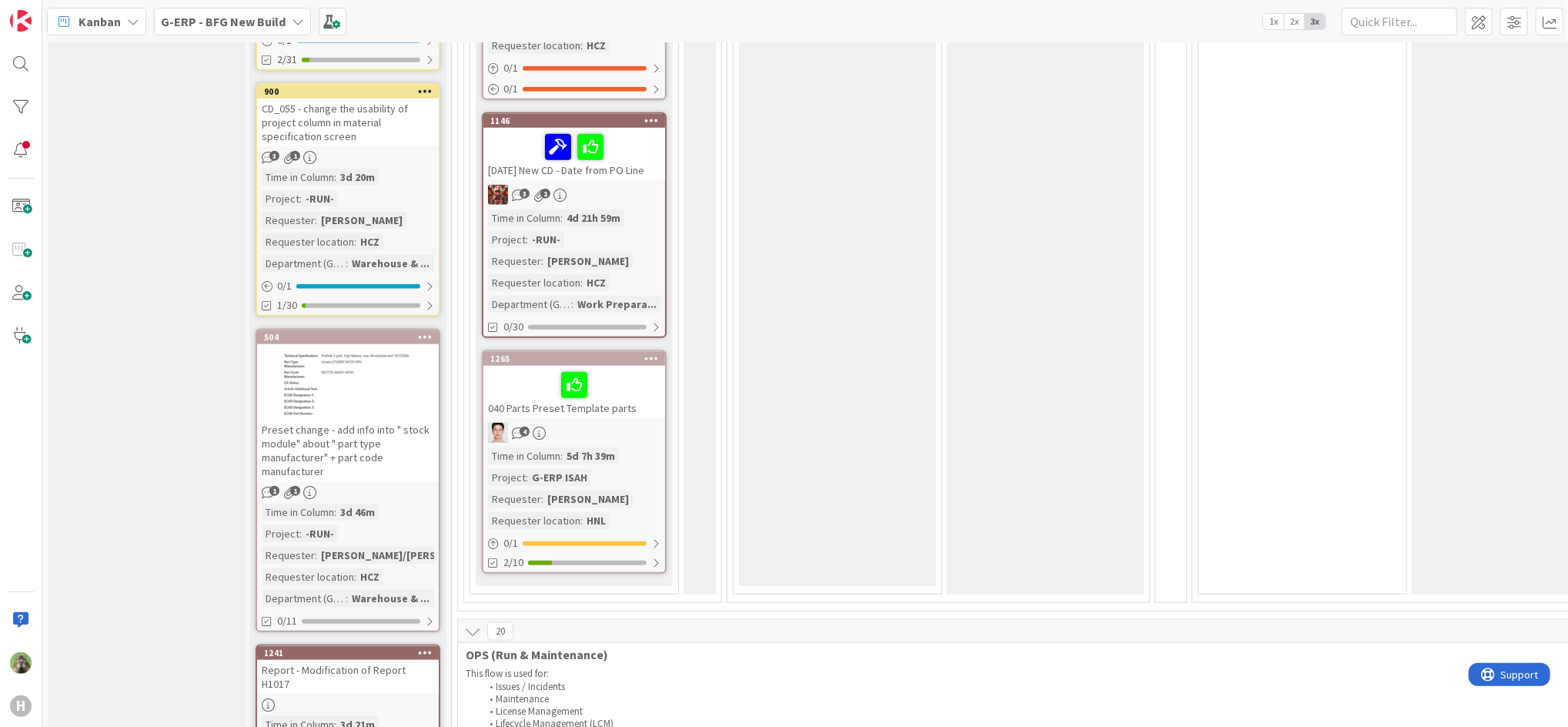
scroll to position [924, 0]
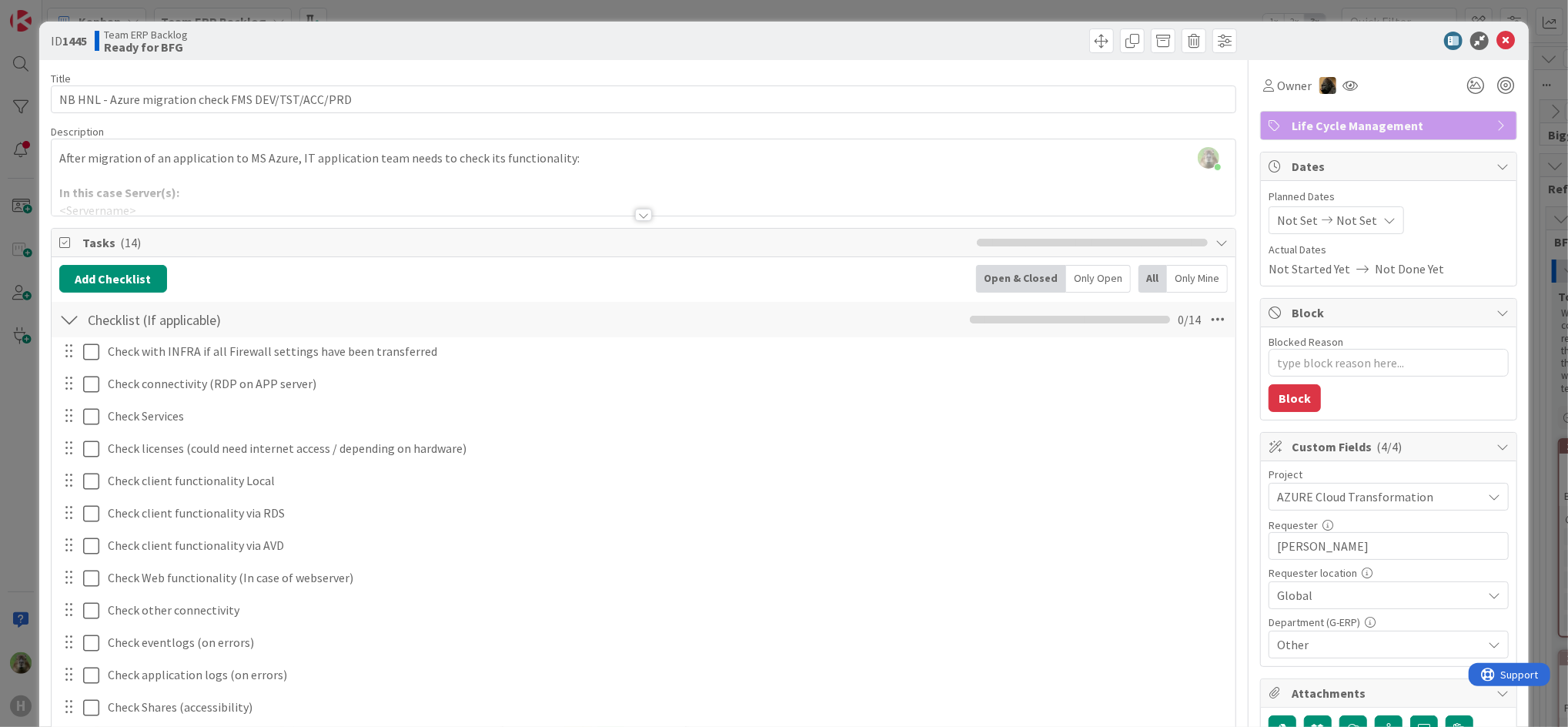
click at [26, 392] on div "ID 1445 Team ERP Backlog Ready for BFG Title 50 / 128 NB HNL - Azure migration …" at bounding box center [784, 364] width 1568 height 727
type textarea "x"
click at [31, 434] on div "ID 1445 Team ERP Backlog Ready for BFG Title 50 / 128 NB HNL - Azure migration …" at bounding box center [784, 364] width 1568 height 727
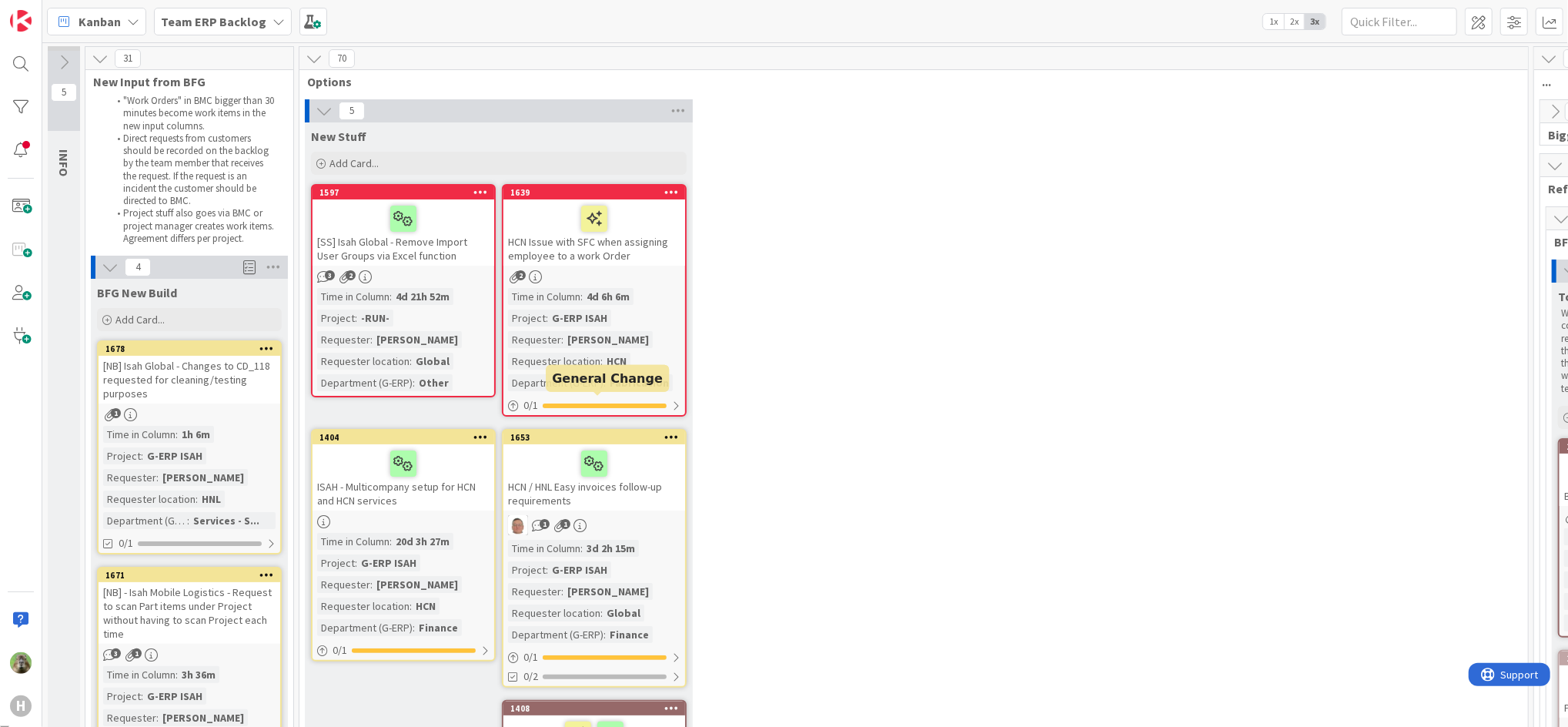
scroll to position [513, 0]
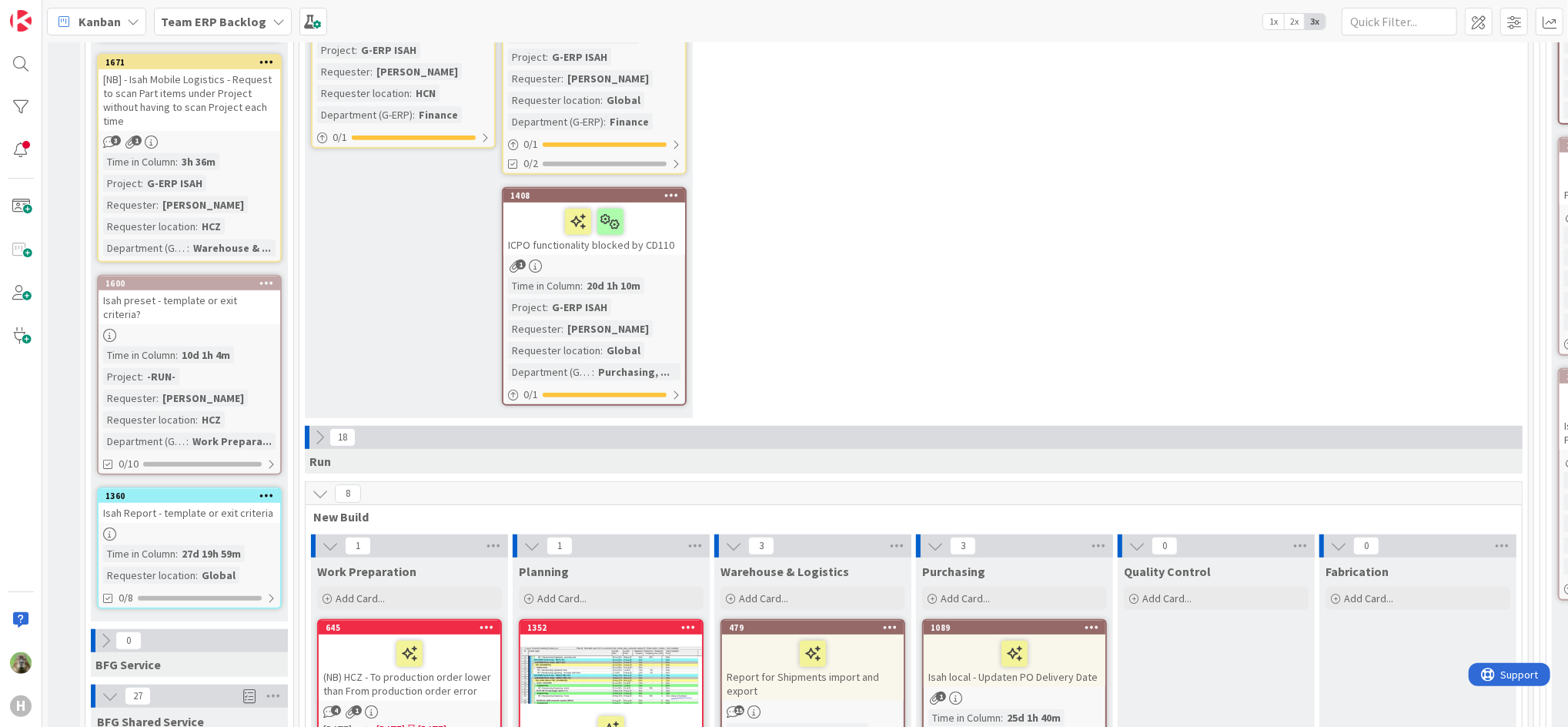
click at [325, 429] on icon at bounding box center [319, 437] width 17 height 17
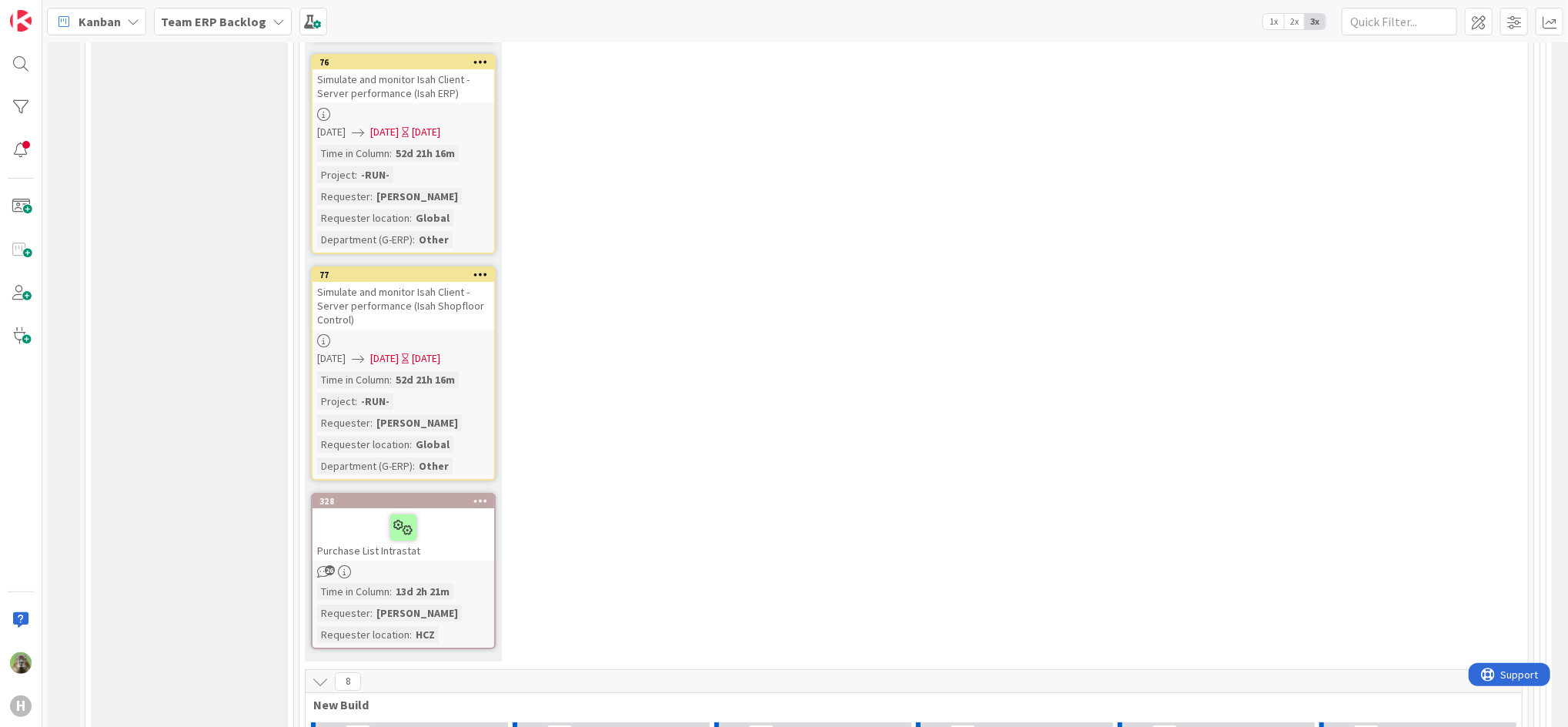
scroll to position [4105, 0]
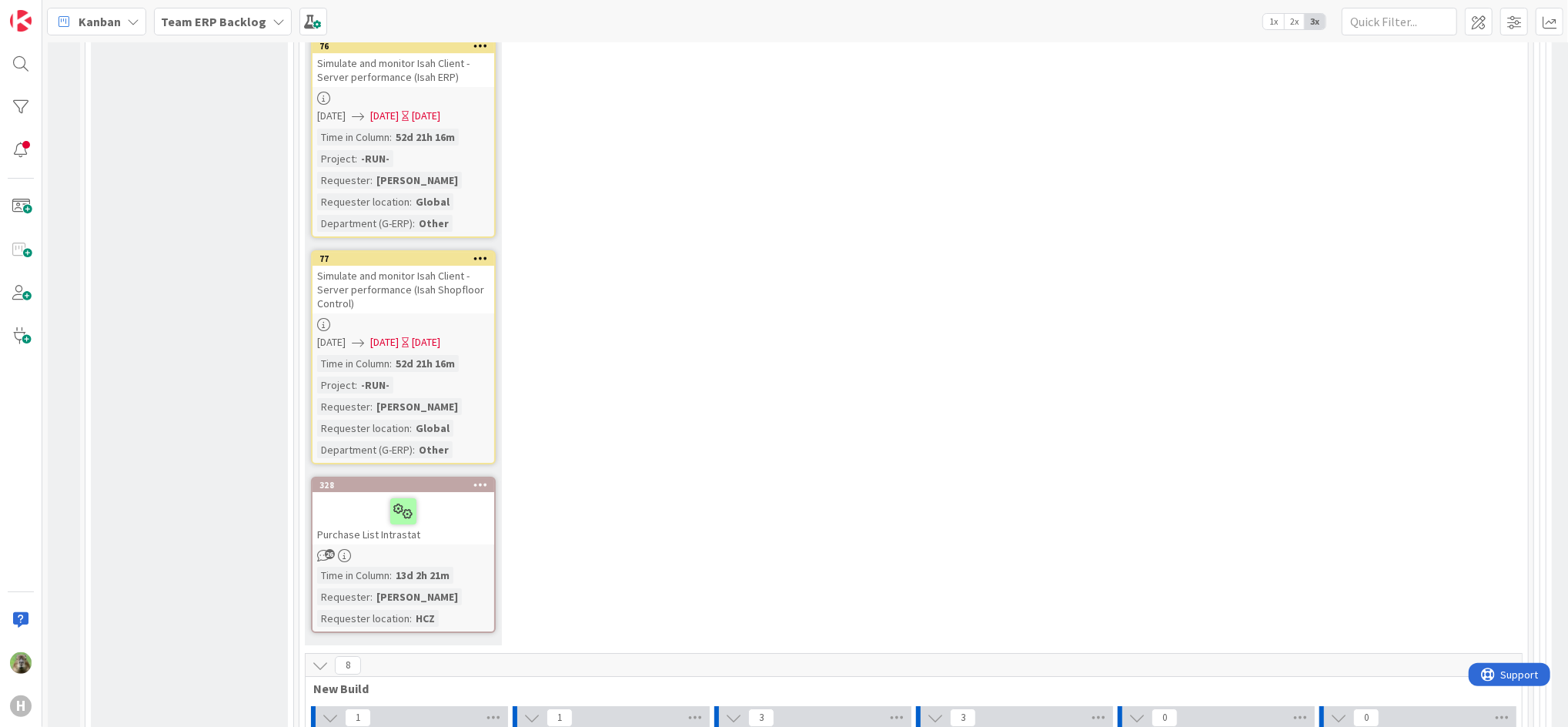
drag, startPoint x: 641, startPoint y: 232, endPoint x: 693, endPoint y: 292, distance: 79.4
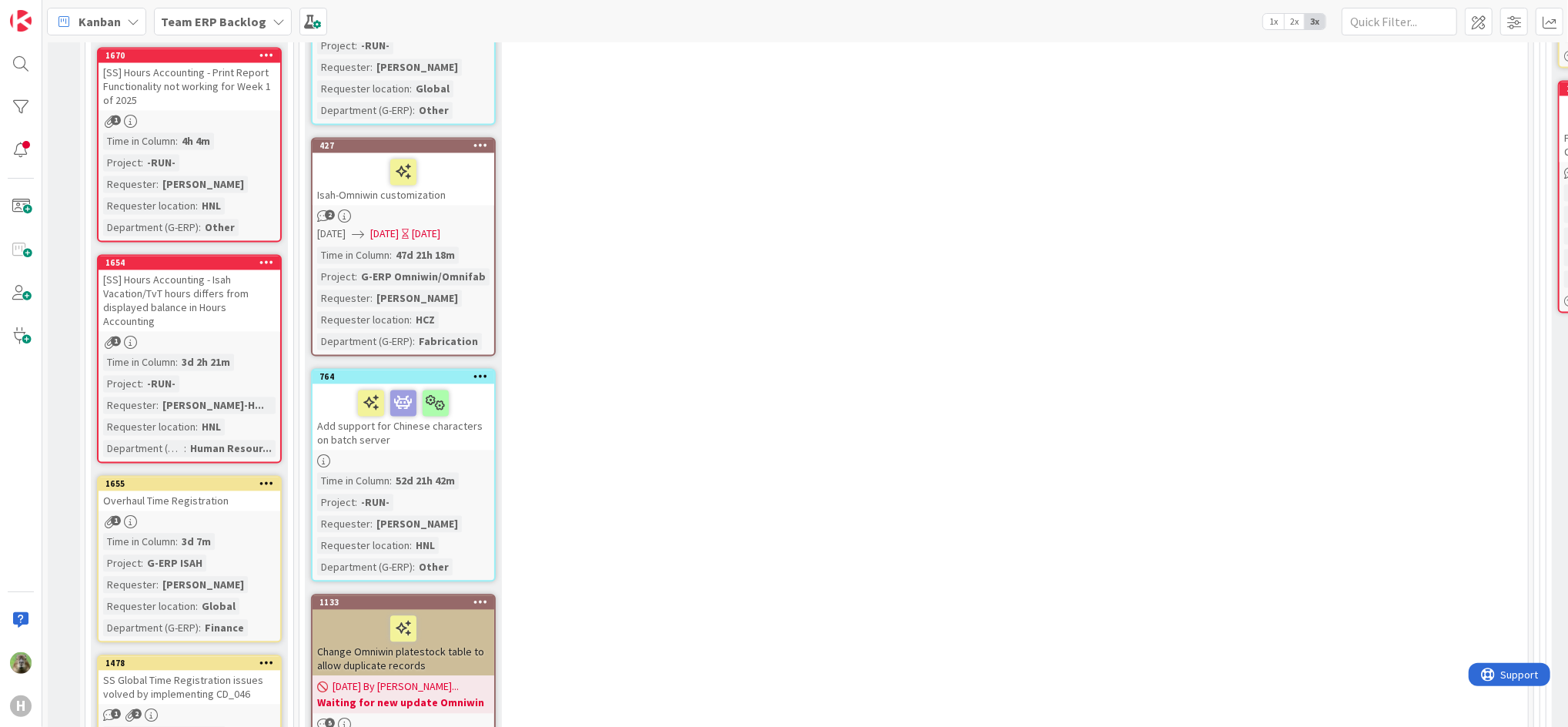
scroll to position [1950, 0]
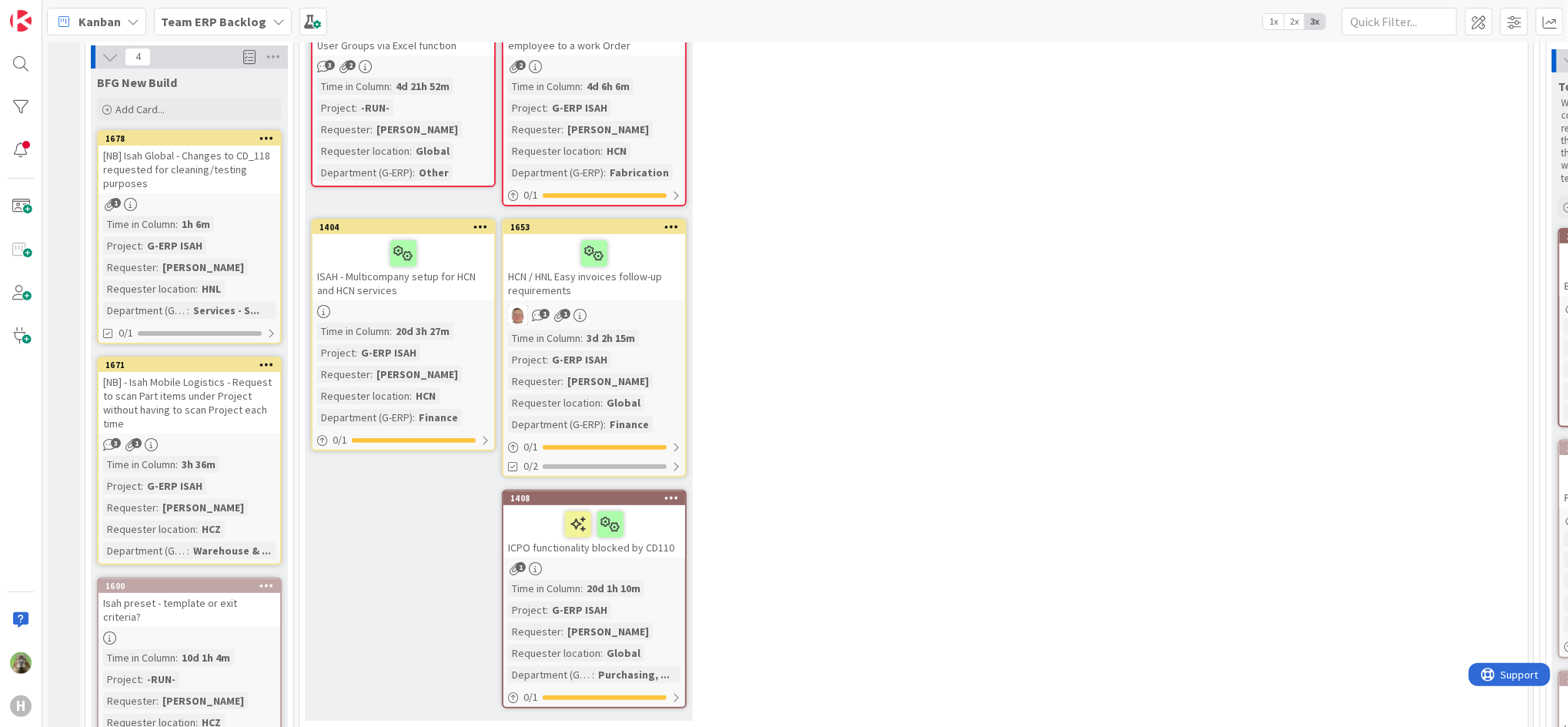
scroll to position [0, 0]
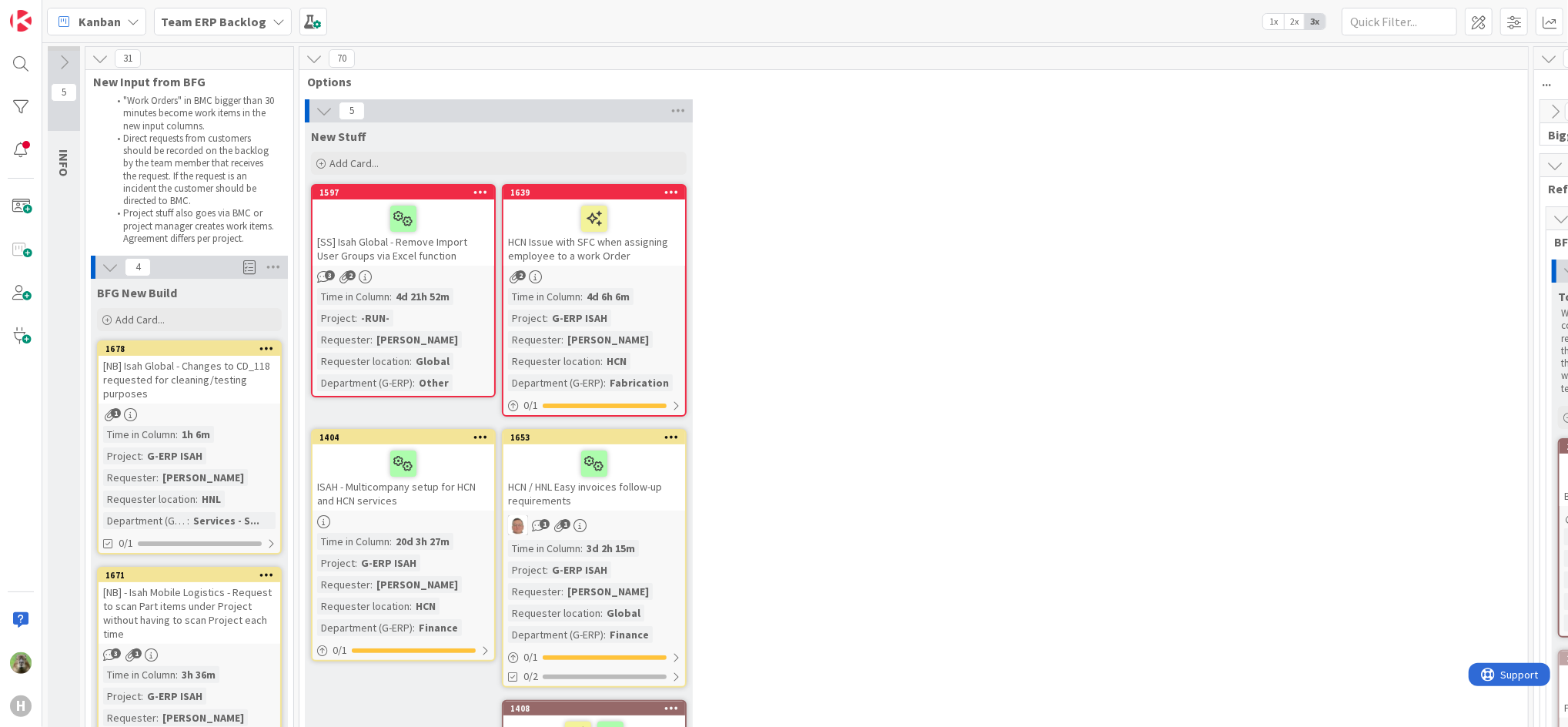
click at [1067, 156] on div "5 New Stuff Add Card... 1639 HCN Issue with SFC when assigning employee to a wo…" at bounding box center [914, 519] width 1223 height 839
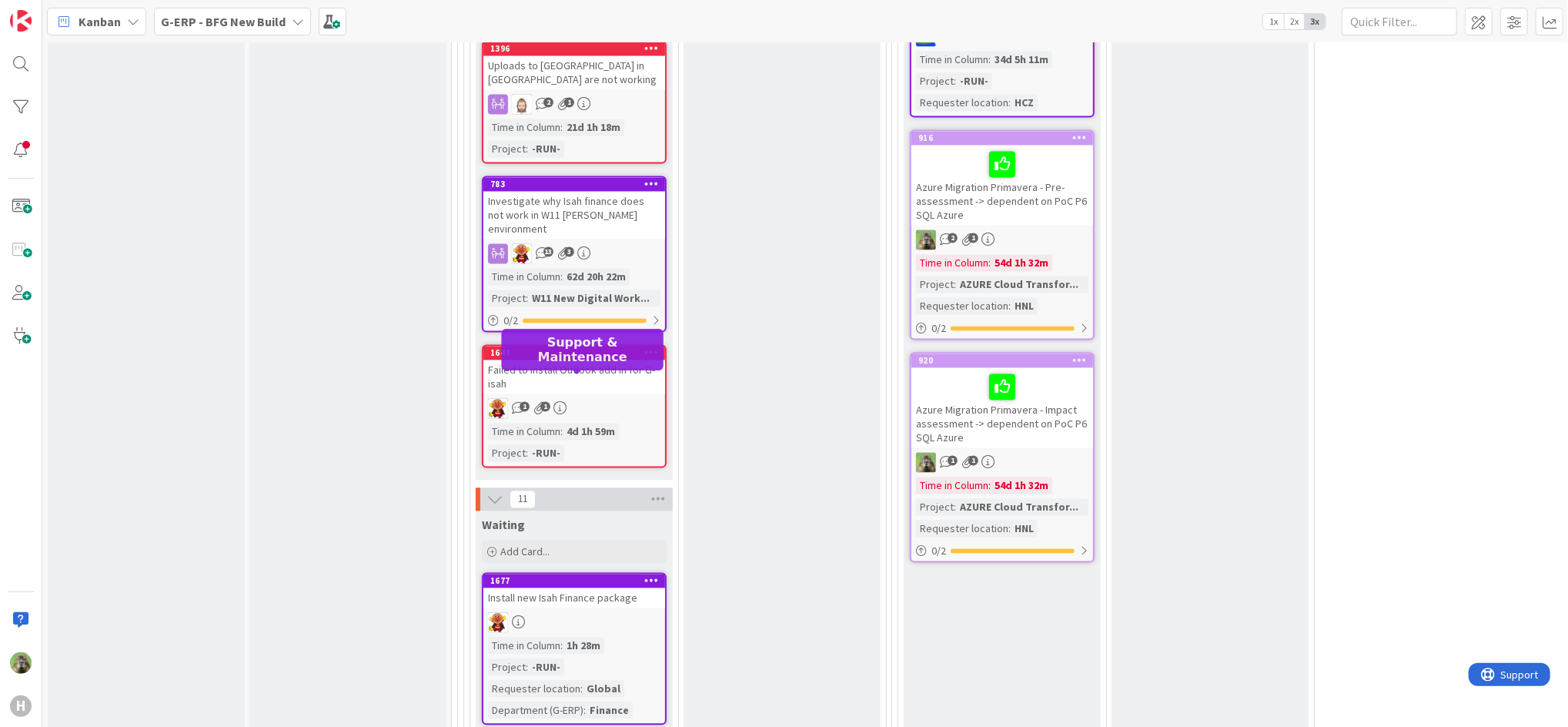
scroll to position [1744, 0]
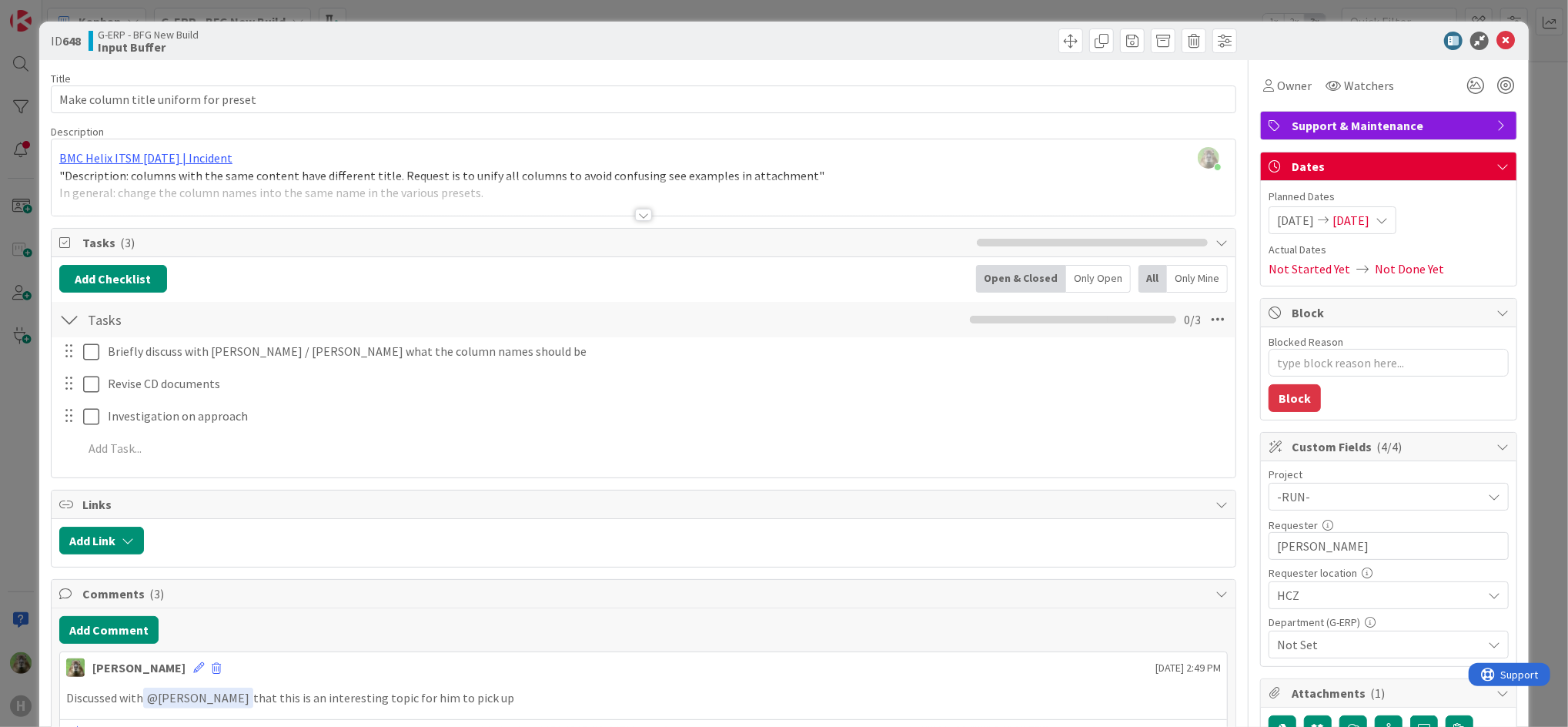
click at [9, 461] on div "ID 648 G-ERP - BFG New Build Input Buffer Title 36 / 128 Make column title unif…" at bounding box center [784, 364] width 1568 height 727
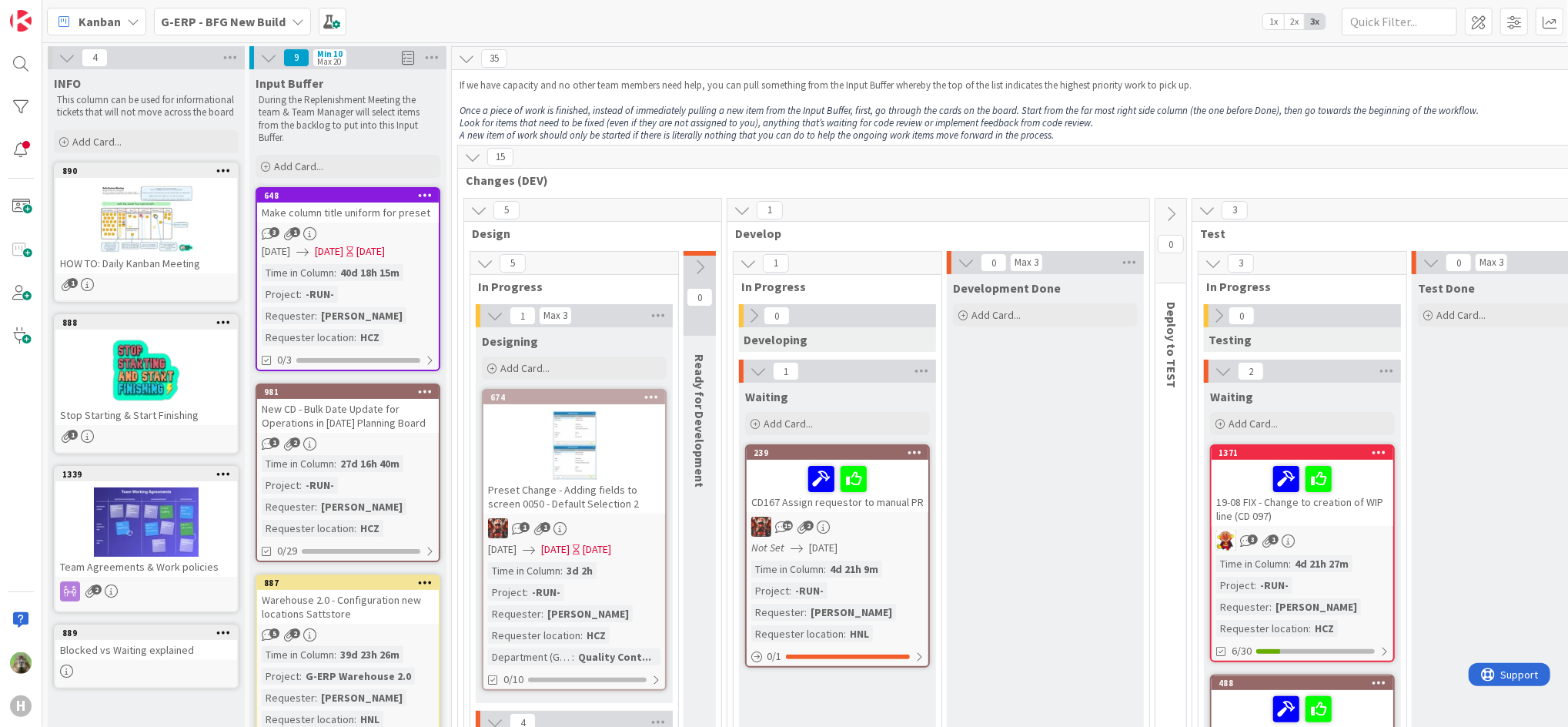
click at [698, 269] on icon at bounding box center [699, 267] width 17 height 17
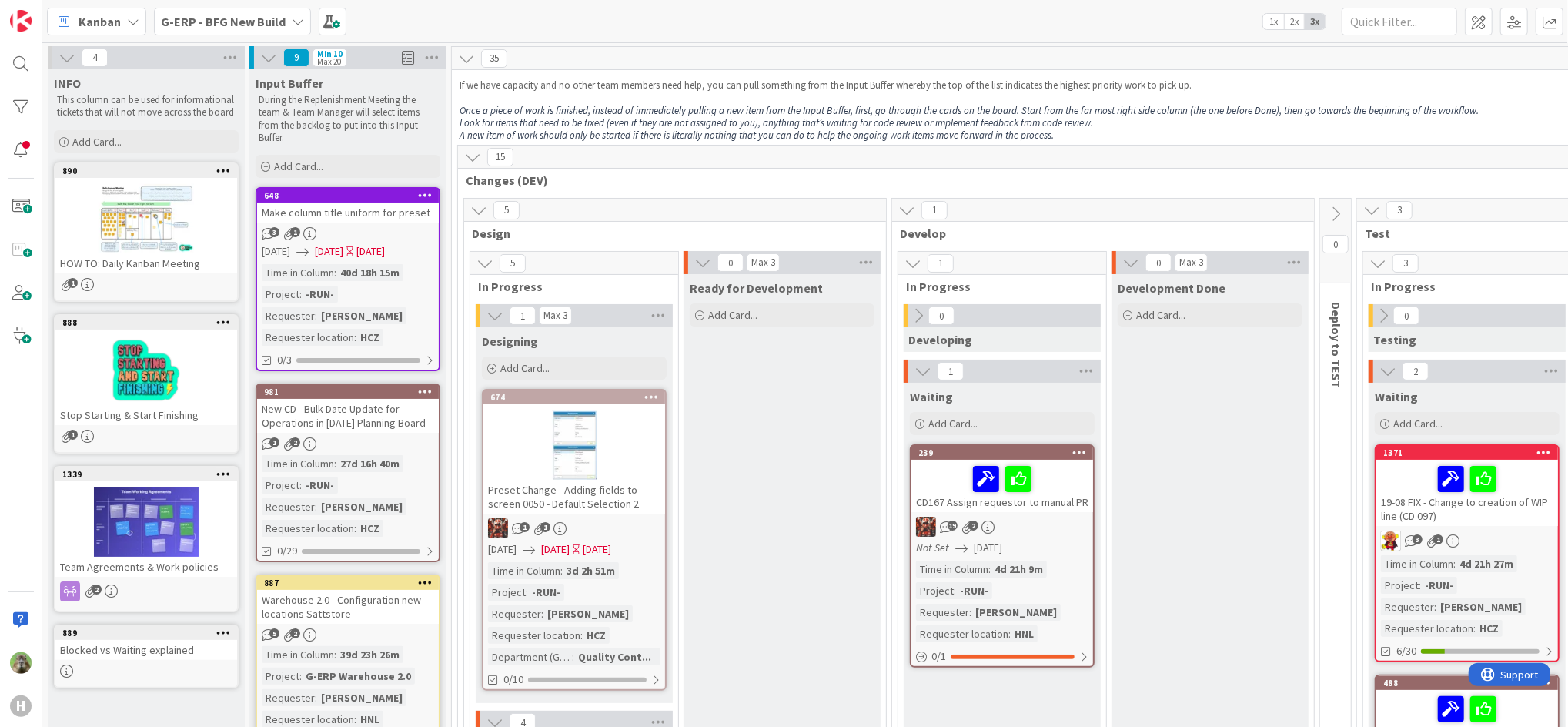
click at [697, 269] on icon at bounding box center [702, 262] width 17 height 17
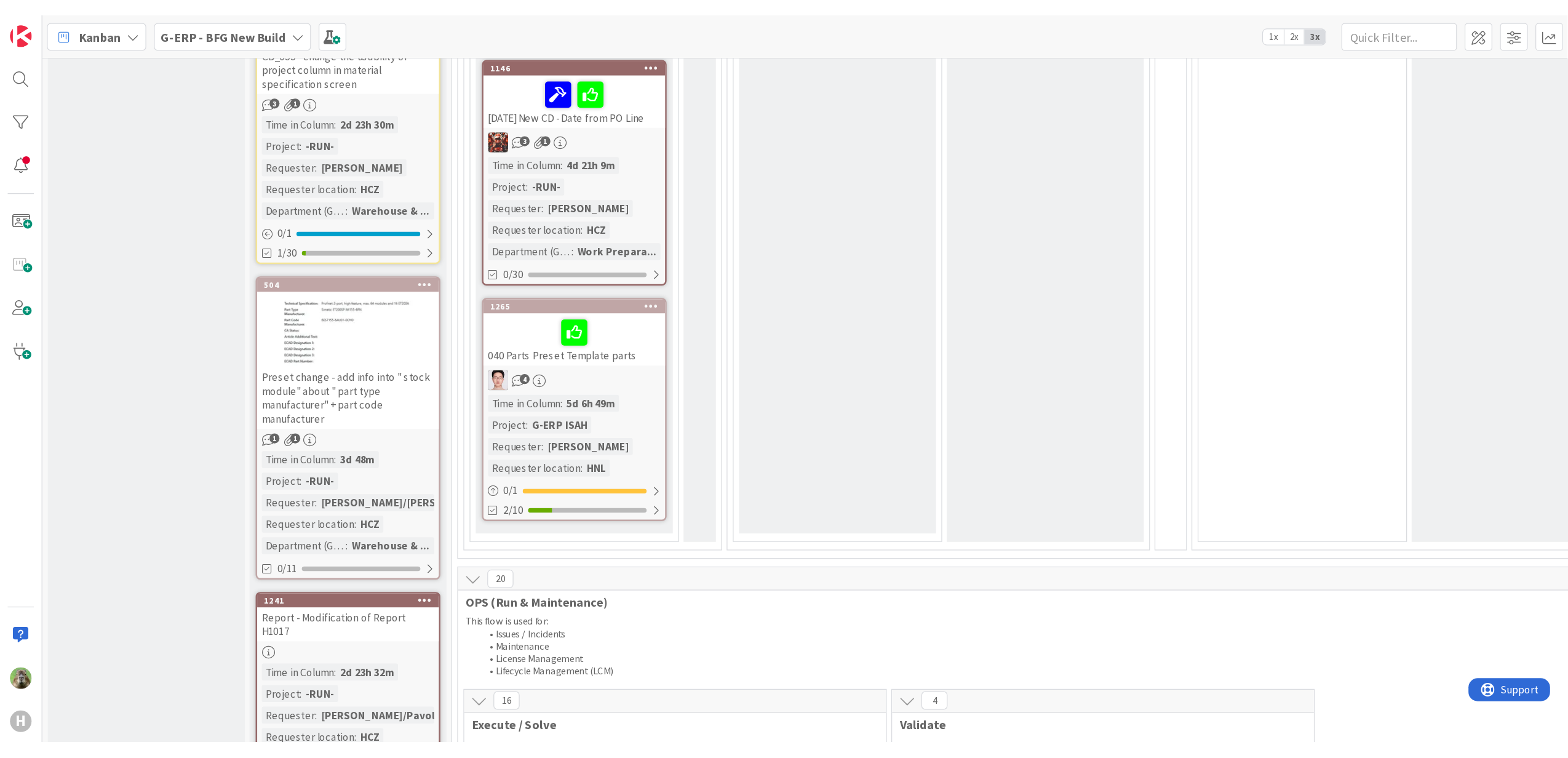
scroll to position [1312, 0]
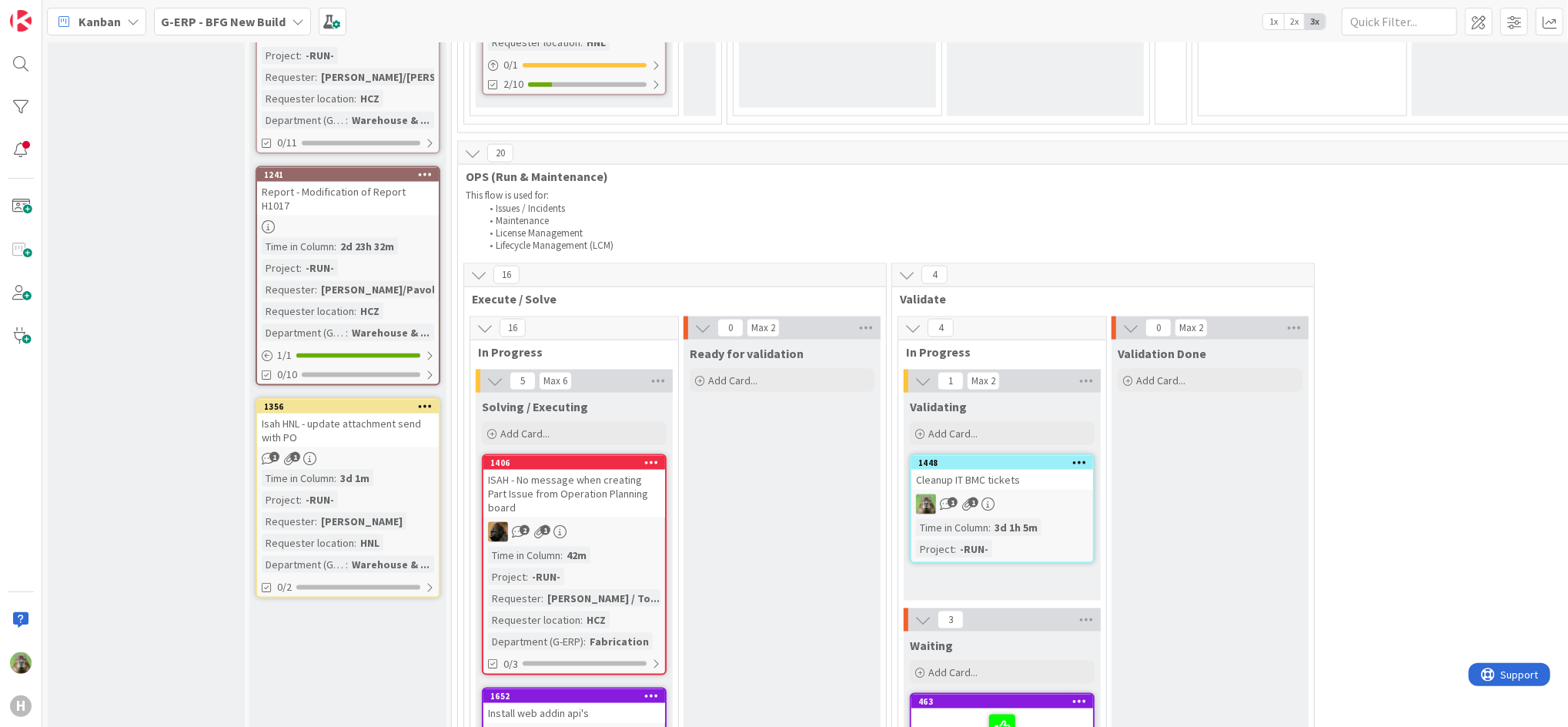
click at [602, 490] on div "ISAH - No message when creating Part Issue from Operation Planning board" at bounding box center [575, 493] width 182 height 48
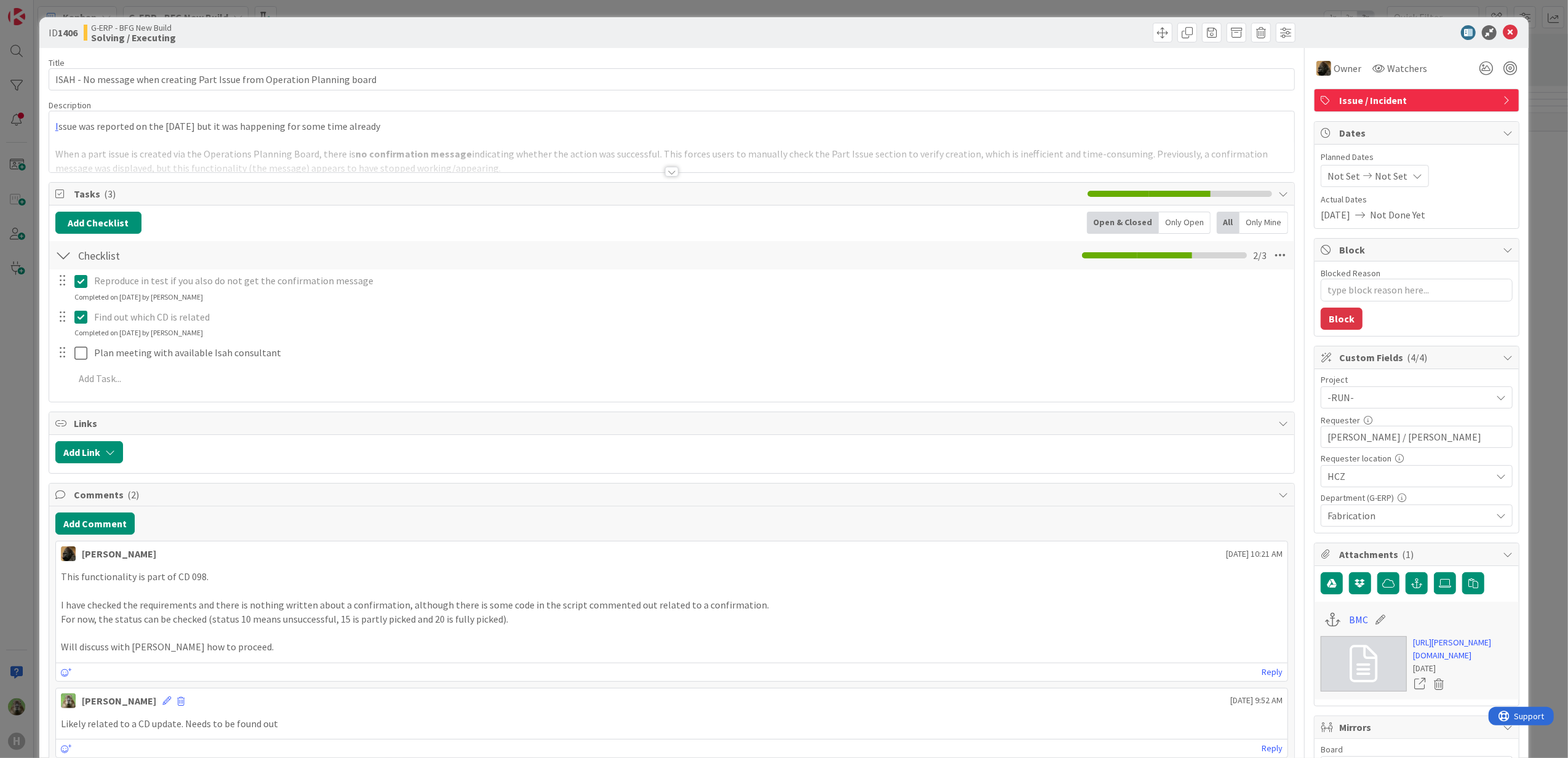
click at [665, 175] on div at bounding box center [671, 171] width 13 height 10
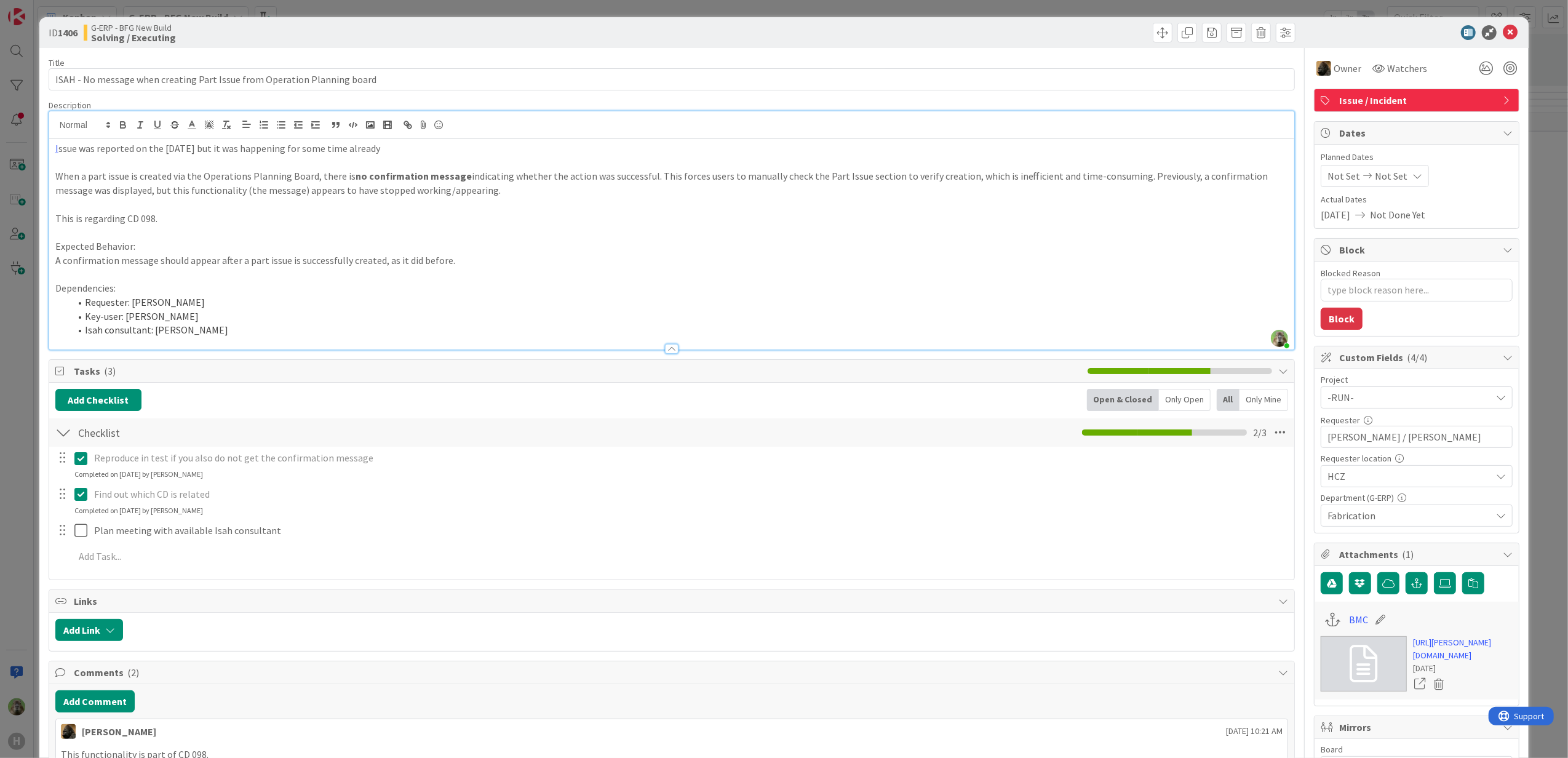
click at [808, 155] on p "I ssue was reported on the 29th of July but it was happening for some time alre…" at bounding box center [672, 148] width 1233 height 14
click at [1252, 580] on link "[URL][PERSON_NAME][DOMAIN_NAME]" at bounding box center [1462, 649] width 99 height 26
type textarea "x"
type input "| ISAH - No message when creating Part Issue from Operation Planning board"
type textarea "x"
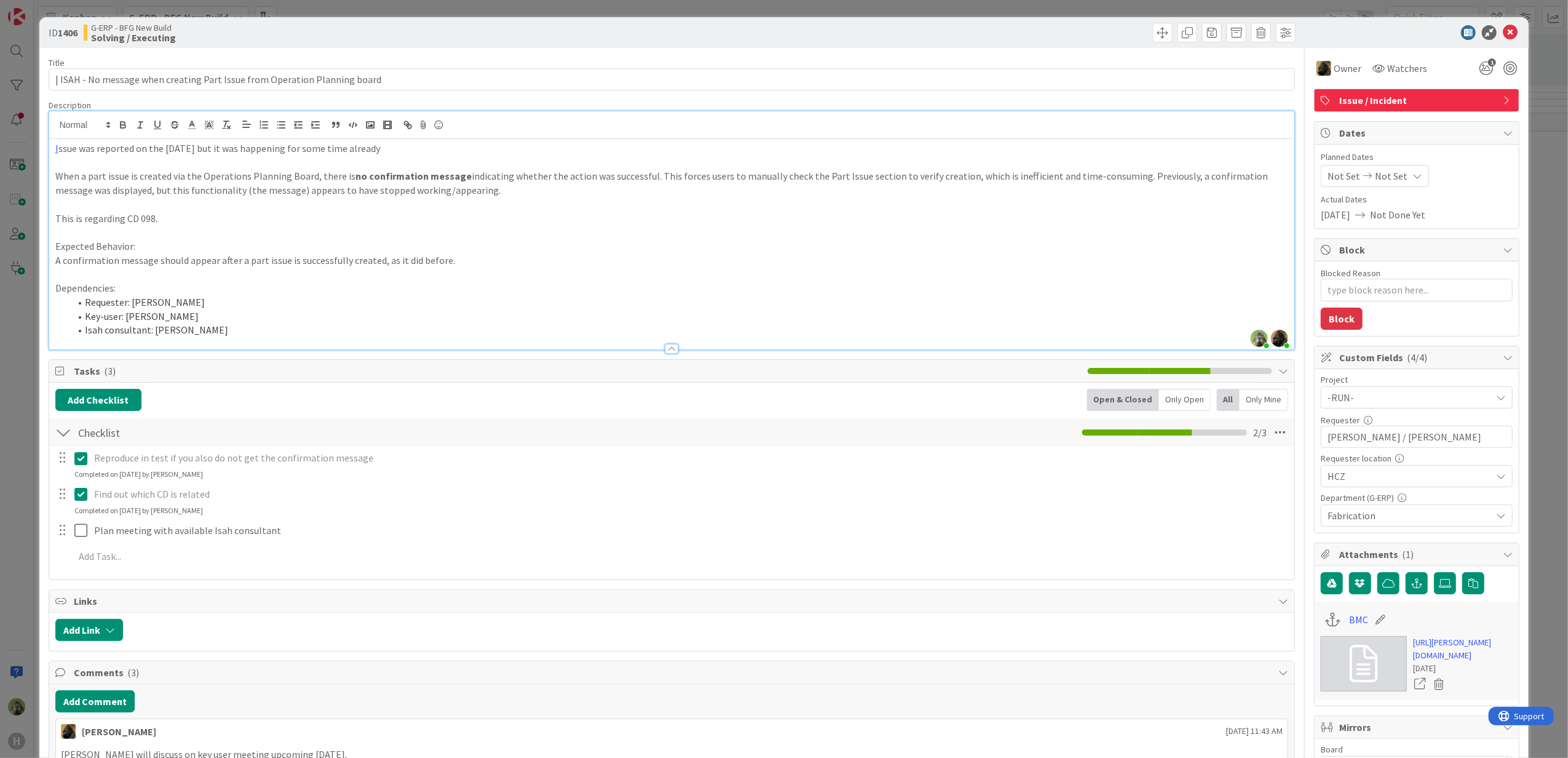
type input "20| ISAH - No message when creating Part Issue from Operation Planning board"
type textarea "x"
type input "2025| ISAH - No message when creating Part Issue from Operation Planning board"
type textarea "x"
type input "[DATE] | ISAH - No message when creating Part Issue from Operation Planning boa…"
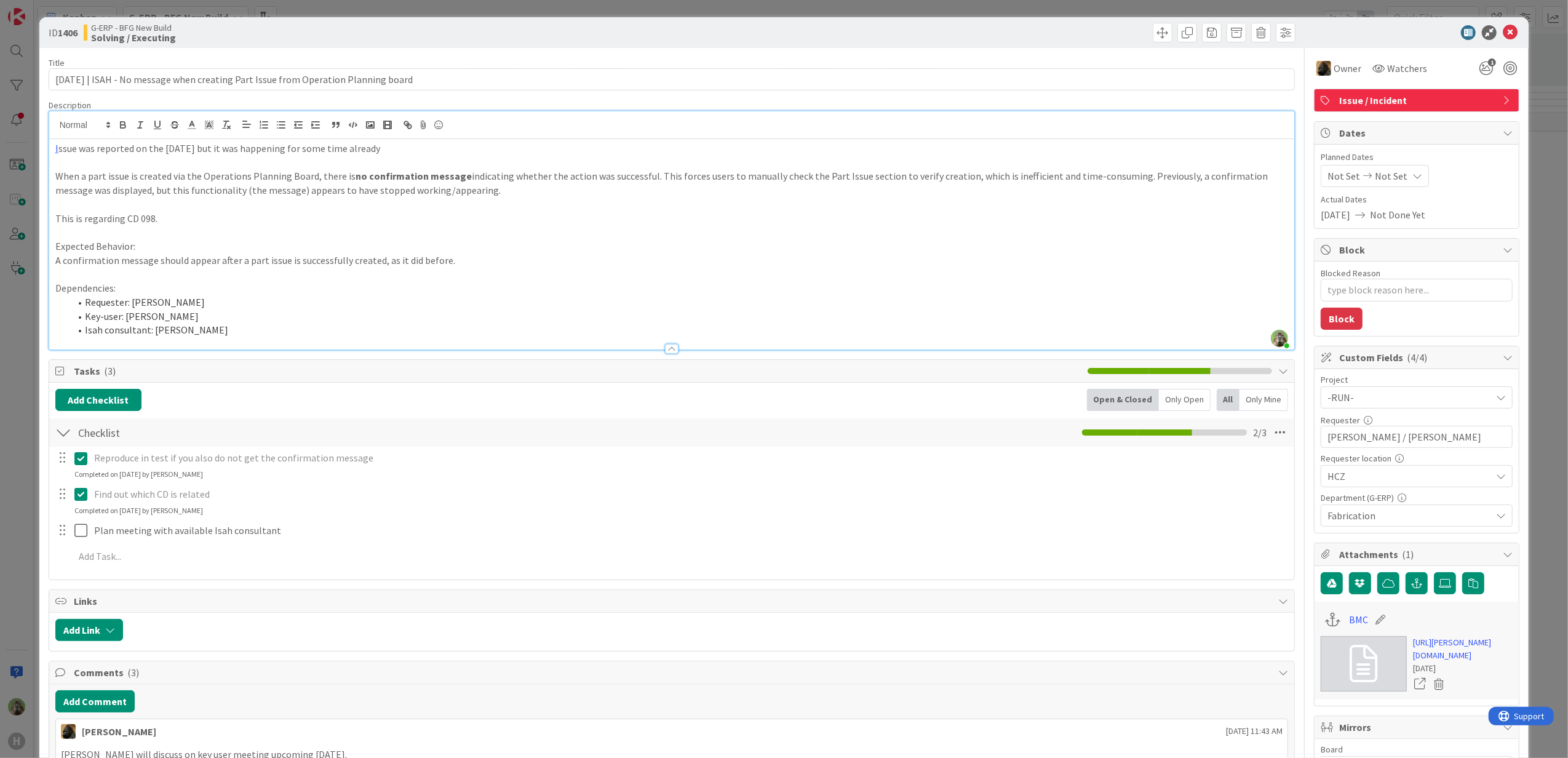
type textarea "x"
click at [1444, 662] on link "[URL][PERSON_NAME][DOMAIN_NAME]" at bounding box center [1462, 649] width 99 height 26
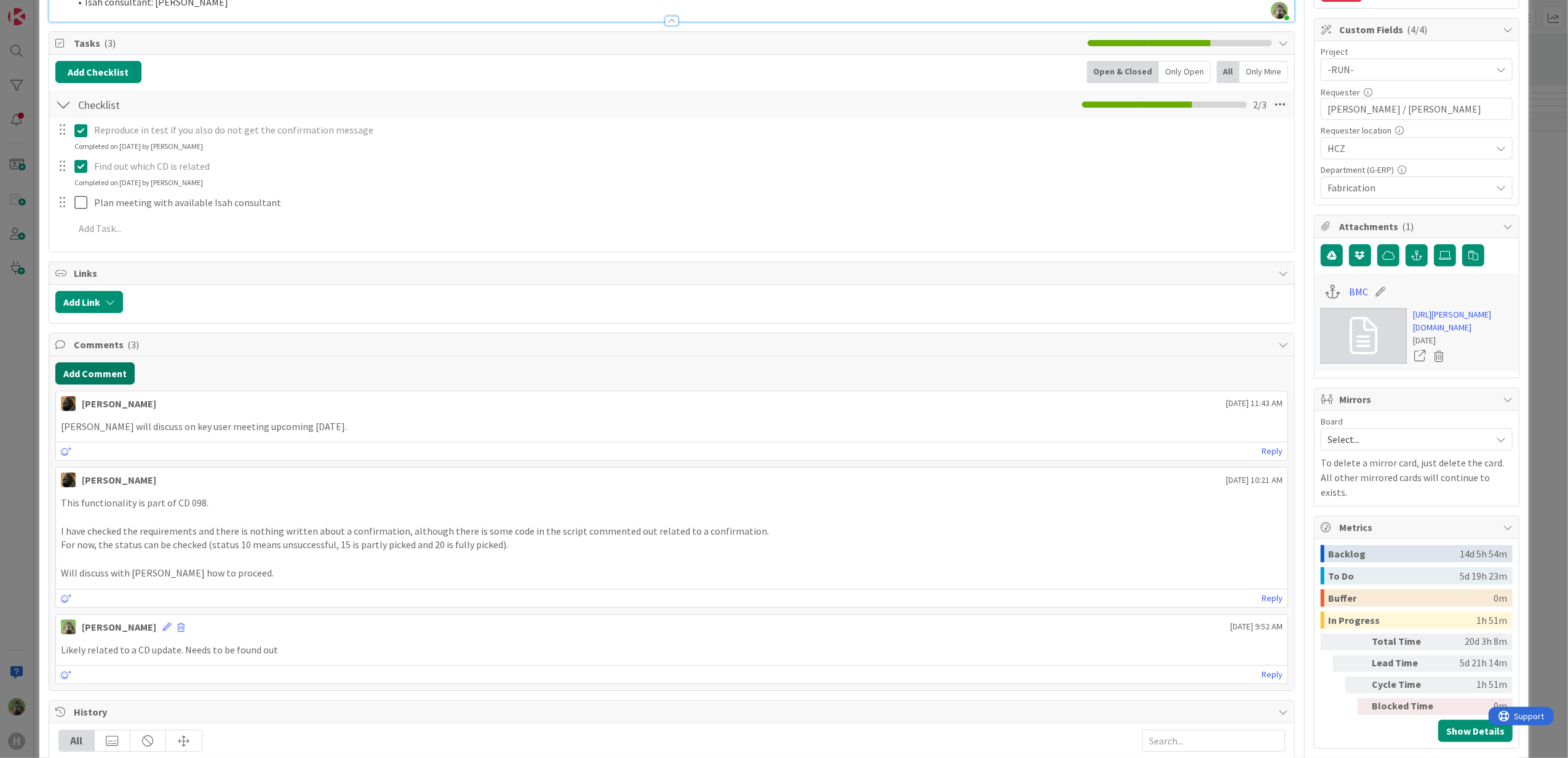
click at [119, 385] on button "Add Comment" at bounding box center [95, 373] width 80 height 22
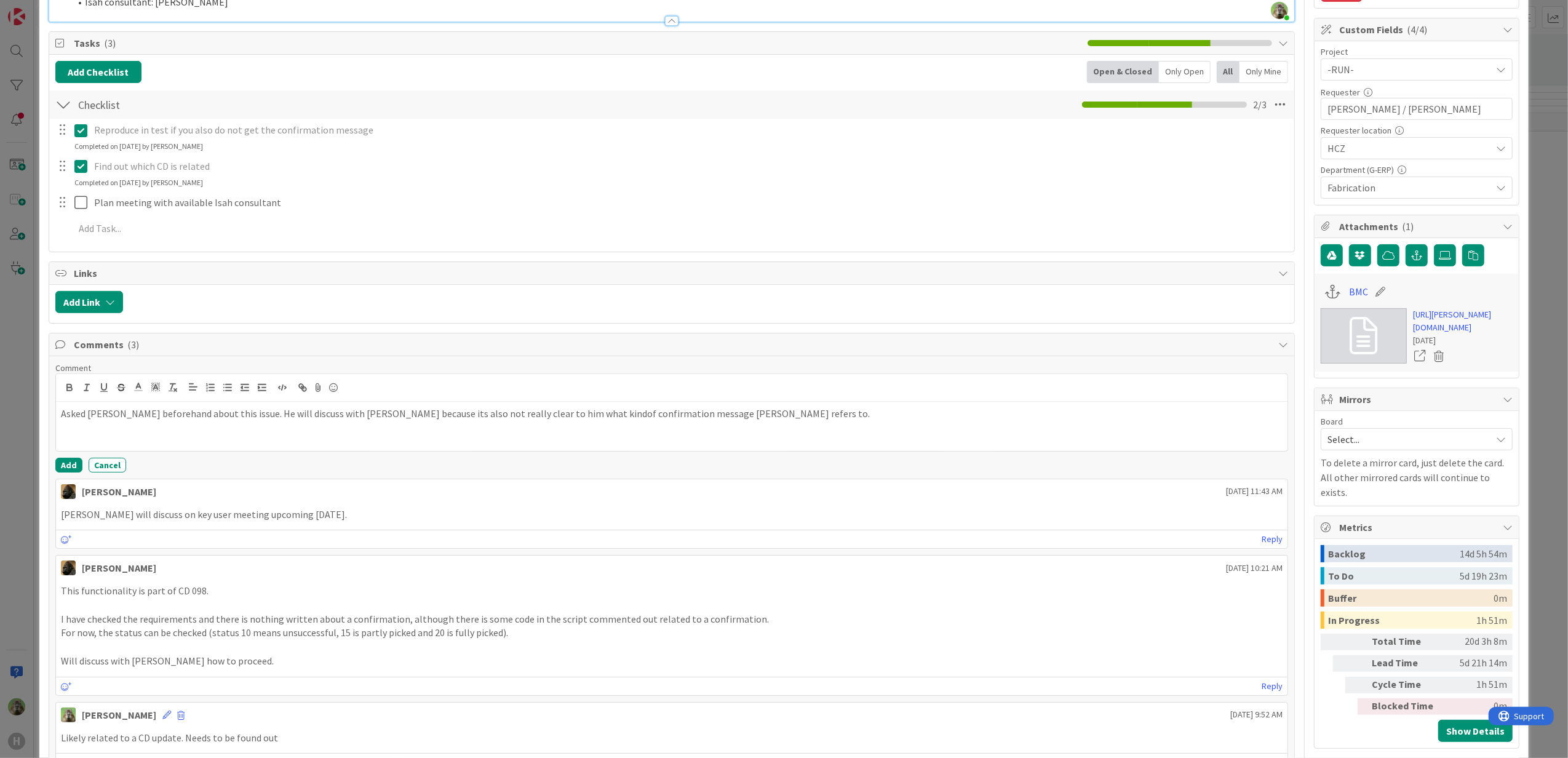
click at [269, 421] on p "Asked [PERSON_NAME] beforehand about this issue. He will discuss with [PERSON_N…" at bounding box center [672, 413] width 1222 height 14
click at [81, 414] on p "Asked [PERSON_NAME] beforehand about this issue. He will discuss with [PERSON_N…" at bounding box center [672, 413] width 1222 height 14
click at [843, 434] on div "Called [PERSON_NAME] beforehand about this issue. He will discuss with [PERSON_…" at bounding box center [672, 426] width 1232 height 49
click at [856, 421] on p "Called [PERSON_NAME] beforehand about this issue. He will discuss with [PERSON_…" at bounding box center [672, 413] width 1222 height 14
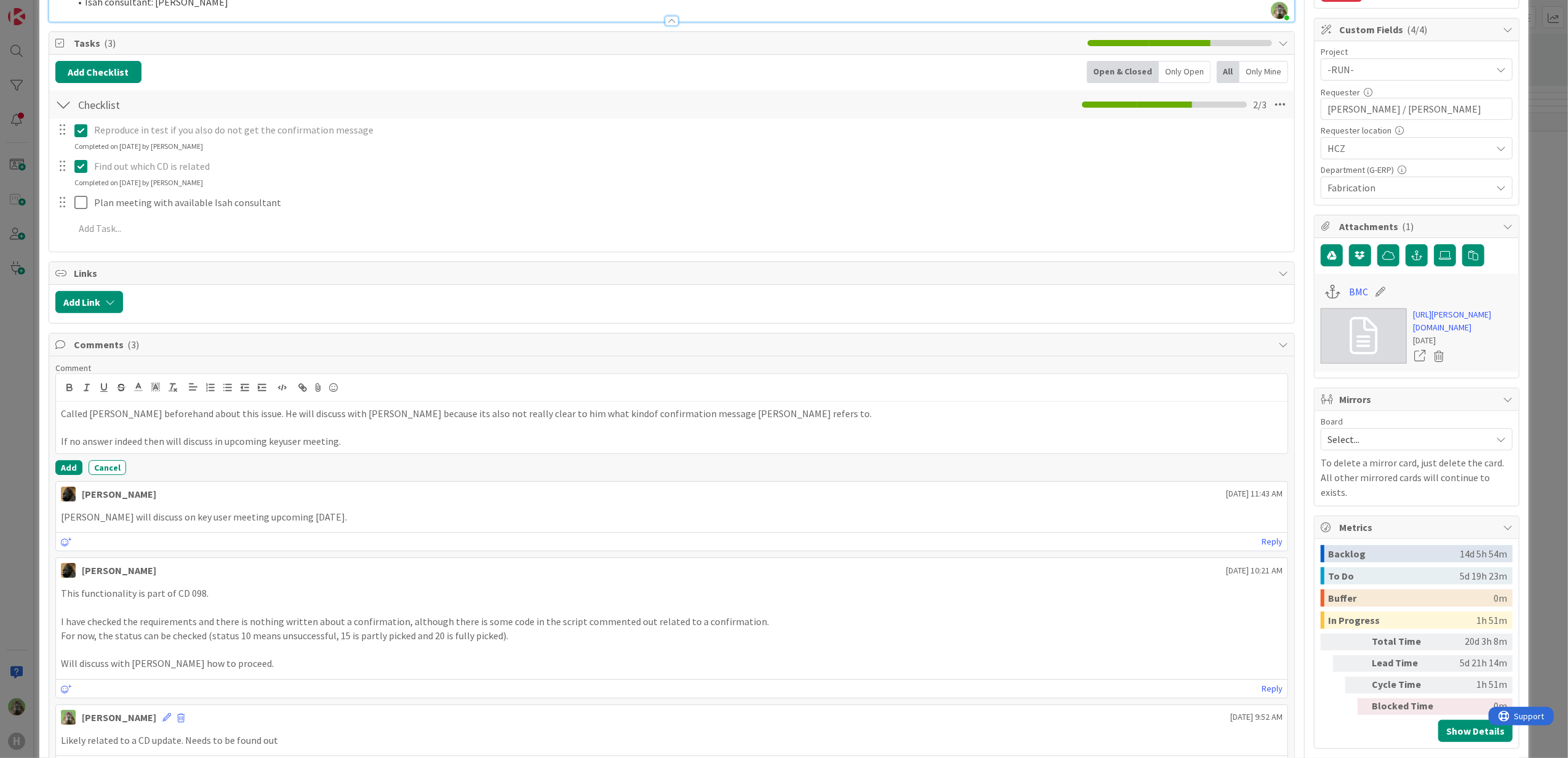
click at [617, 415] on p "Called [PERSON_NAME] beforehand about this issue. He will discuss with [PERSON_…" at bounding box center [672, 413] width 1222 height 14
click at [864, 421] on p "Called [PERSON_NAME] beforehand about this issue. He will discuss with [PERSON_…" at bounding box center [672, 413] width 1222 height 14
click at [222, 428] on p at bounding box center [672, 427] width 1222 height 14
click at [143, 447] on p "If no answer indeed then will discuss in upcoming keyuser meeting." at bounding box center [672, 441] width 1222 height 14
click at [74, 464] on button "Add" at bounding box center [69, 467] width 27 height 15
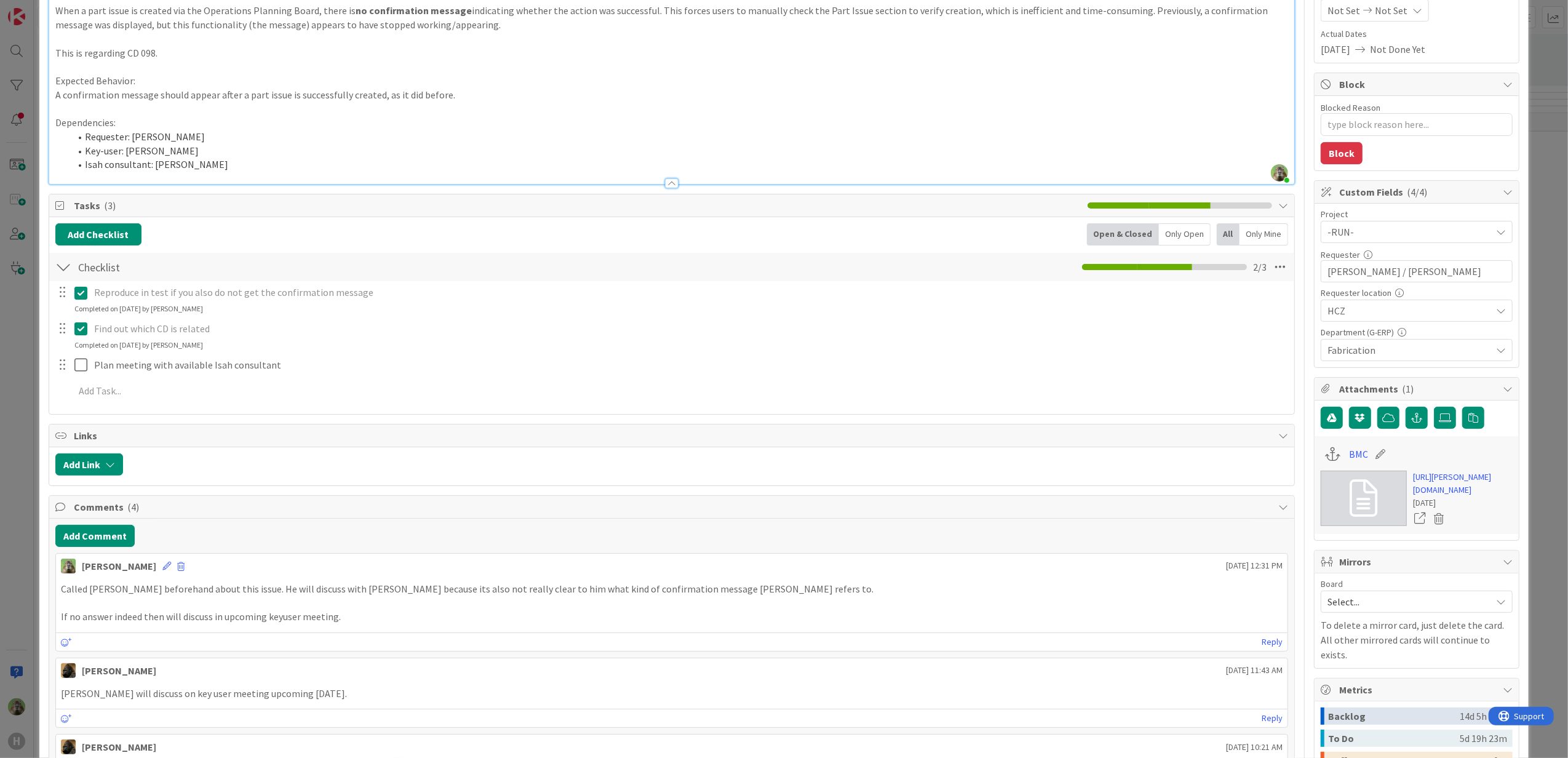
scroll to position [82, 0]
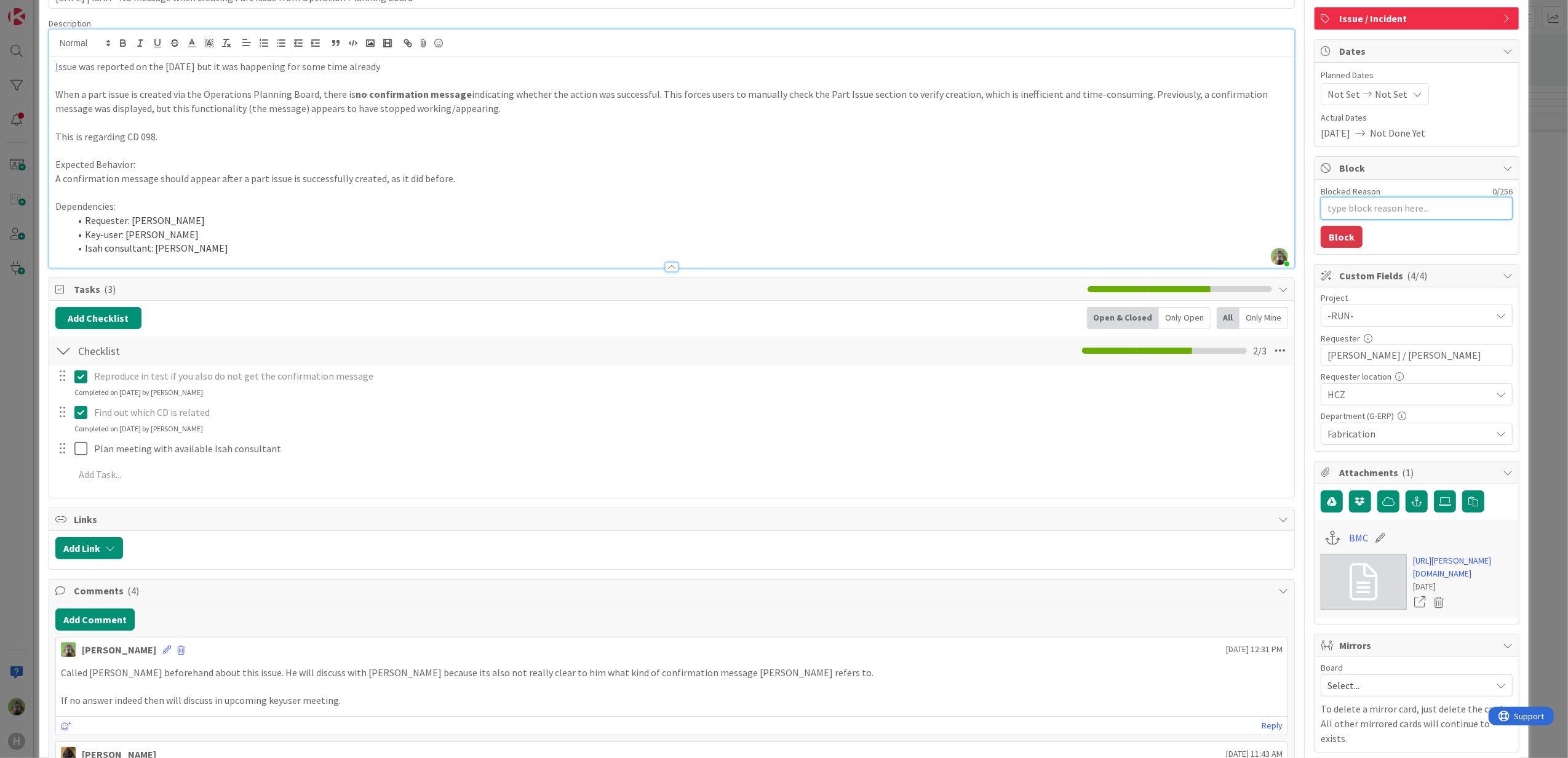
click at [1384, 205] on textarea "Blocked Reason" at bounding box center [1416, 208] width 192 height 23
type textarea "x"
type textarea "K"
type textarea "x"
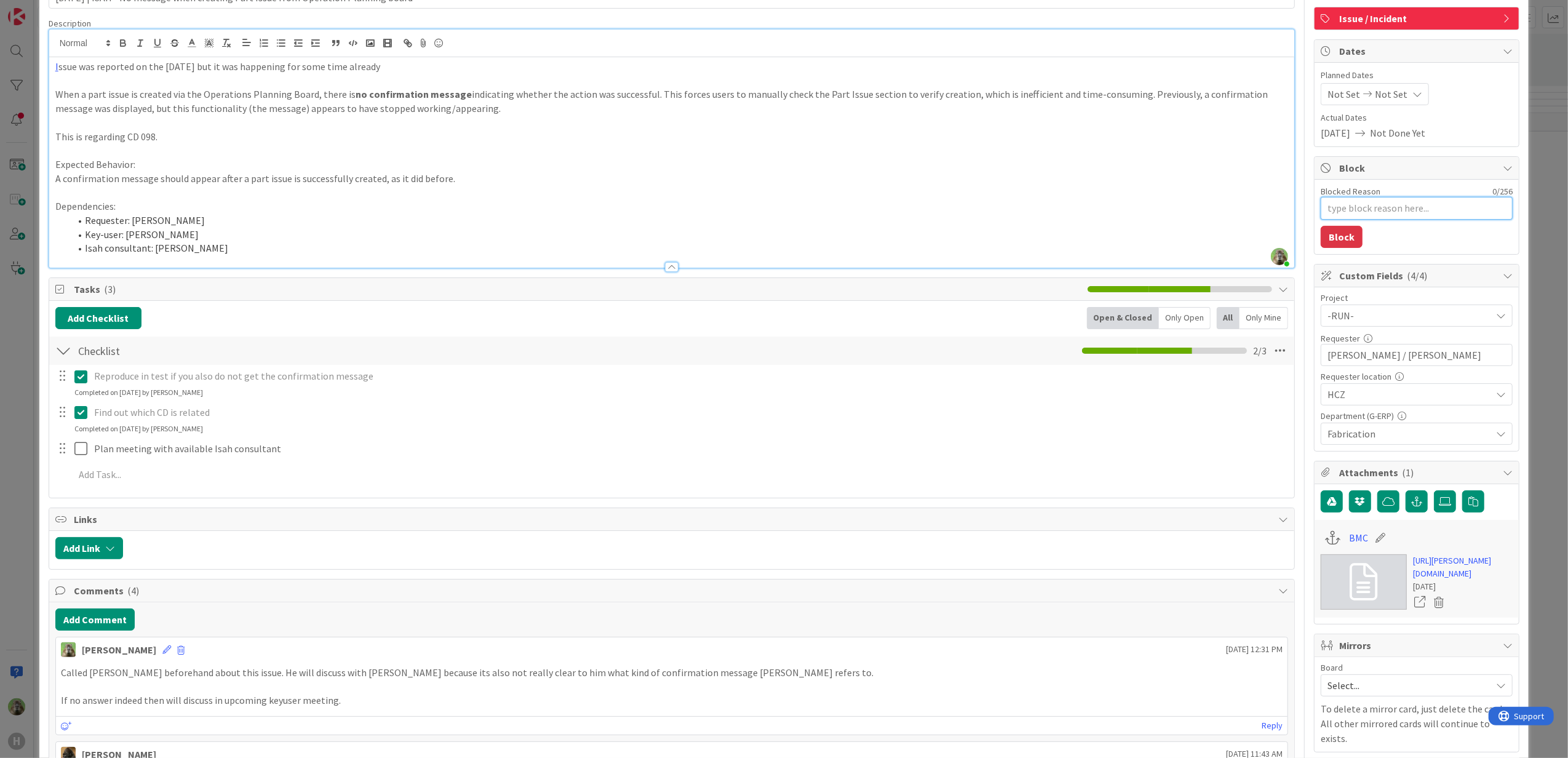
type textarea "k"
type textarea "x"
type textarea "ke"
type textarea "x"
type textarea "key"
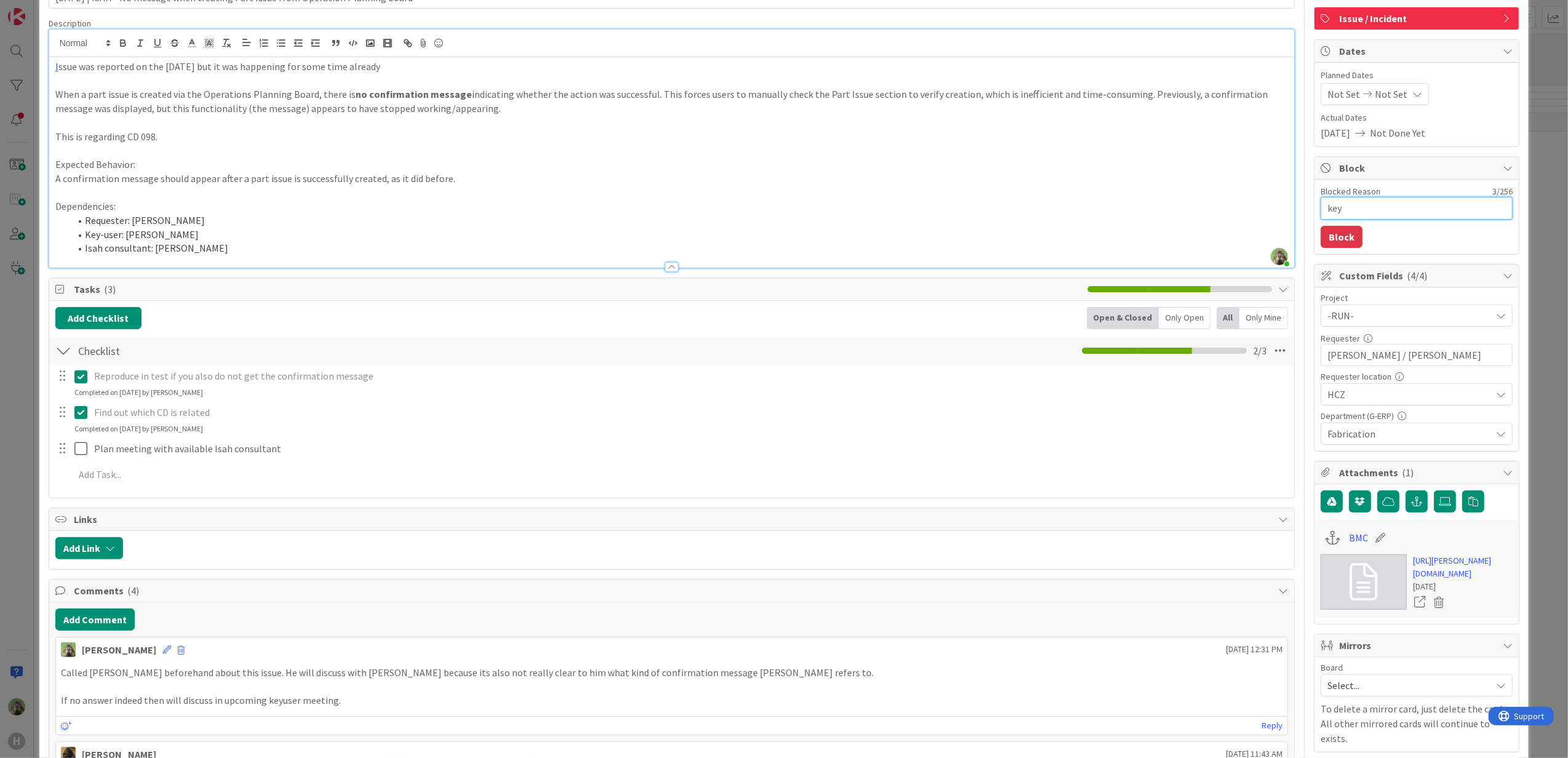
type textarea "x"
type textarea "key-"
type textarea "x"
type textarea "key-e"
type textarea "x"
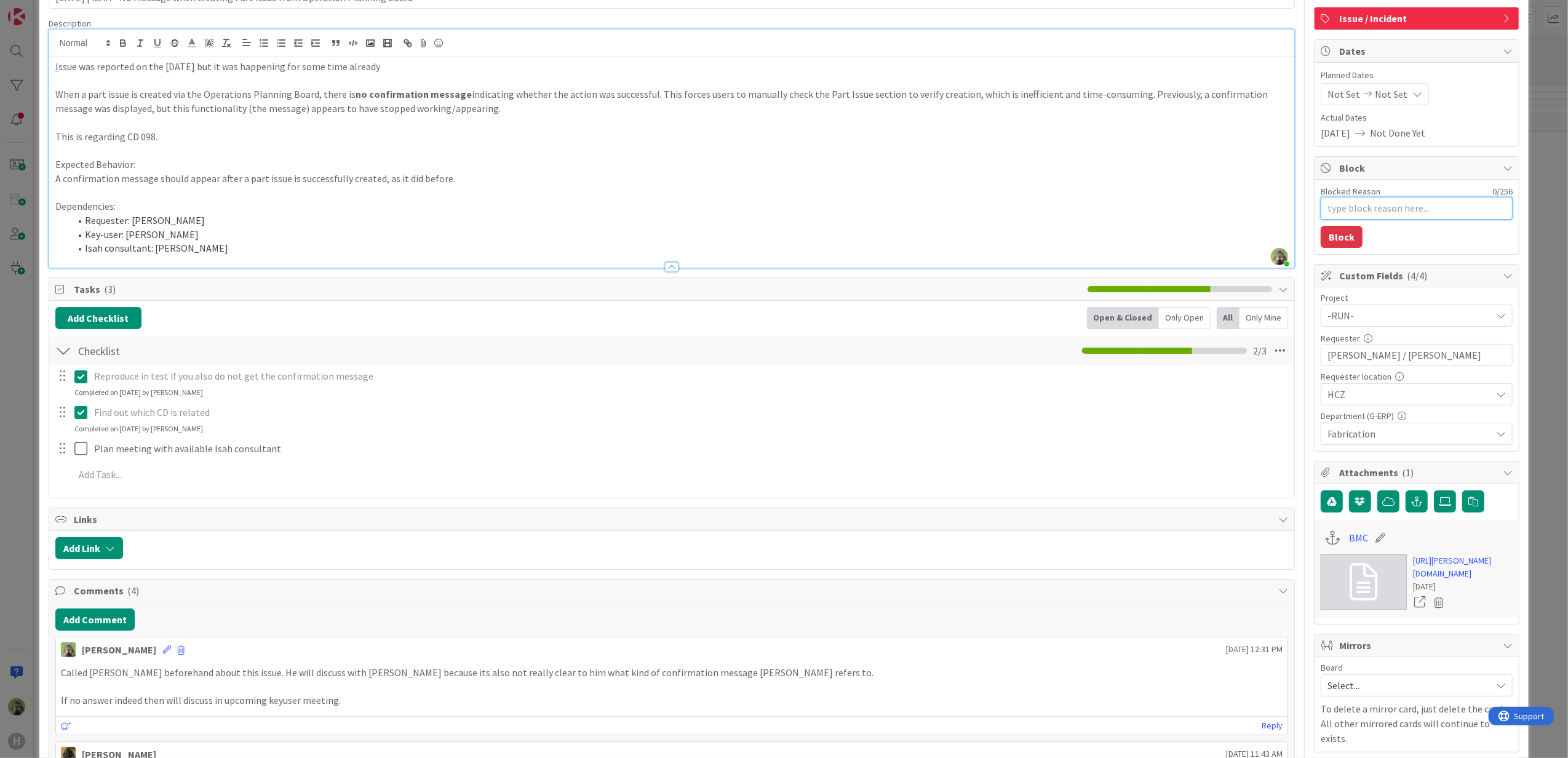
scroll to position [0, 0]
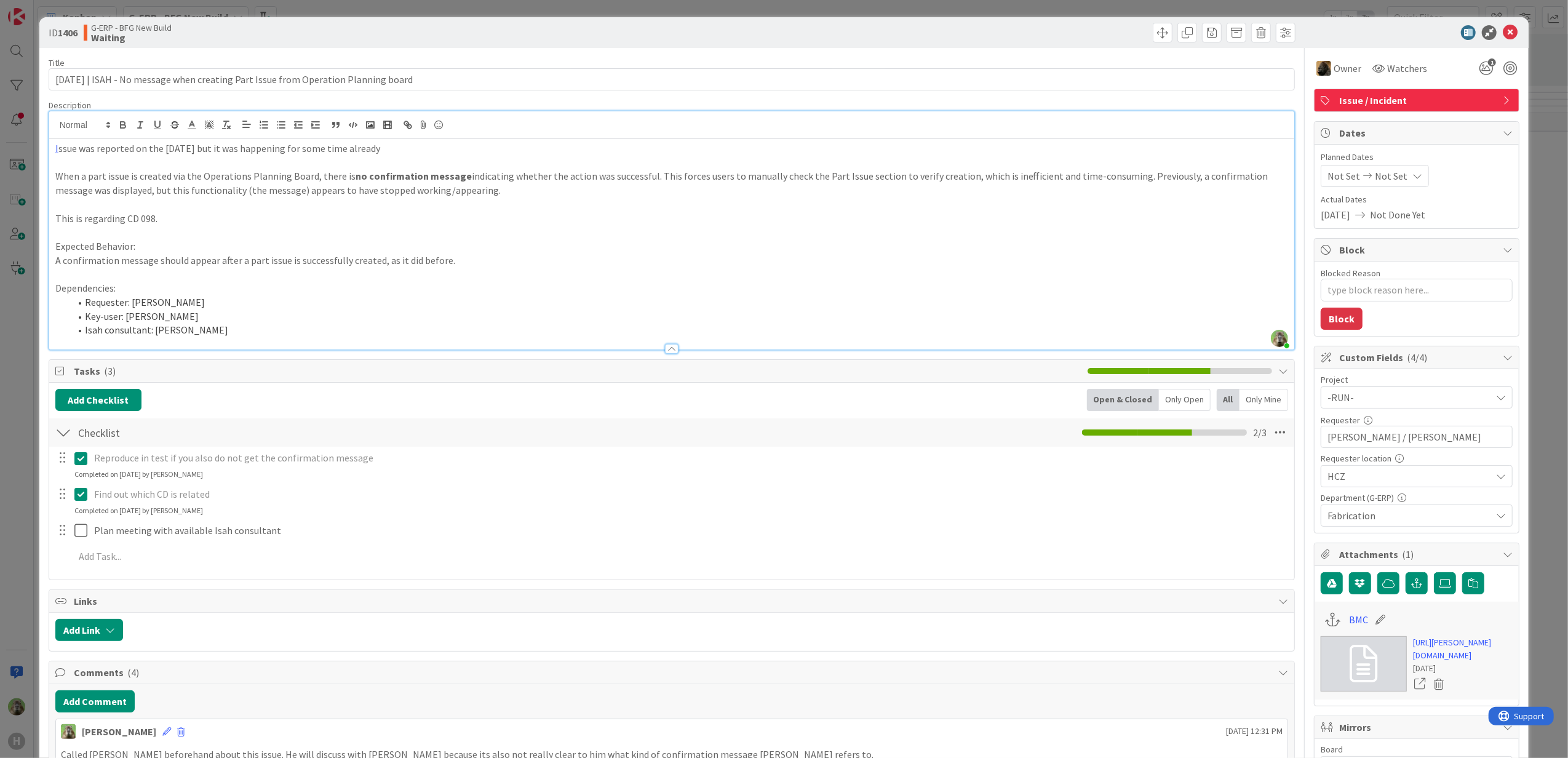
click at [29, 340] on div "ID 1406 G-ERP - BFG New Build Waiting Title 86 / 128 [DATE] | ISAH - No message…" at bounding box center [784, 379] width 1568 height 758
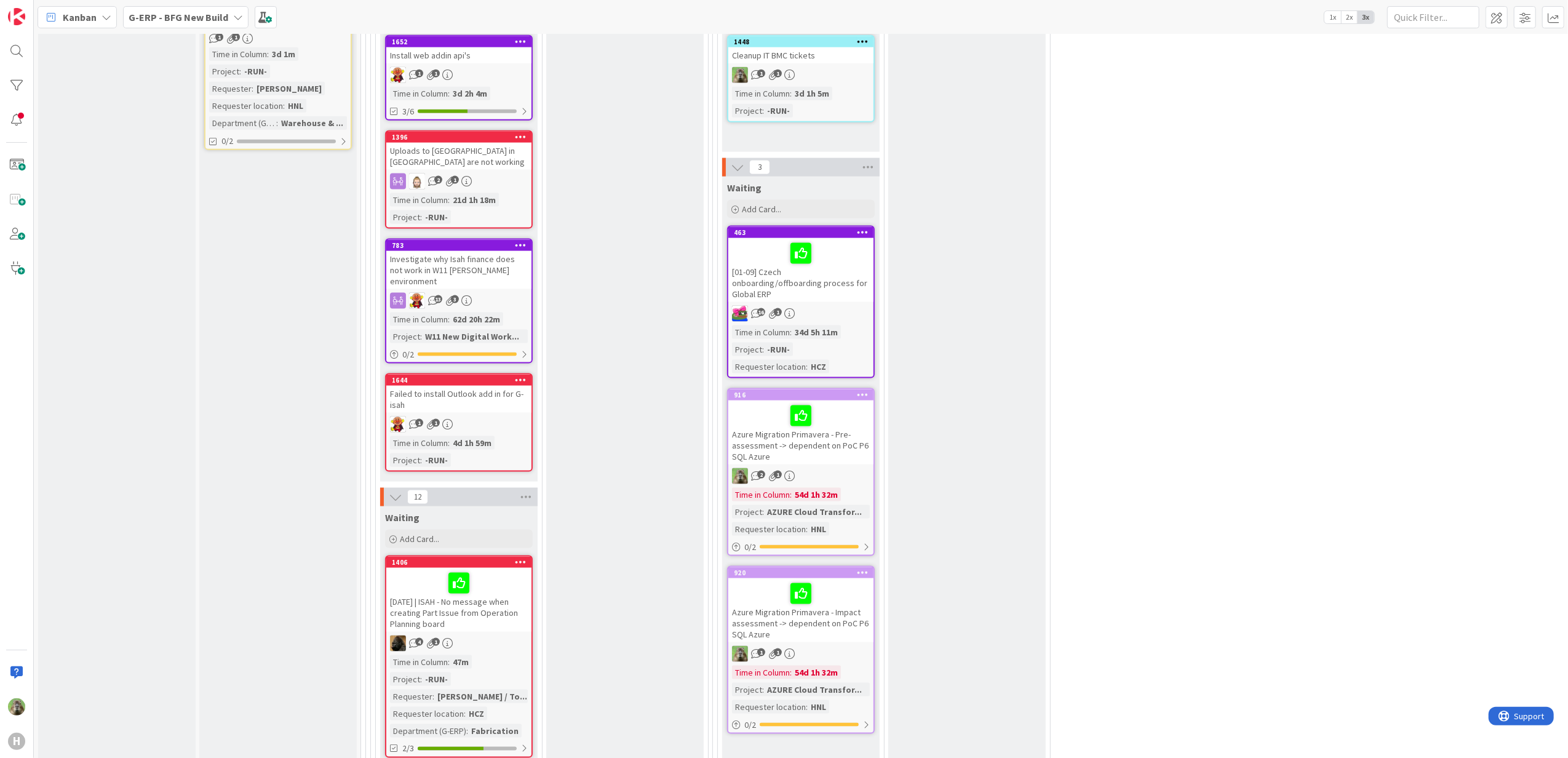
scroll to position [1886, 0]
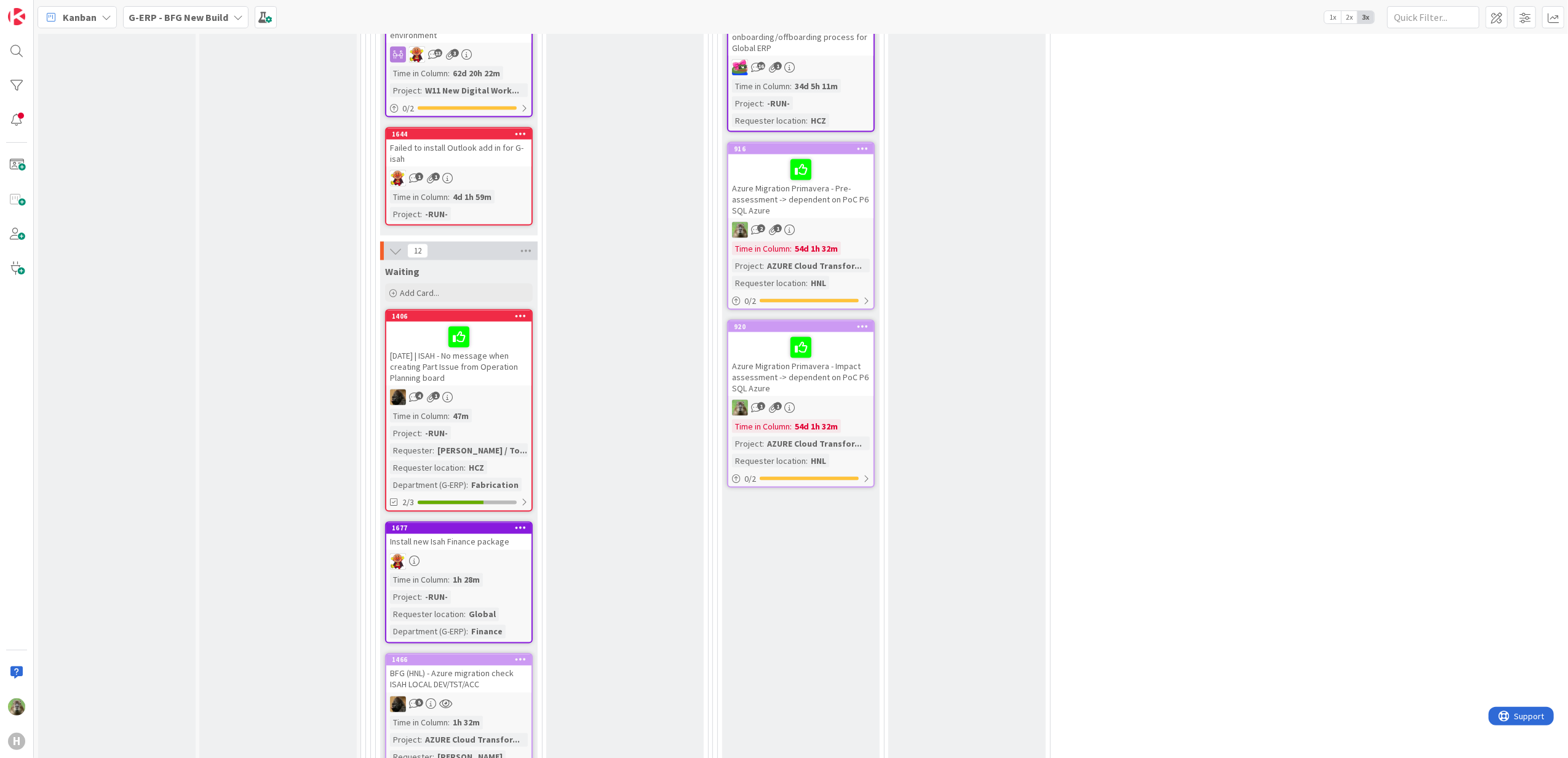
click at [200, 445] on div "Input Buffer During the Replenishment Meeting the team & Team Manager will sele…" at bounding box center [278, 315] width 157 height 4291
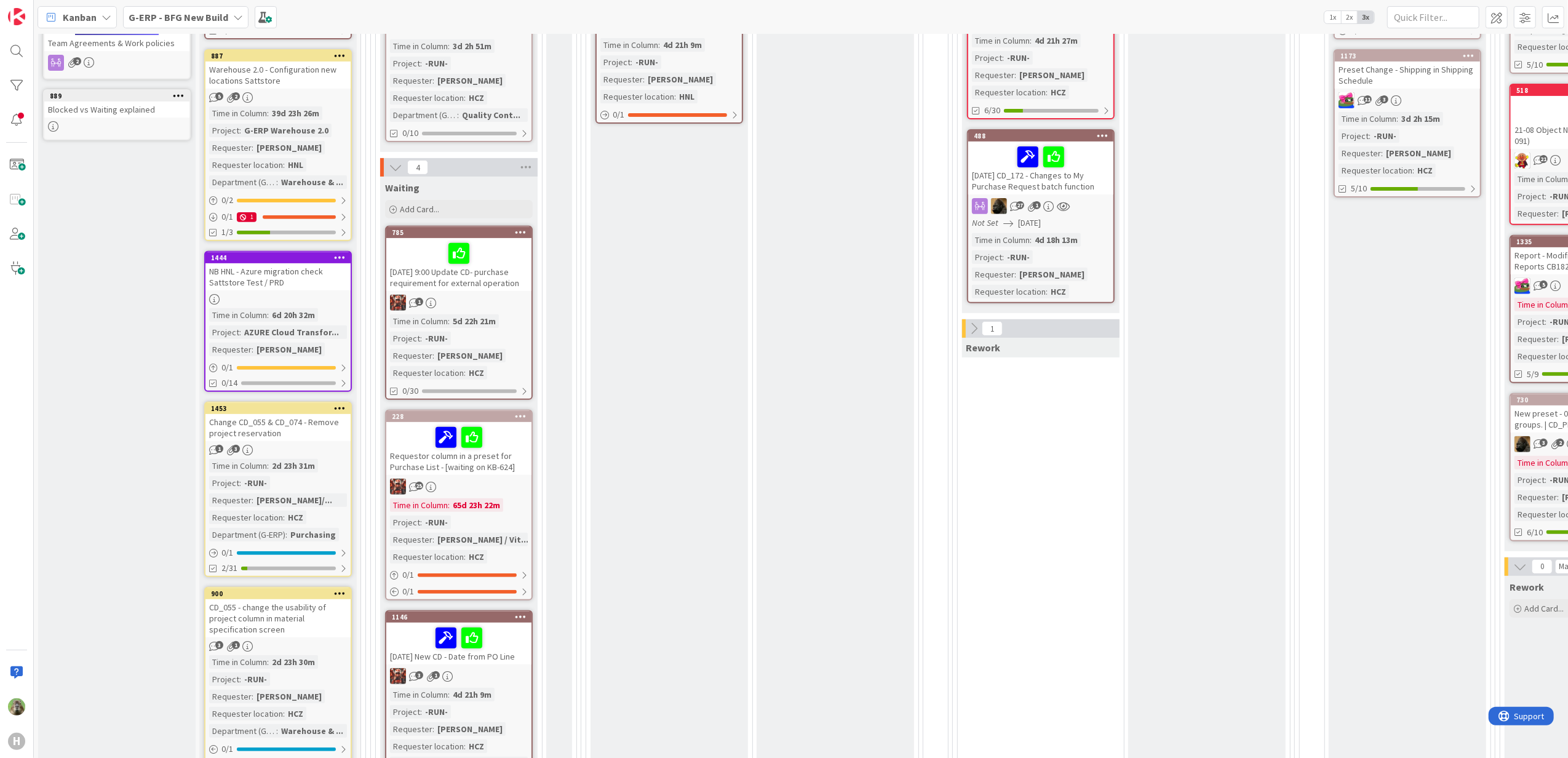
scroll to position [0, 0]
